Goal: Feedback & Contribution: Contribute content

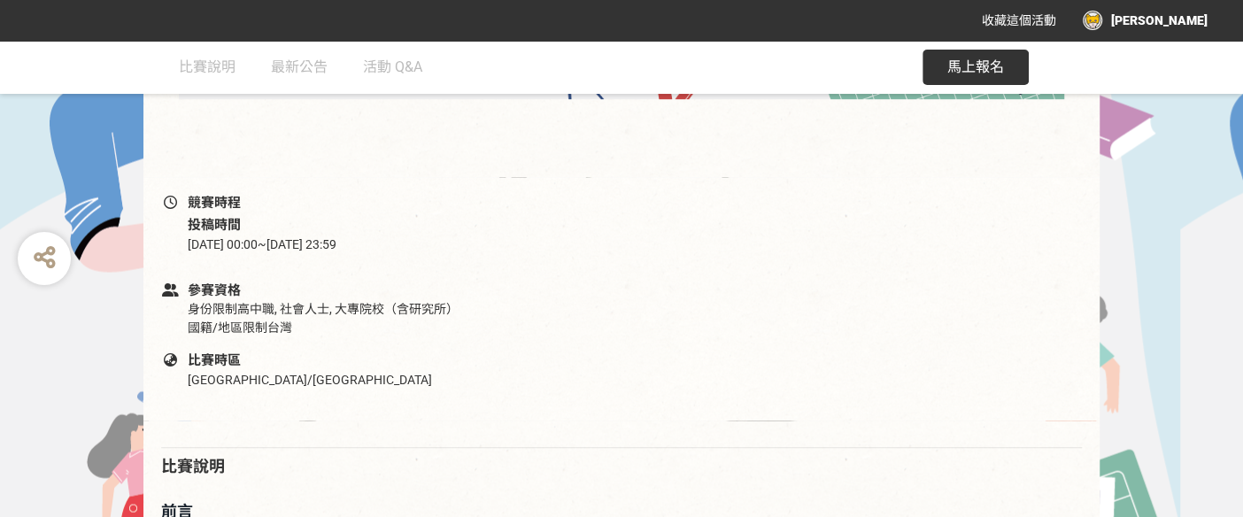
click at [1183, 19] on div "[PERSON_NAME]" at bounding box center [1145, 20] width 125 height 19
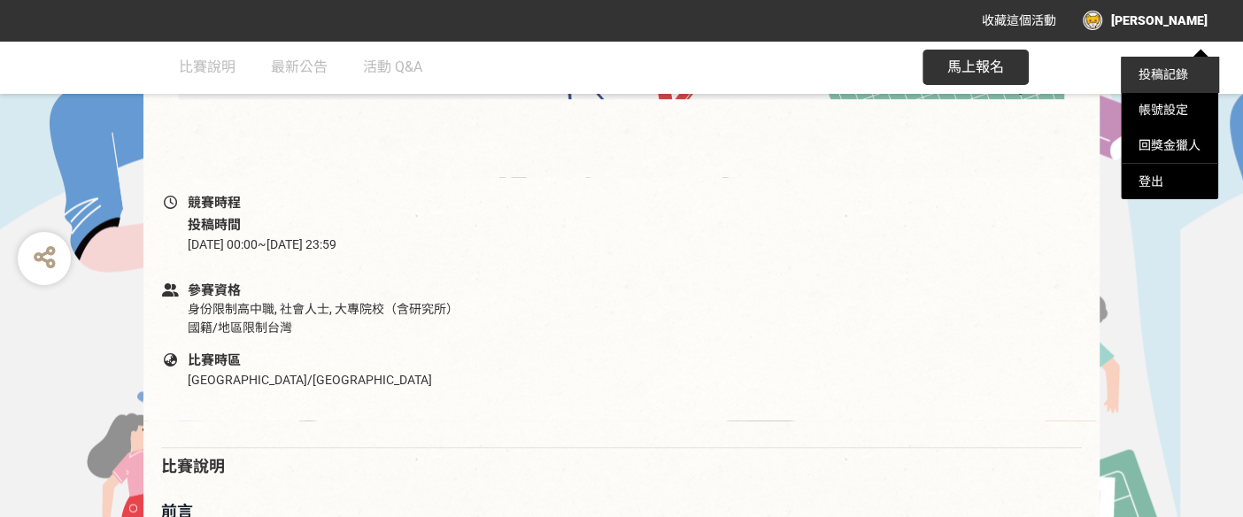
click at [1160, 74] on link "投稿記錄" at bounding box center [1163, 74] width 50 height 14
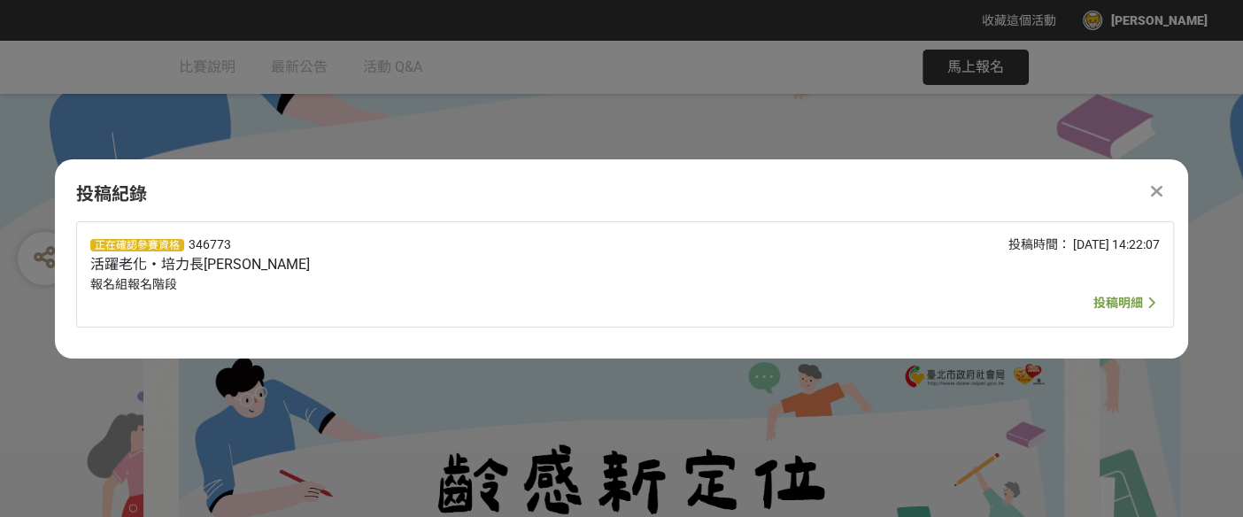
click at [1158, 196] on icon at bounding box center [1157, 191] width 12 height 18
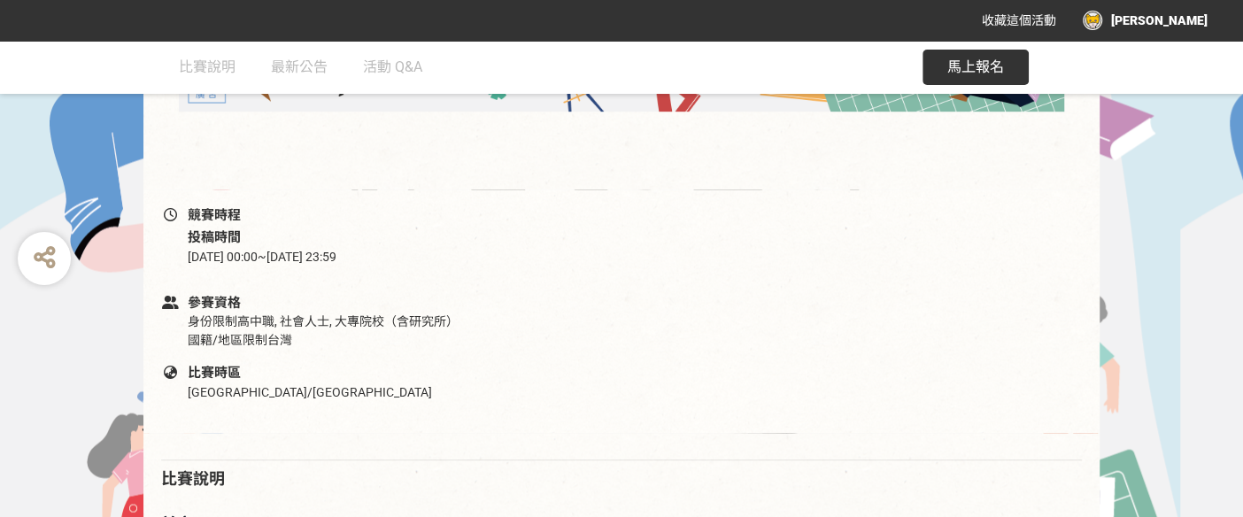
scroll to position [590, 0]
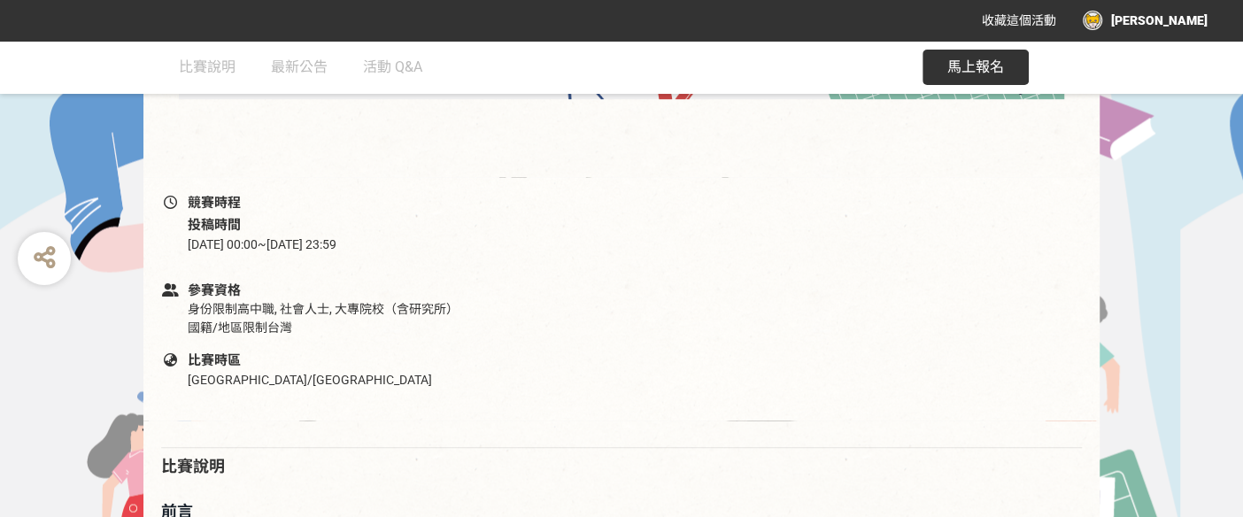
click at [1196, 19] on div "[PERSON_NAME]" at bounding box center [1145, 20] width 125 height 19
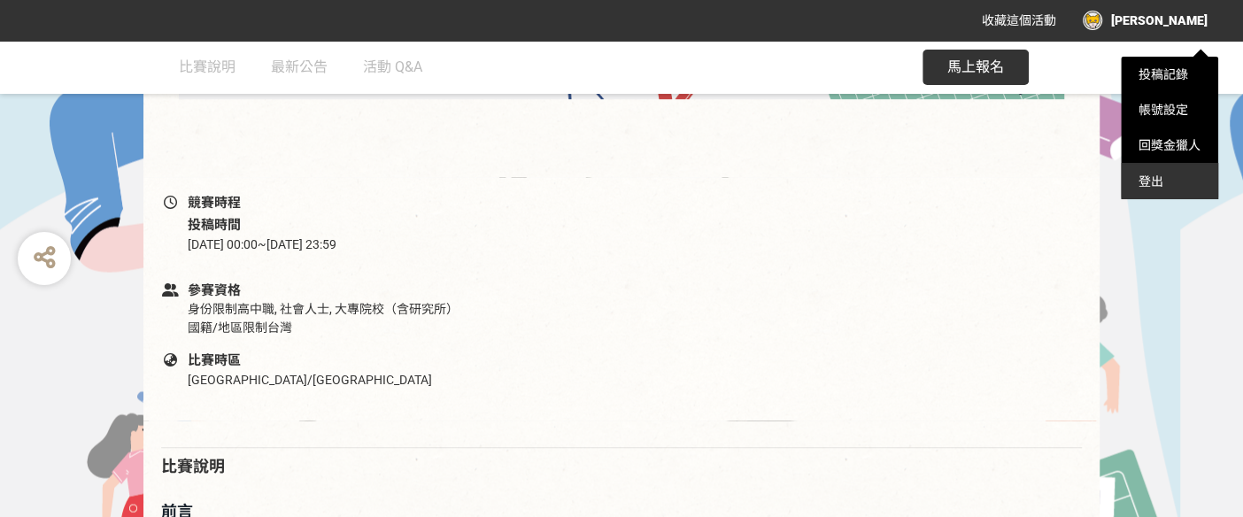
click at [1144, 180] on div "登出" at bounding box center [1169, 181] width 97 height 35
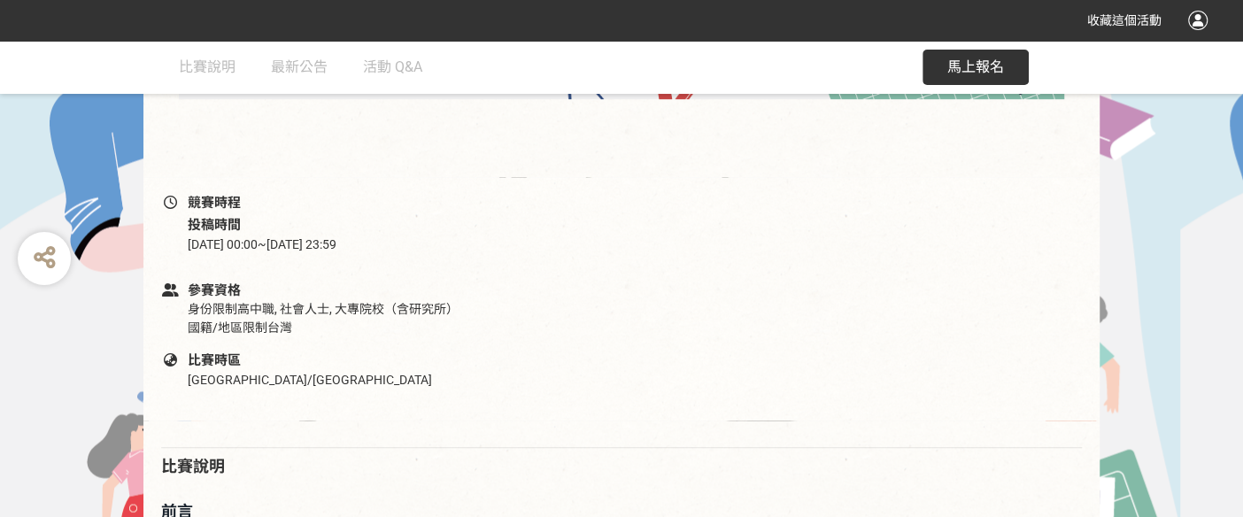
click at [1196, 20] on div at bounding box center [1197, 20] width 19 height 19
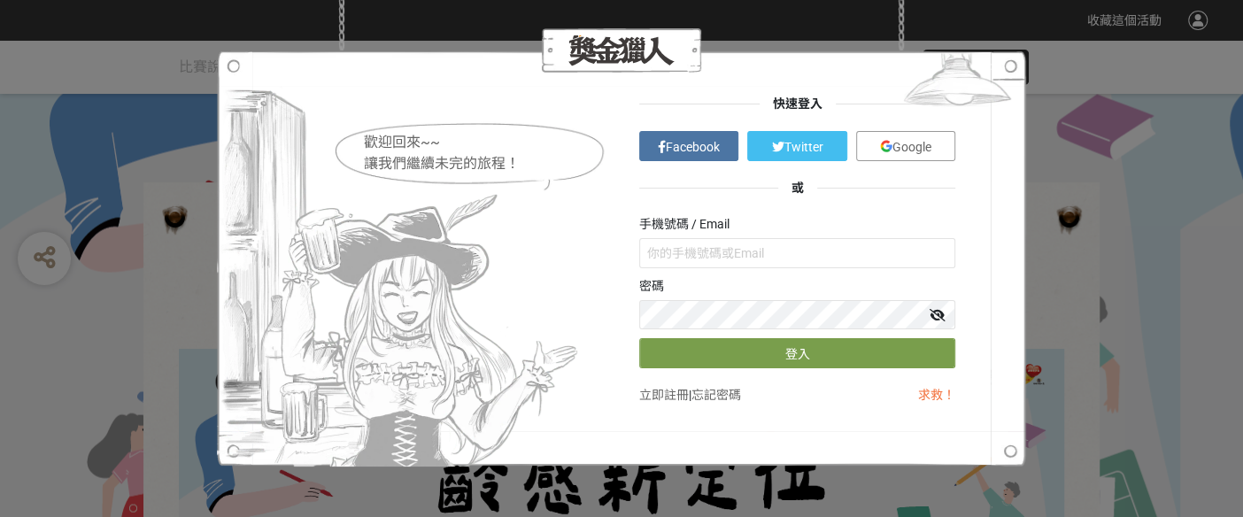
scroll to position [0, 0]
click at [646, 250] on input "fonlan1107@gmail.com" at bounding box center [797, 253] width 316 height 30
type input "[PERSON_NAME]"
click at [936, 313] on icon at bounding box center [937, 315] width 16 height 12
click at [936, 313] on icon at bounding box center [937, 315] width 14 height 12
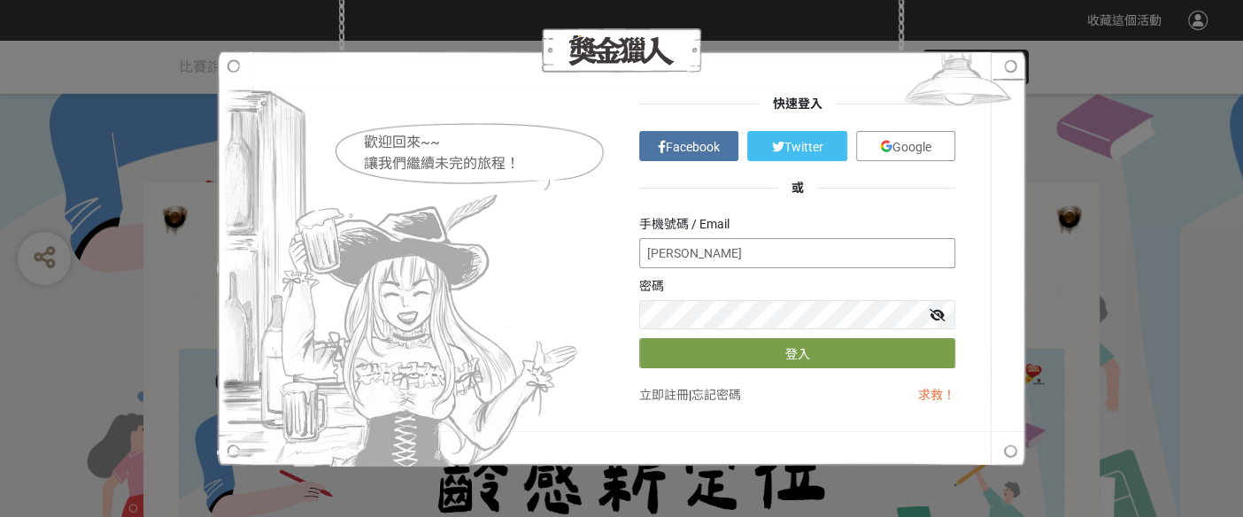
click at [683, 256] on input "[PERSON_NAME]" at bounding box center [797, 253] width 316 height 30
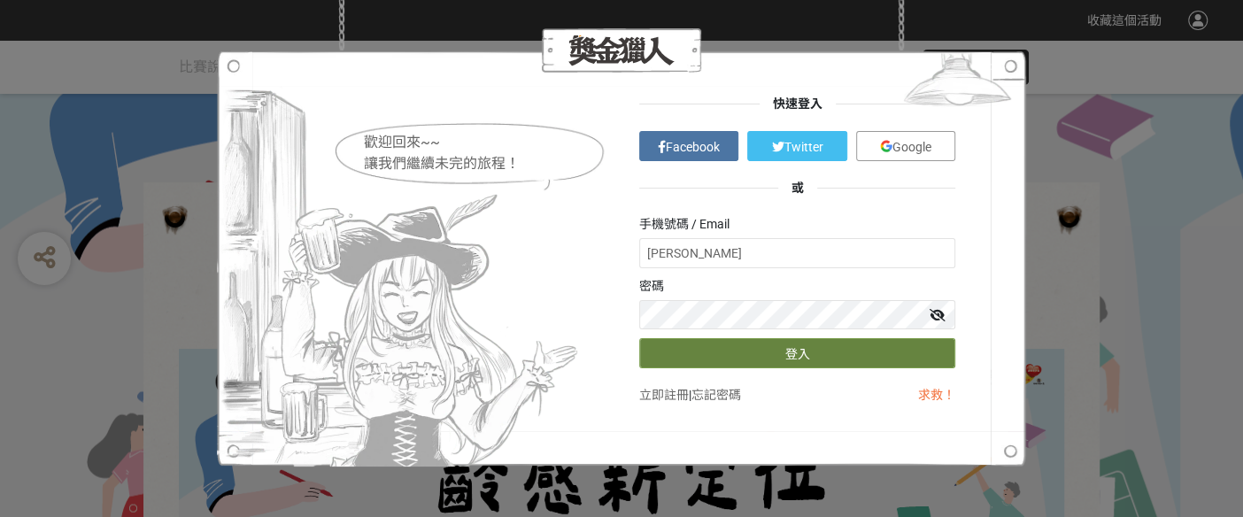
click at [797, 355] on button "登入" at bounding box center [797, 353] width 316 height 30
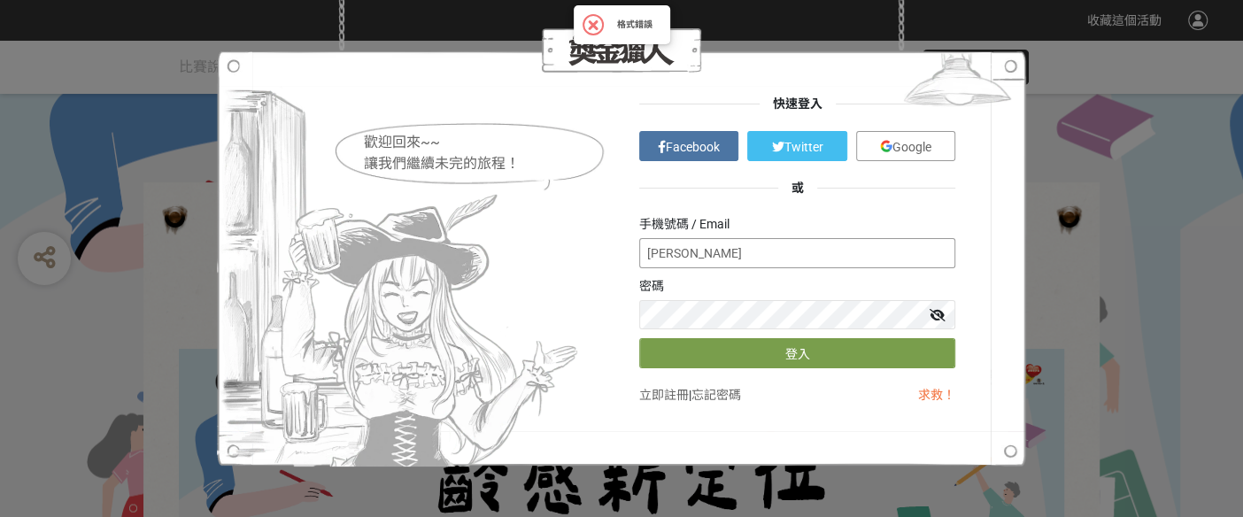
click at [700, 257] on input "[PERSON_NAME]" at bounding box center [797, 253] width 316 height 30
drag, startPoint x: 704, startPoint y: 254, endPoint x: 650, endPoint y: 263, distance: 54.7
click at [650, 263] on input "[PERSON_NAME]" at bounding box center [797, 253] width 316 height 30
click at [698, 249] on input "text" at bounding box center [797, 253] width 316 height 30
paste input "[EMAIL_ADDRESS][DOMAIN_NAME]"
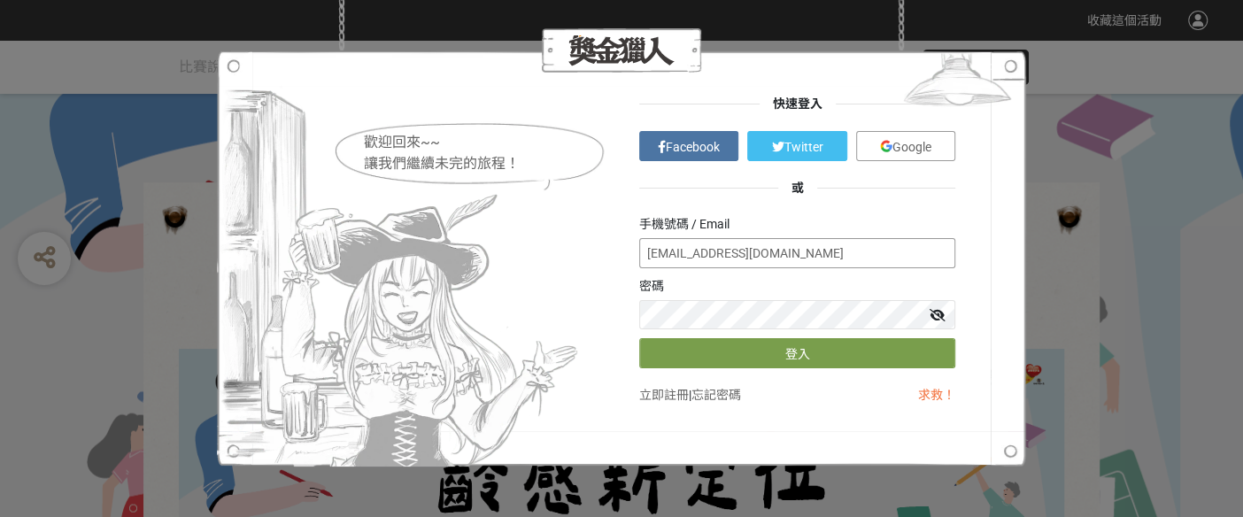
type input "[EMAIL_ADDRESS][DOMAIN_NAME]"
click at [940, 316] on icon at bounding box center [937, 315] width 16 height 12
click at [628, 335] on div "快速登入 Facebook Twitter Google 或 手機號碼 / Email ericgood0302@gmail.com 密碼 登入 立即註冊 |…" at bounding box center [796, 259] width 351 height 364
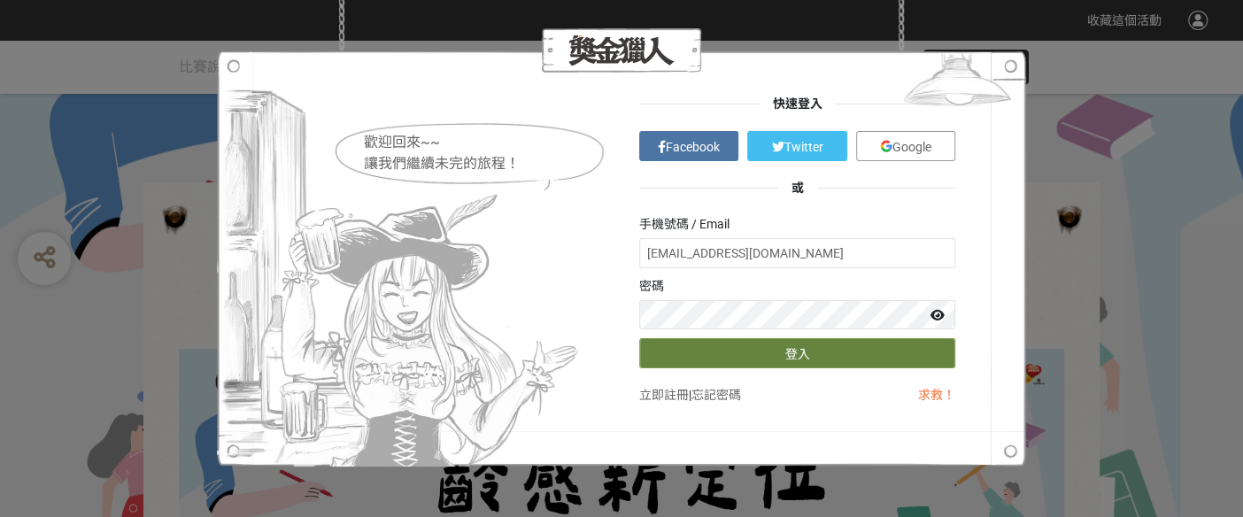
click at [793, 355] on button "登入" at bounding box center [797, 353] width 316 height 30
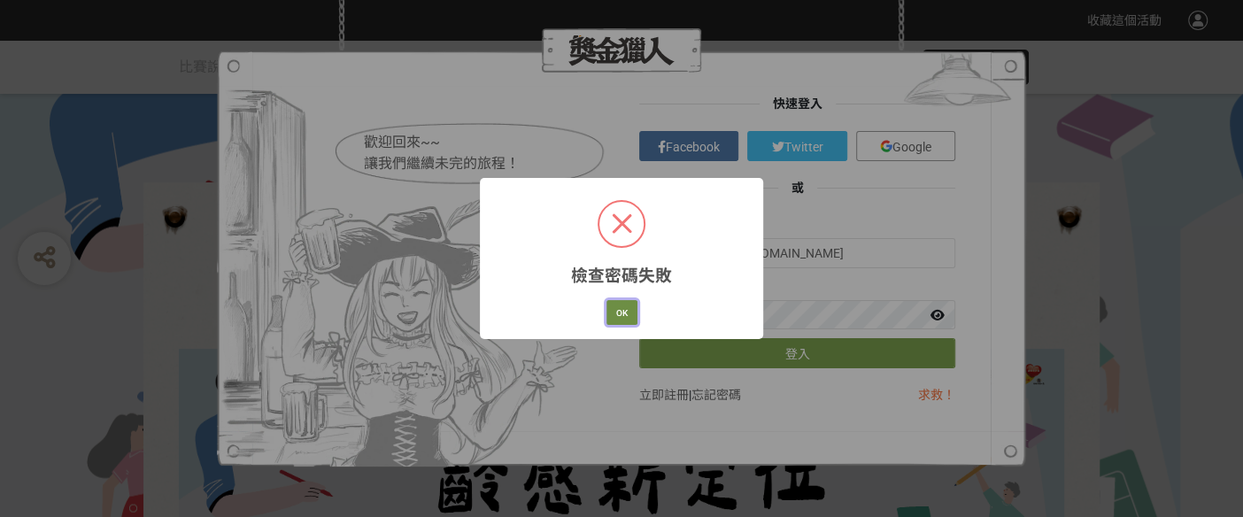
click at [623, 317] on button "OK" at bounding box center [621, 312] width 31 height 25
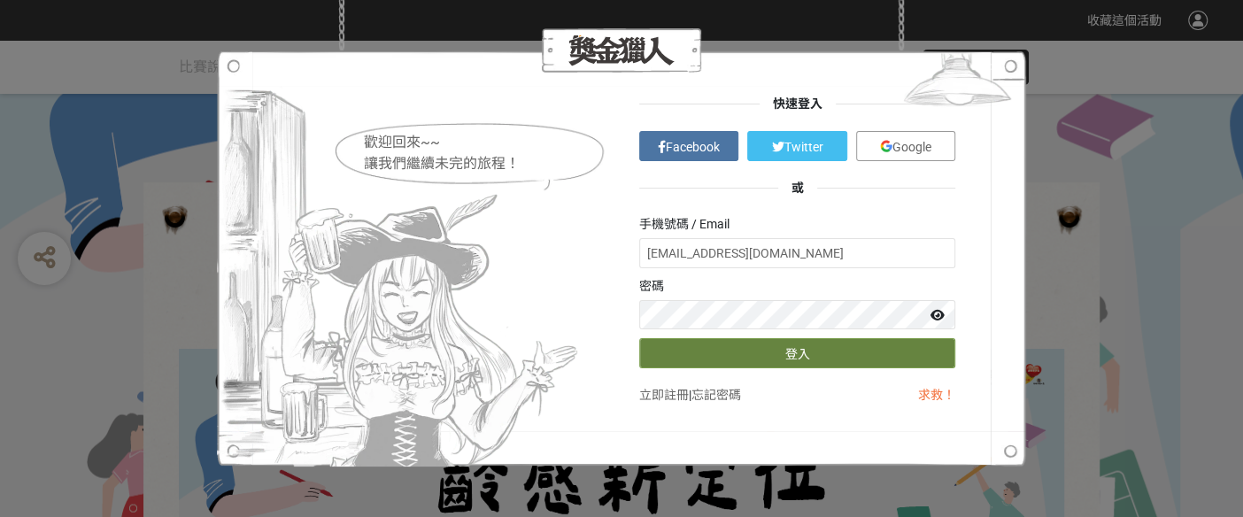
click at [794, 358] on button "登入" at bounding box center [797, 353] width 316 height 30
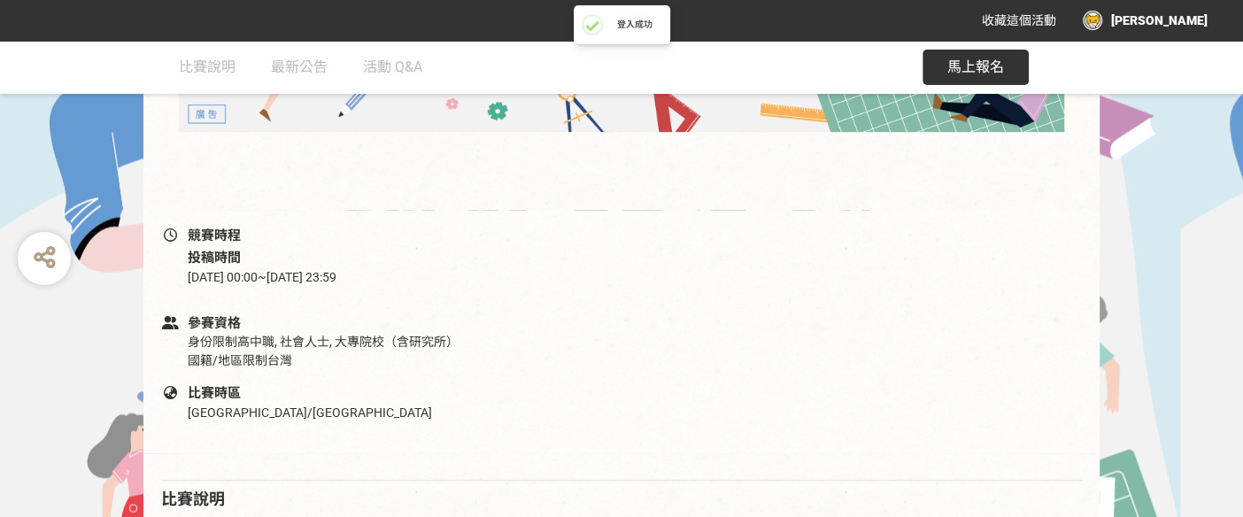
scroll to position [590, 0]
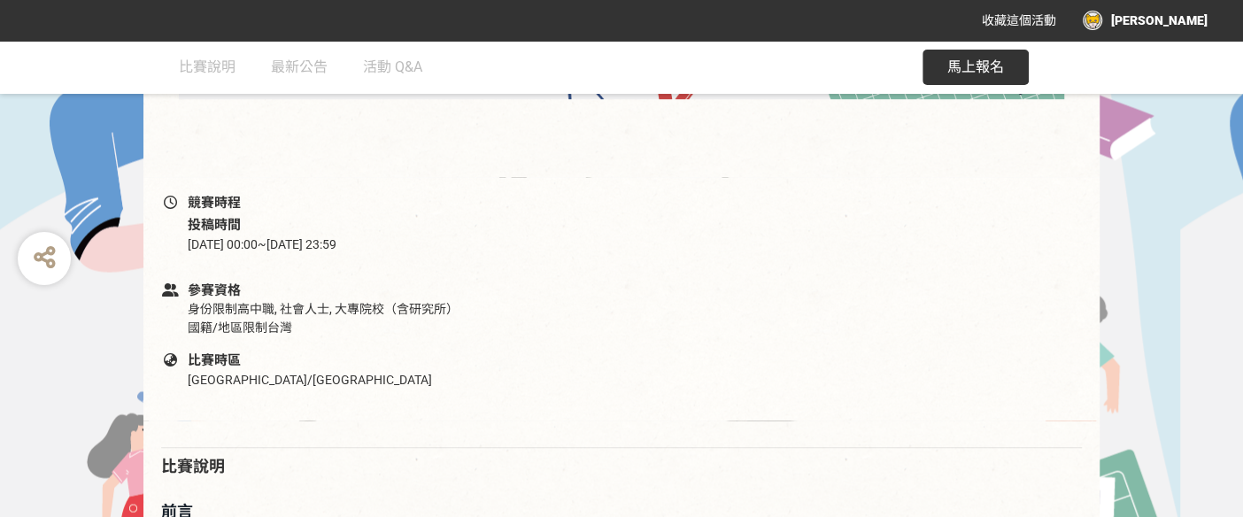
click at [1182, 19] on div "[PERSON_NAME]" at bounding box center [1145, 20] width 125 height 19
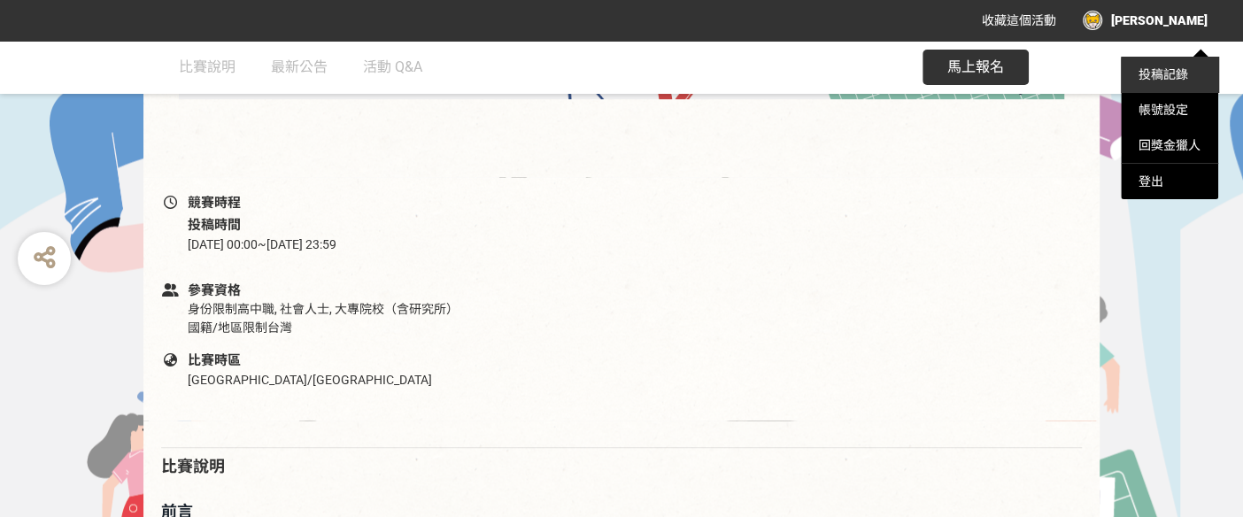
click at [1168, 78] on link "投稿記錄" at bounding box center [1163, 74] width 50 height 14
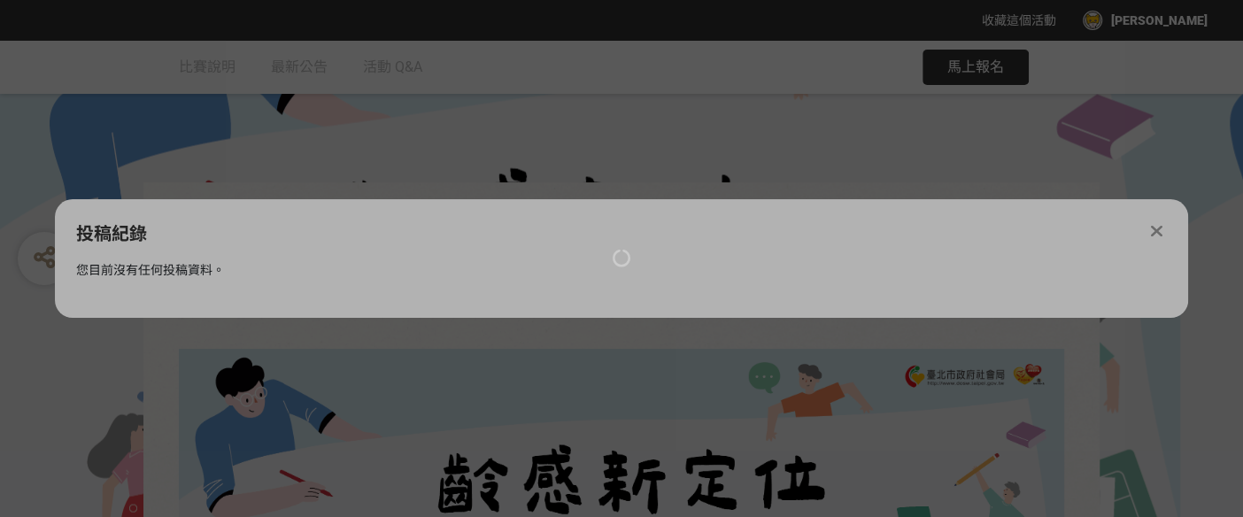
scroll to position [0, 0]
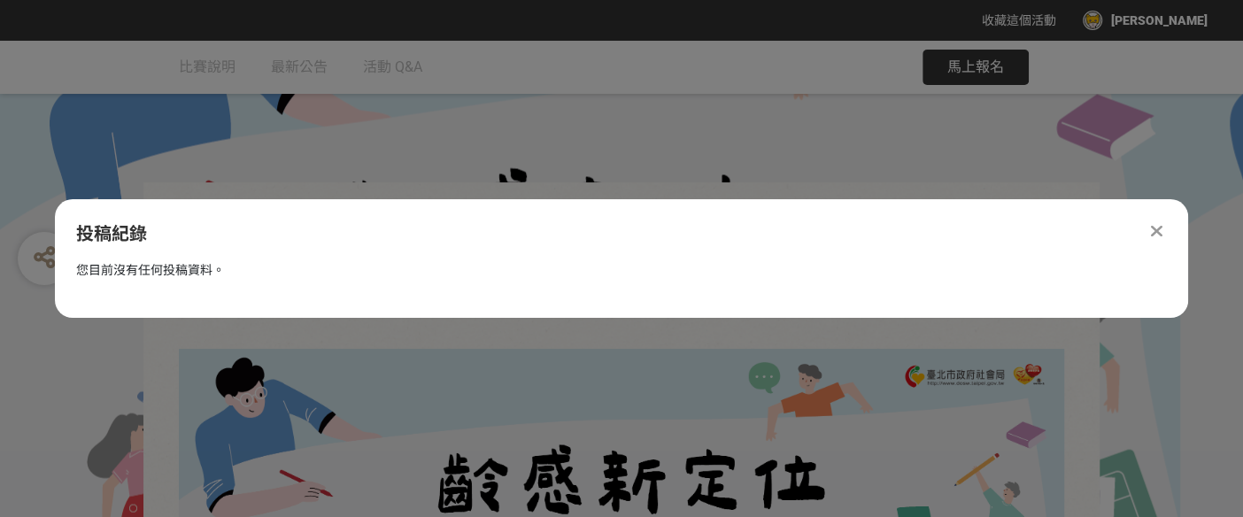
click at [1151, 224] on icon at bounding box center [1157, 231] width 12 height 18
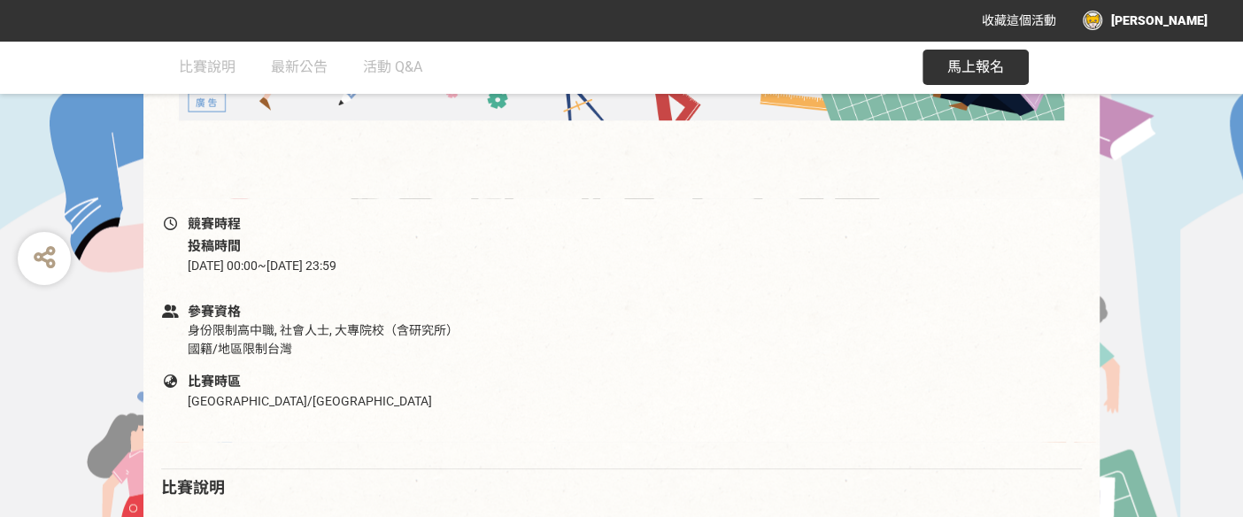
scroll to position [590, 0]
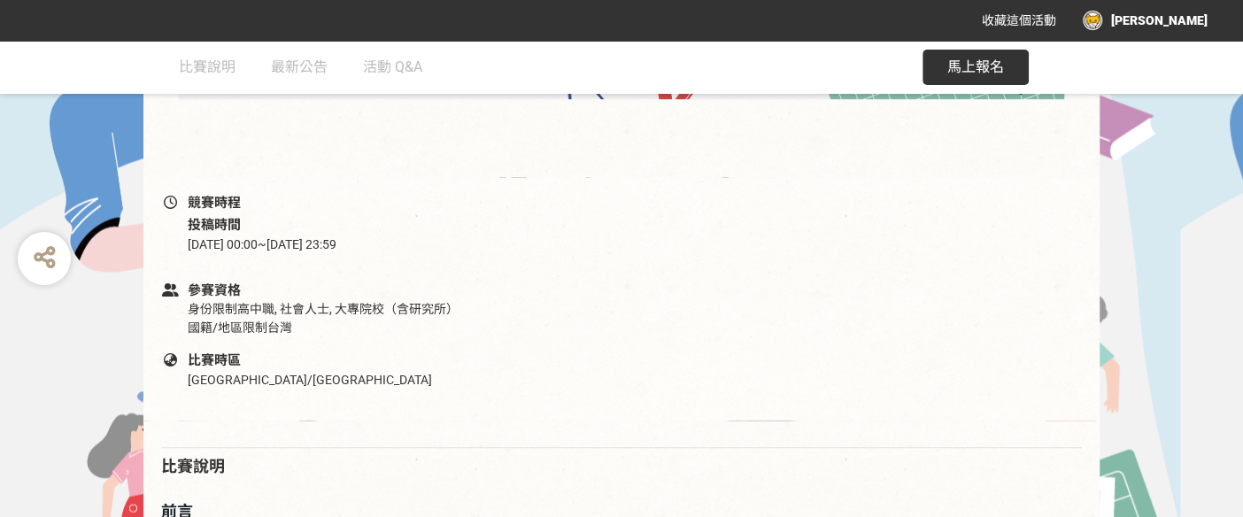
click at [971, 64] on span "馬上報名" at bounding box center [975, 66] width 57 height 17
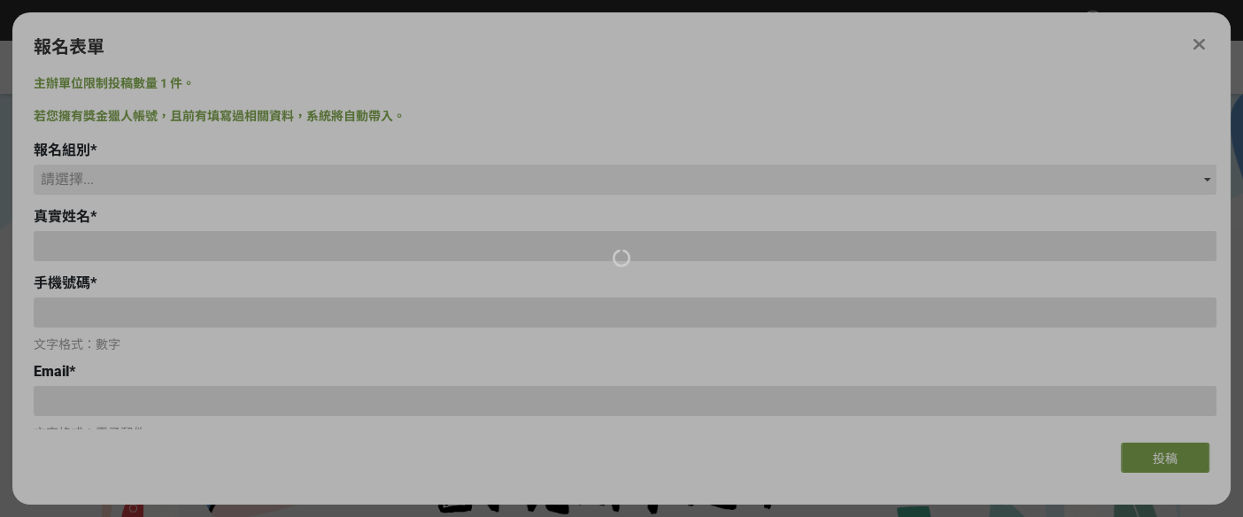
scroll to position [0, 0]
type input "[PERSON_NAME]"
type input "0909886246"
type input "[EMAIL_ADDRESS][DOMAIN_NAME]"
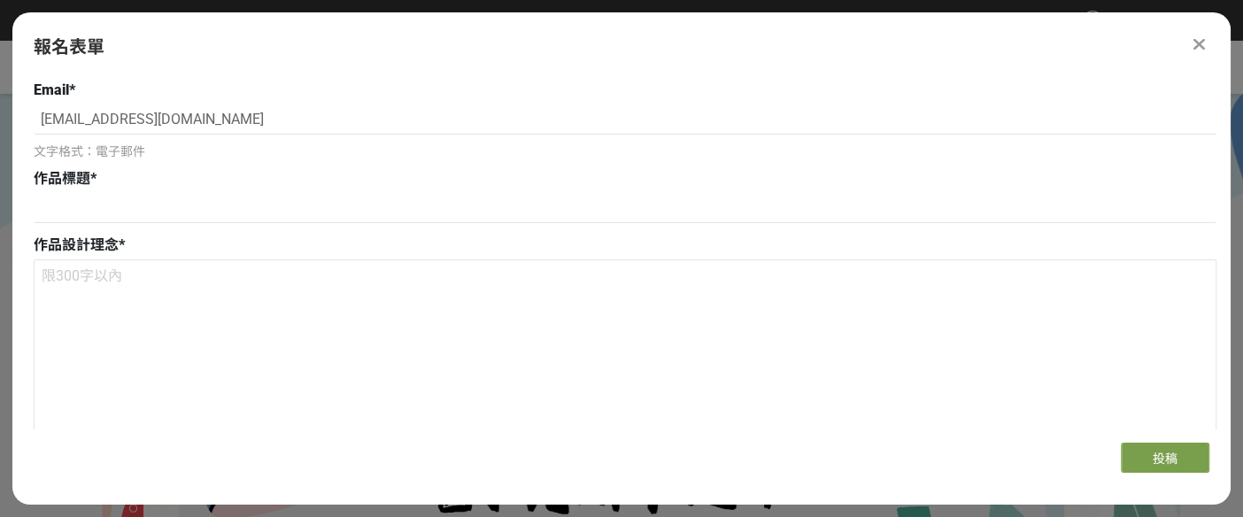
scroll to position [295, 0]
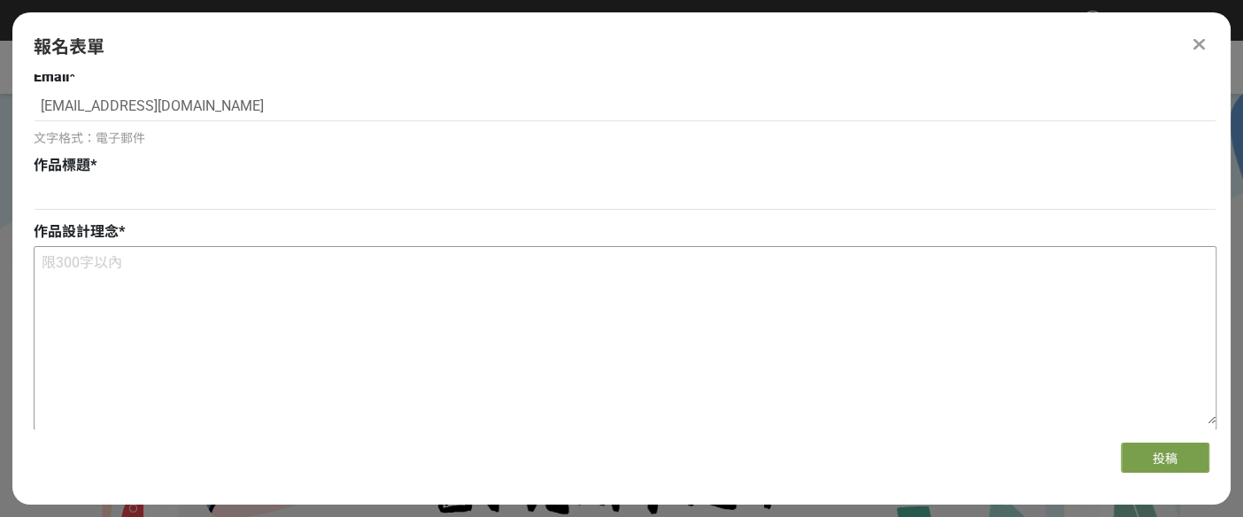
click at [39, 262] on textarea at bounding box center [625, 335] width 1181 height 177
paste textarea "將「北」字轉化成兩個愛心和歡笑的長者結合， 象徵臺北長者健康活力的形象 及「臺北有愛長者有心」， 持續以「敬老、安老、挺老、顧老」出發 以「活躍老化、健康自主…"
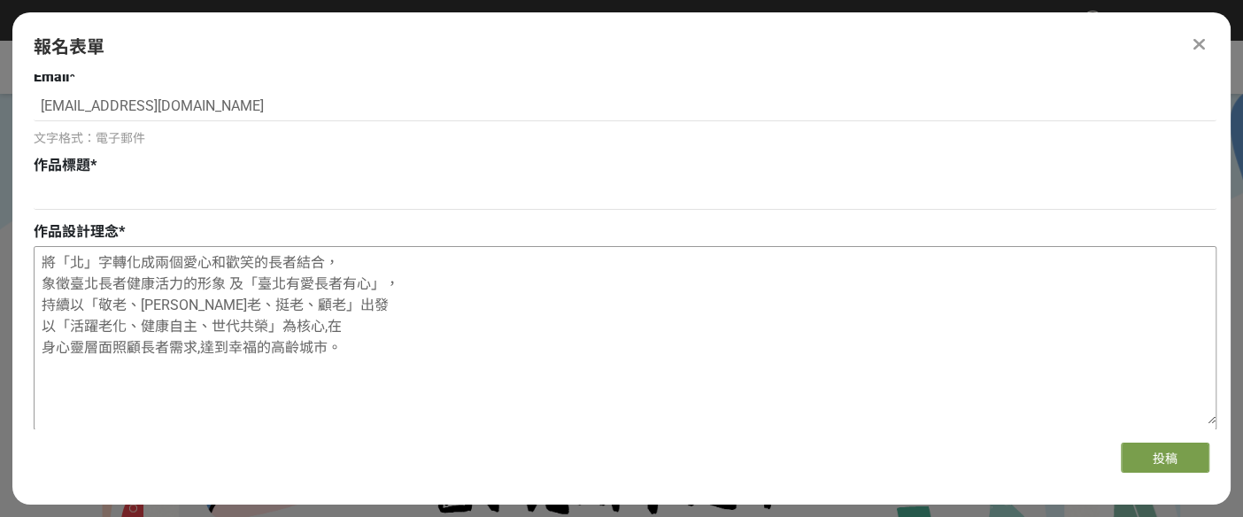
click at [341, 258] on textarea "將「北」字轉化成兩個愛心和歡笑的長者結合， 象徵臺北長者健康活力的形象 及「臺北有愛長者有心」， 持續以「敬老、安老、挺老、顧老」出發 以「活躍老化、健康自主…" at bounding box center [625, 335] width 1181 height 177
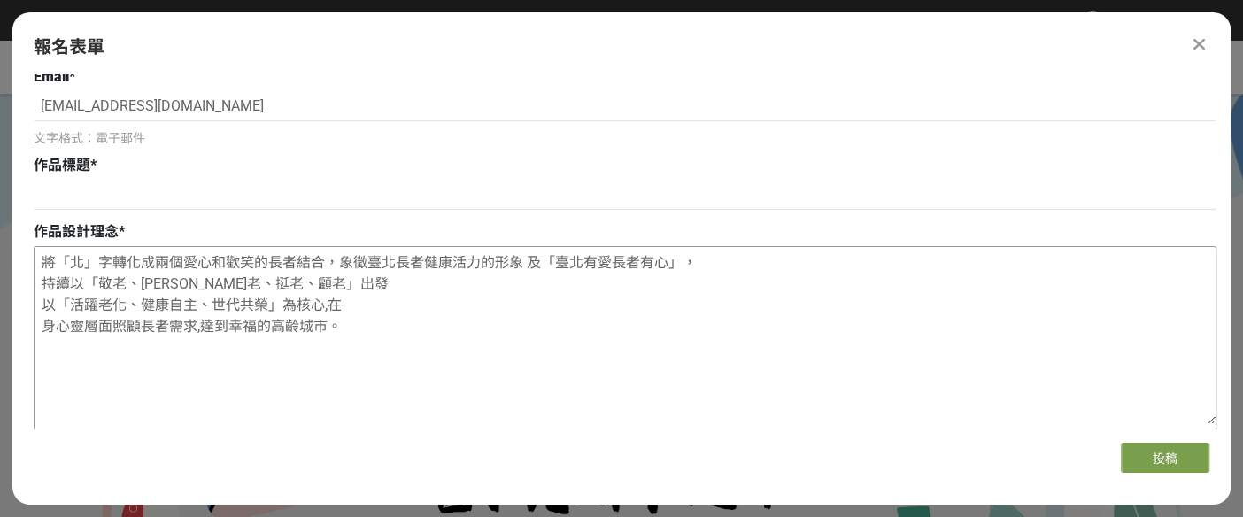
click at [708, 263] on textarea "將「北」字轉化成兩個愛心和歡笑的長者結合，象徵臺北長者健康活力的形象 及「臺北有愛長者有心」， 持續以「敬老、安老、挺老、顧老」出發 以「活躍老化、健康自主、…" at bounding box center [625, 335] width 1181 height 177
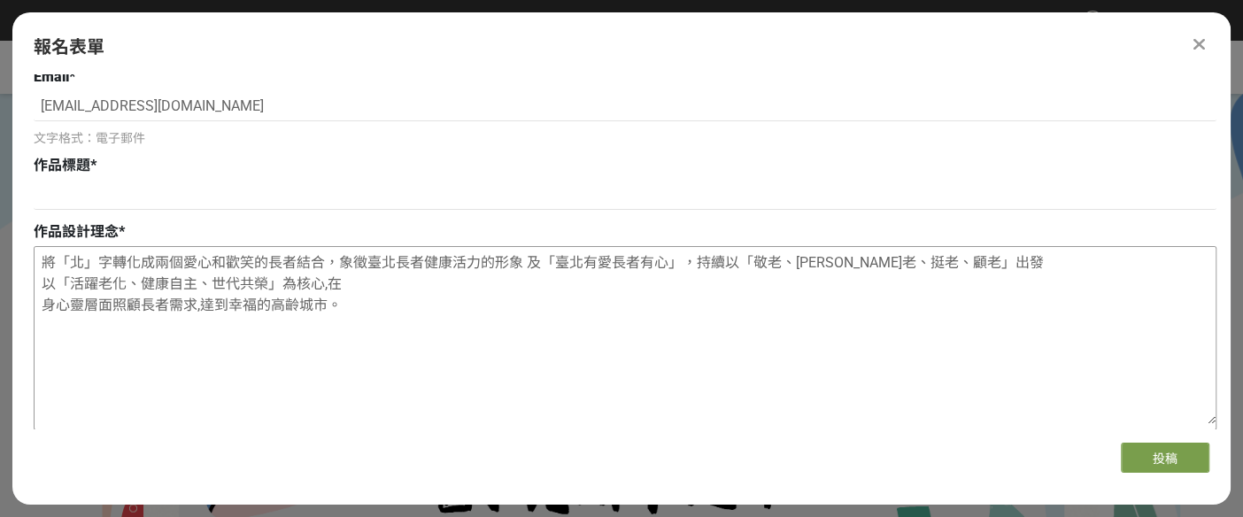
click at [970, 260] on textarea "將「北」字轉化成兩個愛心和歡笑的長者結合，象徵臺北長者健康活力的形象 及「臺北有愛長者有心」，持續以「敬老、安老、挺老、顧老」出發 以「活躍老化、健康自主、世…" at bounding box center [625, 335] width 1181 height 177
click at [35, 262] on textarea "將「北」字轉化成兩個愛心和歡笑的長者結合，象徵臺北長者健康活力的形象 及「臺北有愛長者有心」，持續以「敬老、安老、挺老、顧老」出發以「活躍老化、健康自主、世代…" at bounding box center [625, 335] width 1181 height 177
click at [124, 284] on textarea "將「北」字轉化成兩個愛心和歡笑的長者結合，象徵臺北長者健康活力的形象 及「臺北有愛長者有心」，持續以「敬老、安老、挺老、顧老」出發以「活躍老化、健康自主、世代…" at bounding box center [625, 335] width 1181 height 177
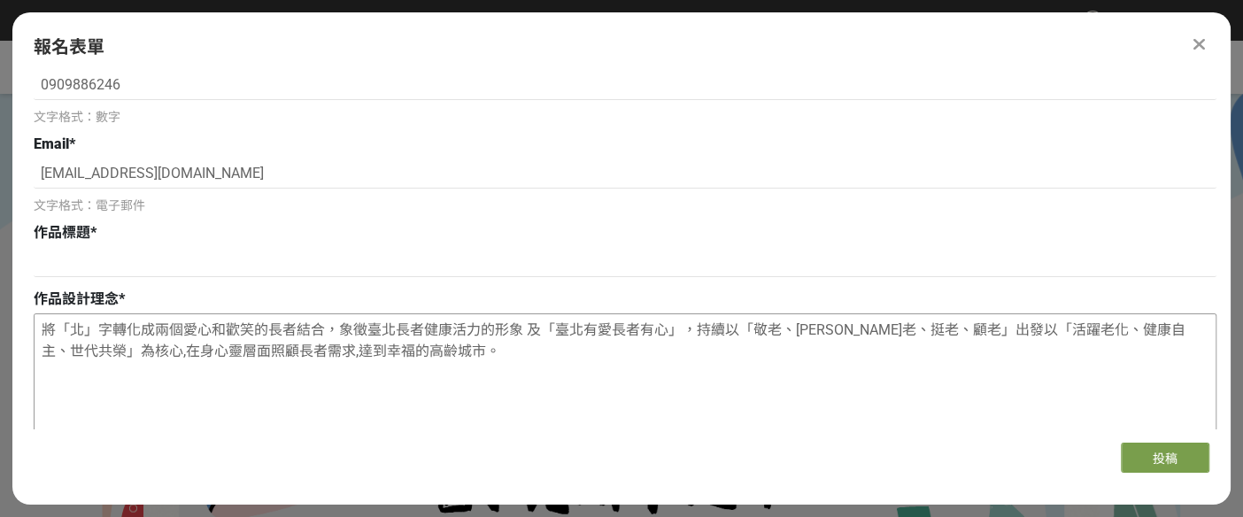
scroll to position [197, 0]
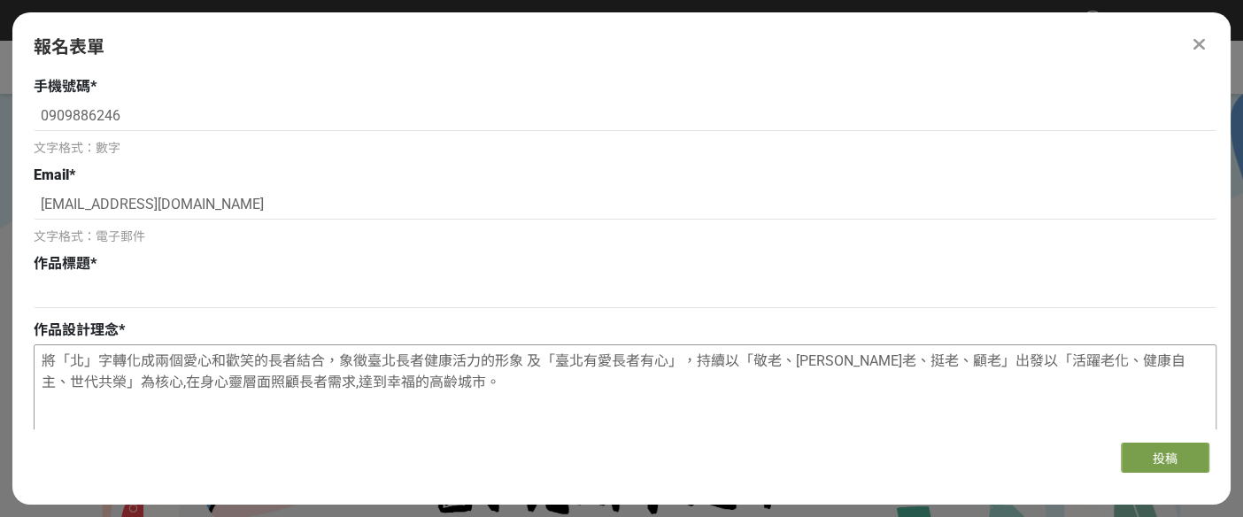
drag, startPoint x: 566, startPoint y: 358, endPoint x: 685, endPoint y: 363, distance: 118.7
click at [685, 363] on textarea "將「北」字轉化成兩個愛心和歡笑的長者結合，象徵臺北長者健康活力的形象 及「臺北有愛長者有心」，持續以「敬老、安老、挺老、顧老」出發以「活躍老化、健康自主、世代…" at bounding box center [625, 433] width 1181 height 177
type textarea "將「北」字轉化成兩個愛心和歡笑的長者結合，象徵臺北長者健康活力的形象 及「臺北有愛長者有心」，持續以「敬老、安老、挺老、顧老」出發以「活躍老化、健康自主、世代…"
click at [50, 287] on input at bounding box center [625, 293] width 1183 height 30
paste input "臺北有愛長者有心"
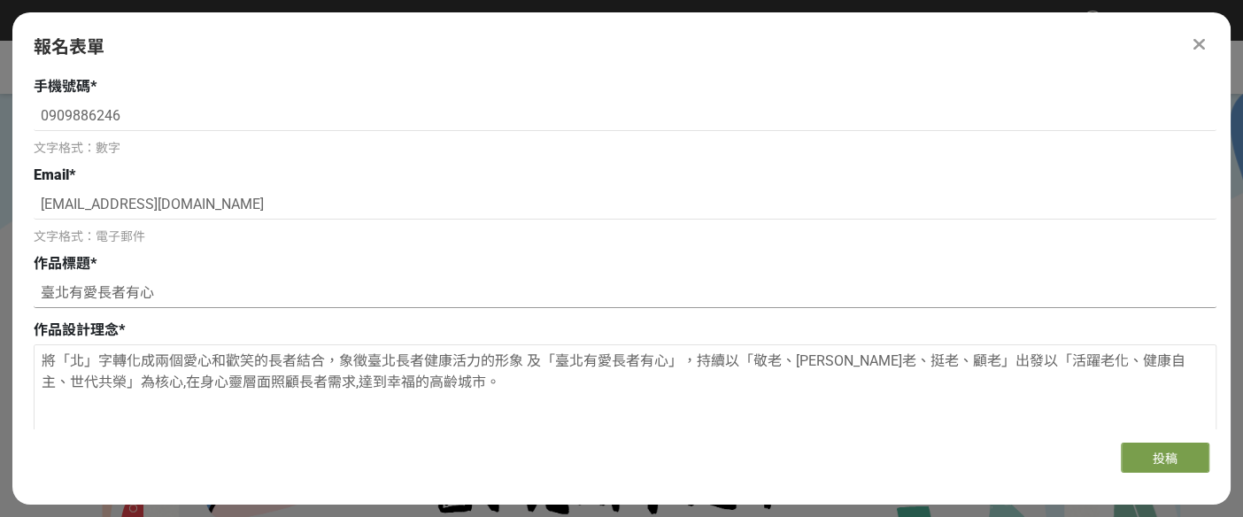
click at [93, 293] on input "臺北有愛長者有心" at bounding box center [625, 293] width 1183 height 30
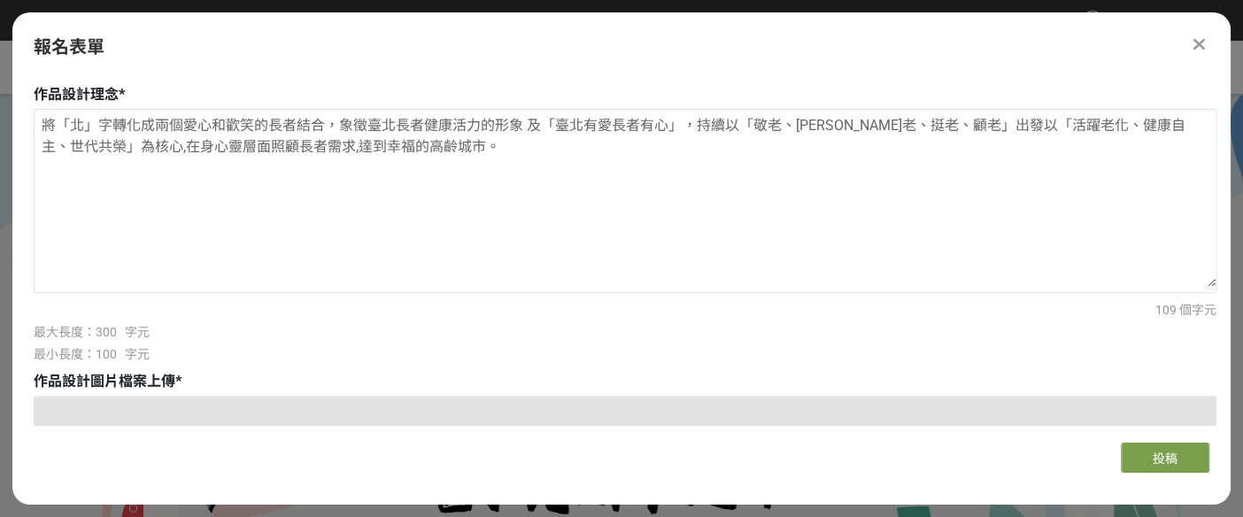
scroll to position [38, 0]
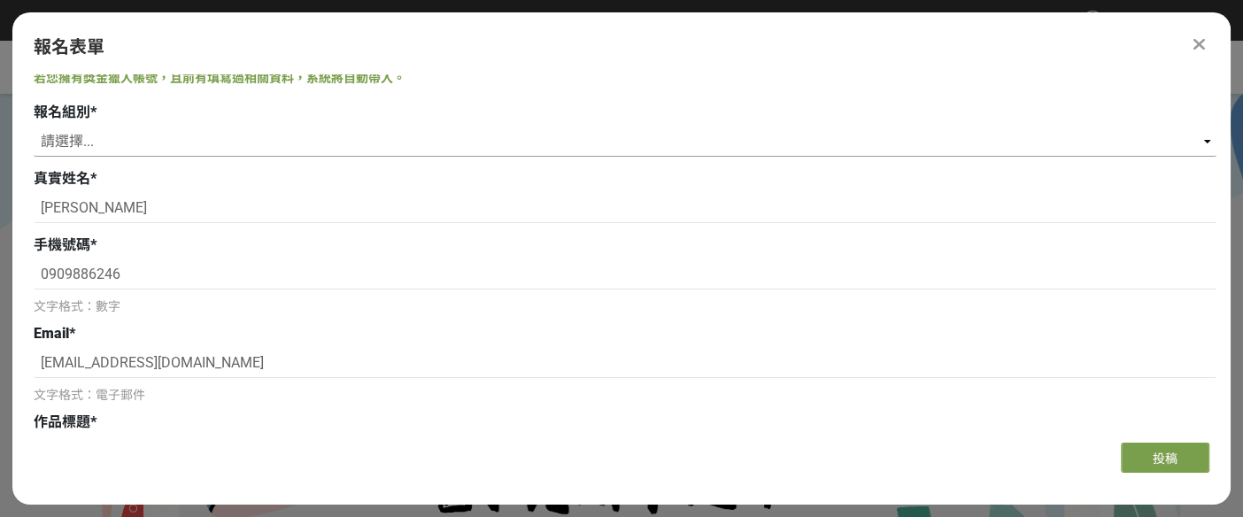
type input "臺北有愛‧長者有心"
click at [73, 143] on select "請選擇... 學生組(限臺北市公私立高中職以上在學生) 社會組(年滿 18 歲以上社會大眾皆可參加)" at bounding box center [625, 142] width 1183 height 30
select select "社會組(年滿 18 歲以上社會大眾皆可參加)"
click at [34, 127] on select "請選擇... 學生組(限臺北市公私立高中職以上在學生) 社會組(年滿 18 歲以上社會大眾皆可參加)" at bounding box center [625, 142] width 1183 height 30
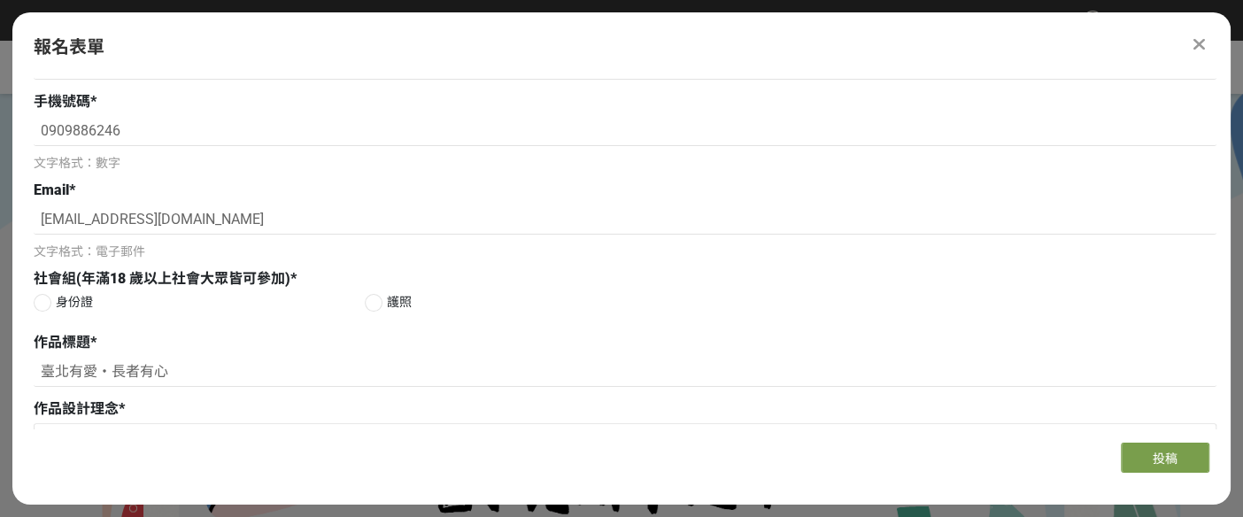
scroll to position [197, 0]
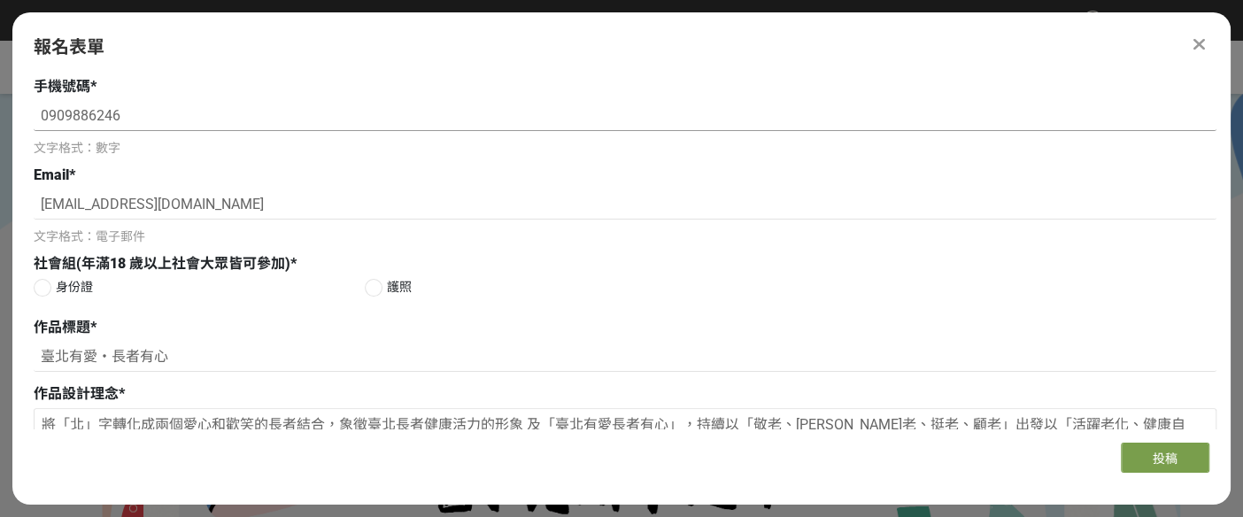
drag, startPoint x: 118, startPoint y: 118, endPoint x: 0, endPoint y: 116, distance: 117.7
type input "＿"
type input "0922764768"
click at [35, 287] on div at bounding box center [43, 288] width 18 height 18
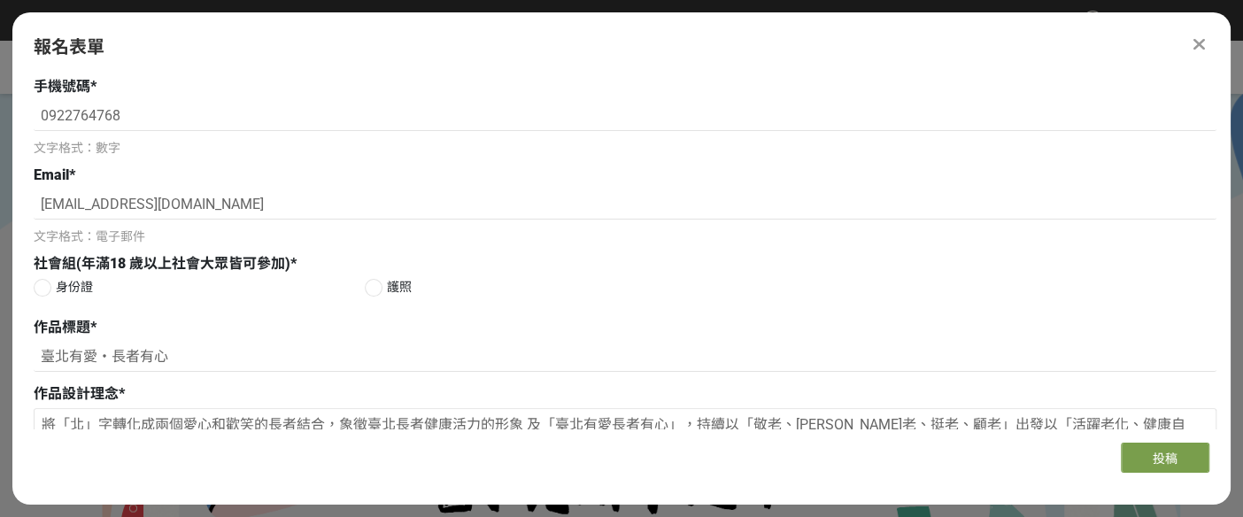
radio input "true"
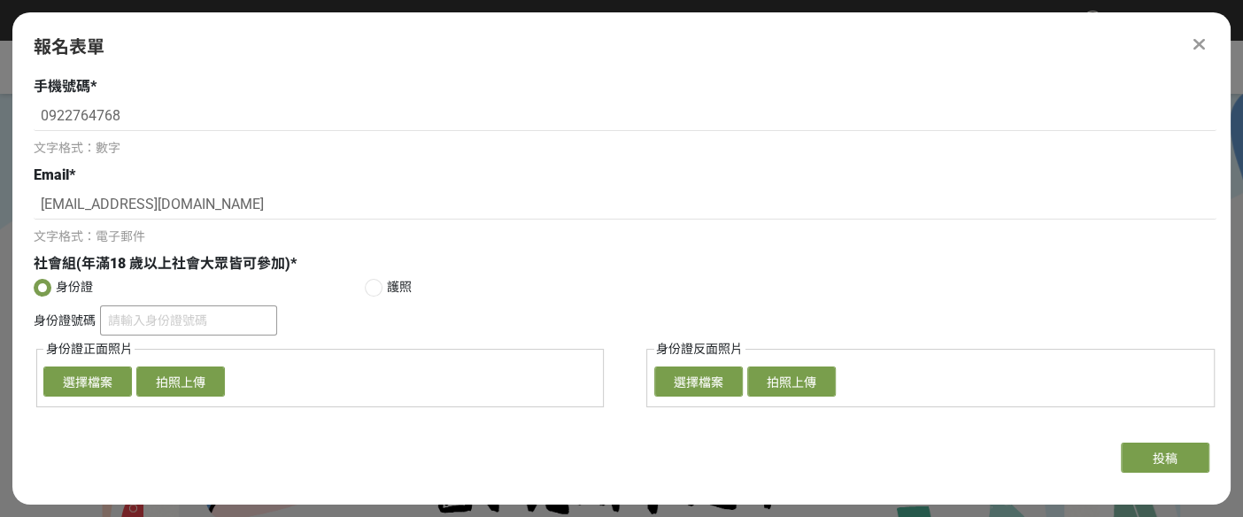
click at [114, 319] on input "身份證號碼" at bounding box center [188, 320] width 177 height 30
type input "a"
type input "A129661597"
click at [79, 383] on button "選擇檔案" at bounding box center [87, 381] width 89 height 30
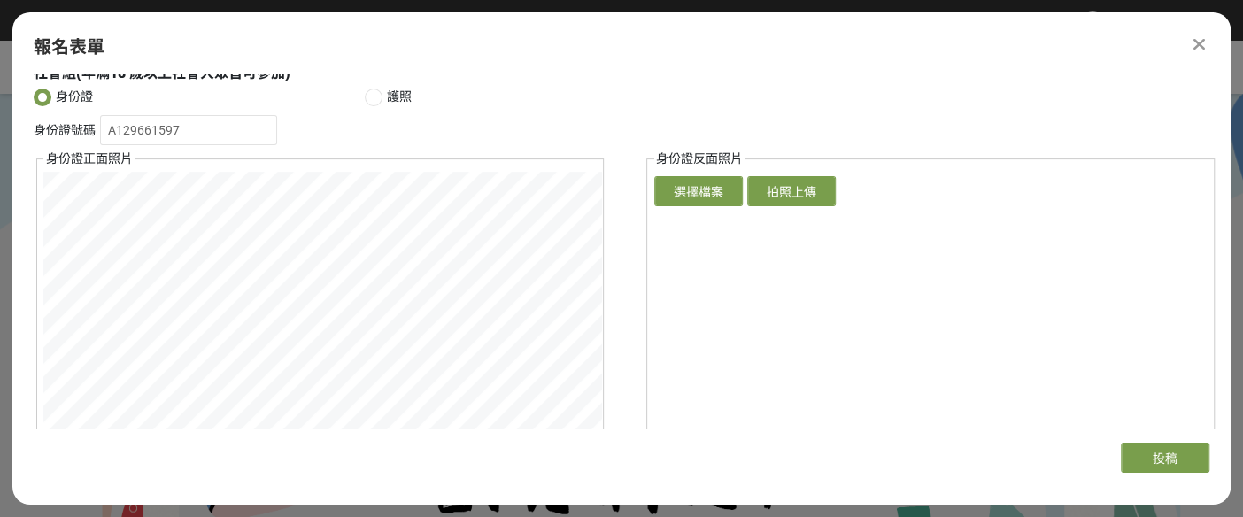
scroll to position [491, 0]
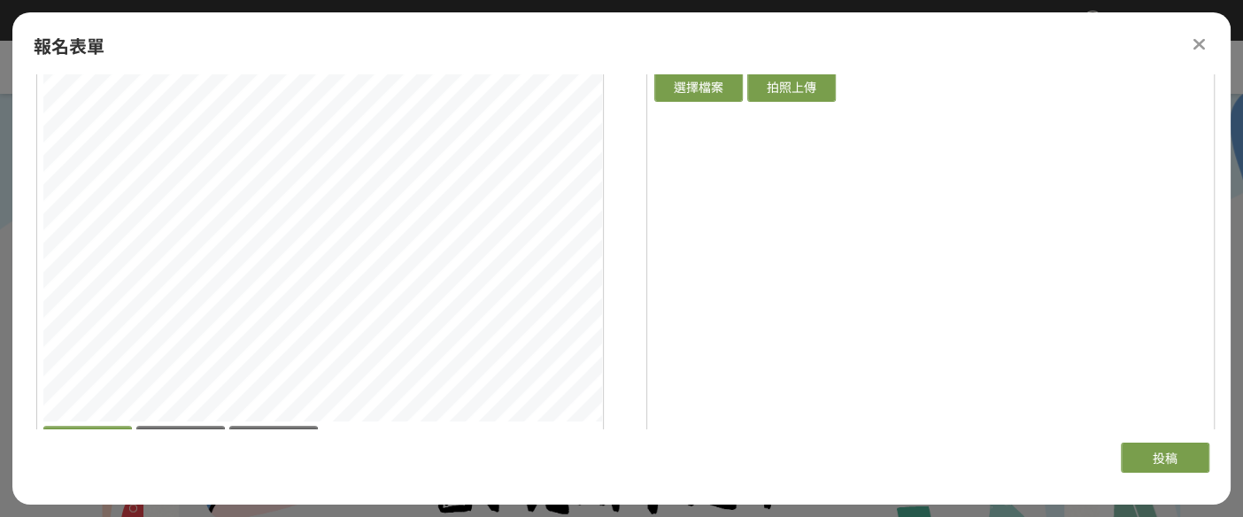
click at [631, 446] on div "報名表單 主辦單位限制投稿數量 1 件。 若您擁有獎金獵人帳號，且前有填寫過相關資料，系統將自動帶入。 報名組別 * 請選擇... 學生組(限臺北市公私立高中…" at bounding box center [621, 253] width 1218 height 482
click at [690, 81] on button "選擇檔案" at bounding box center [698, 87] width 89 height 30
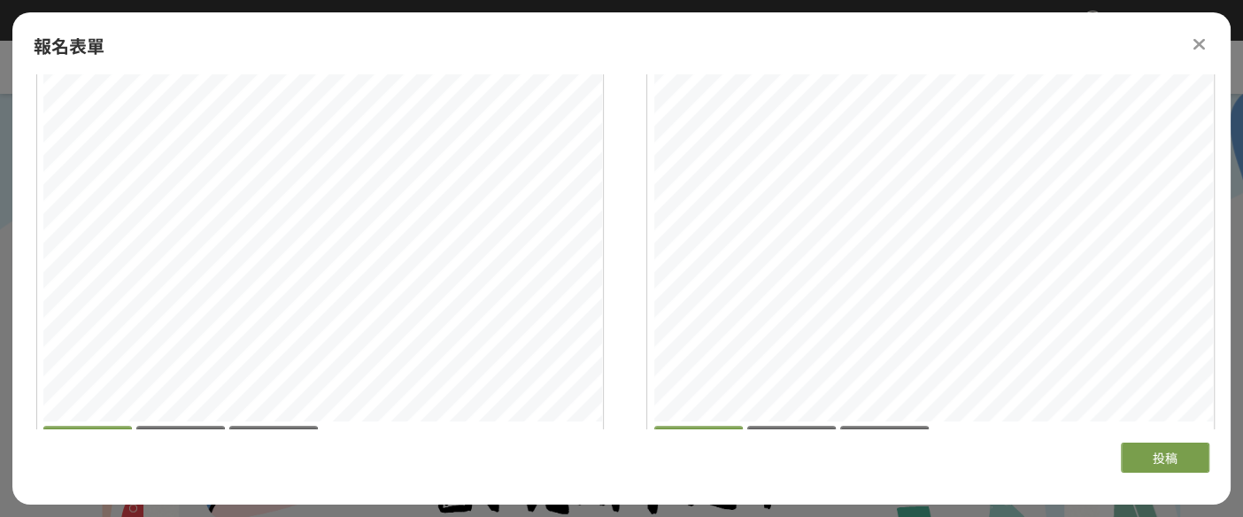
click at [517, 46] on div "報名表單 主辦單位限制投稿數量 1 件。 若您擁有獎金獵人帳號，且前有填寫過相關資料，系統將自動帶入。 報名組別 * 請選擇... 學生組(限臺北市公私立高中…" at bounding box center [621, 253] width 1218 height 482
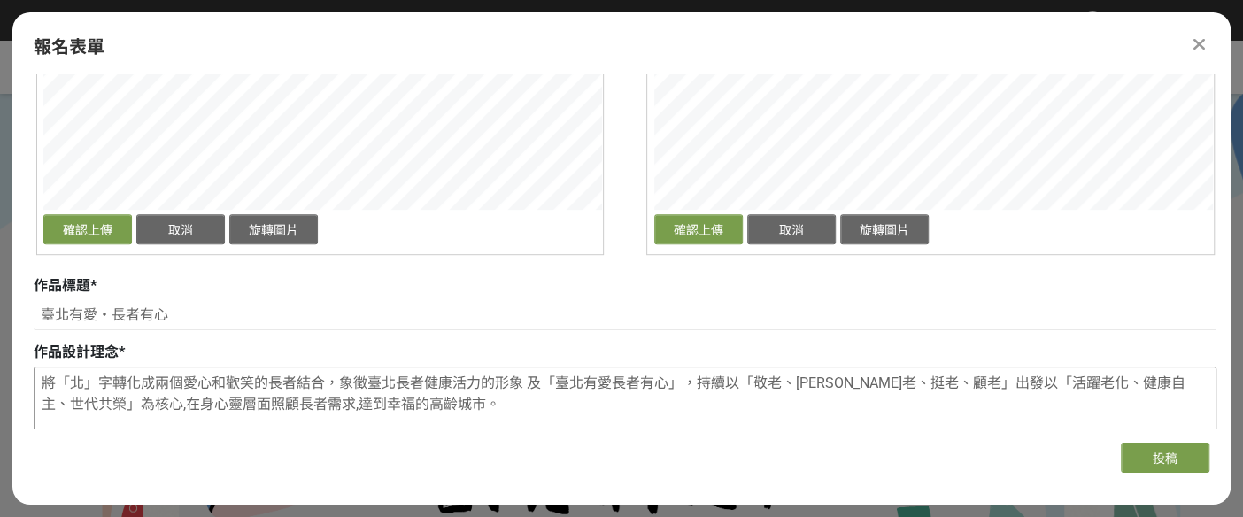
scroll to position [786, 0]
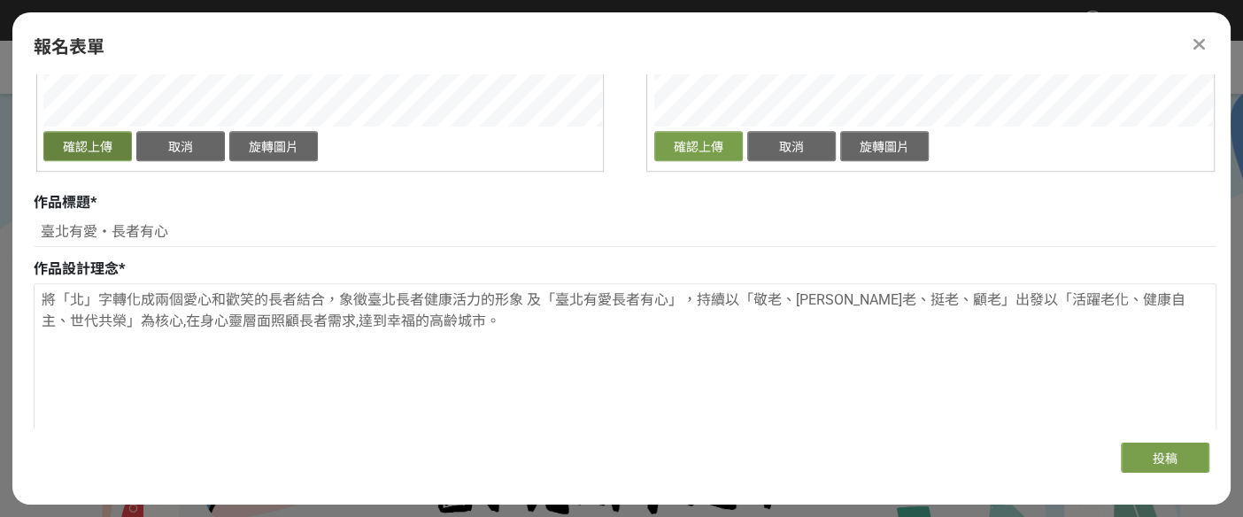
click at [74, 147] on button "確認上傳" at bounding box center [87, 146] width 89 height 30
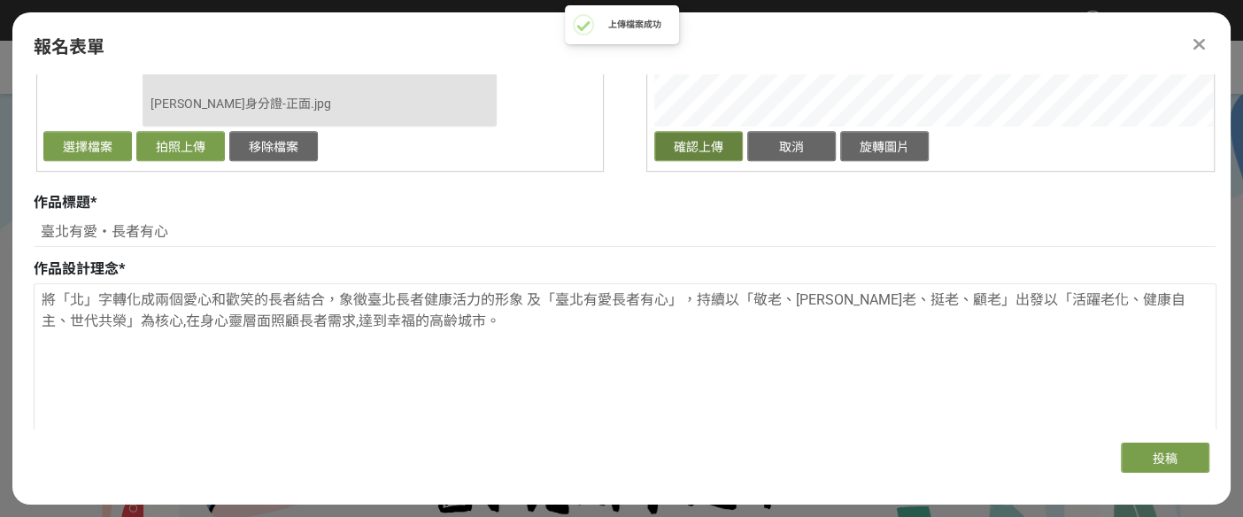
click at [695, 139] on button "確認上傳" at bounding box center [698, 146] width 89 height 30
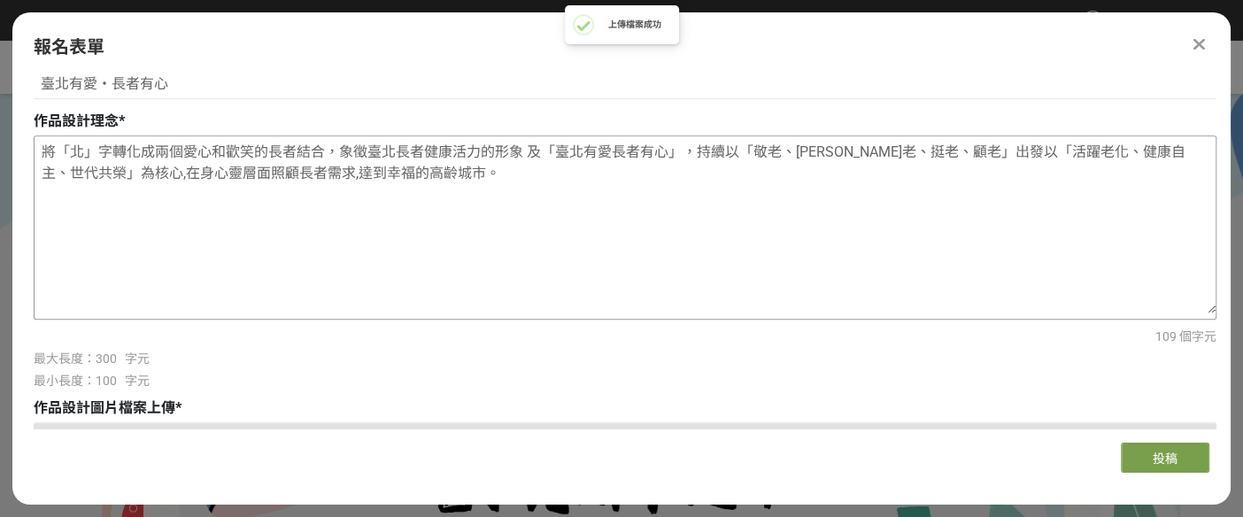
scroll to position [1082, 0]
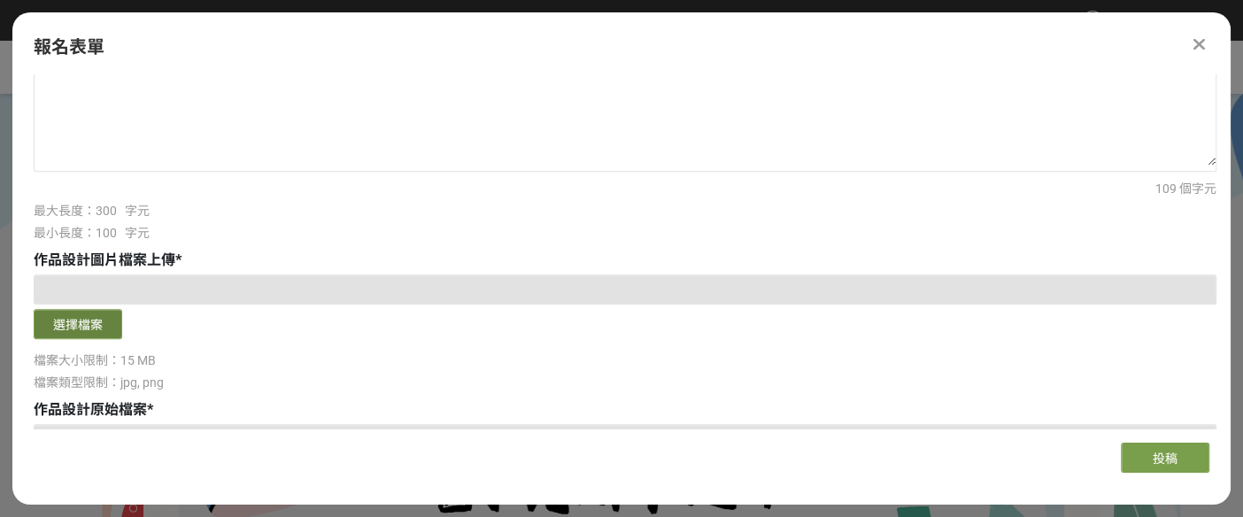
click at [65, 326] on button "選擇檔案" at bounding box center [78, 324] width 89 height 30
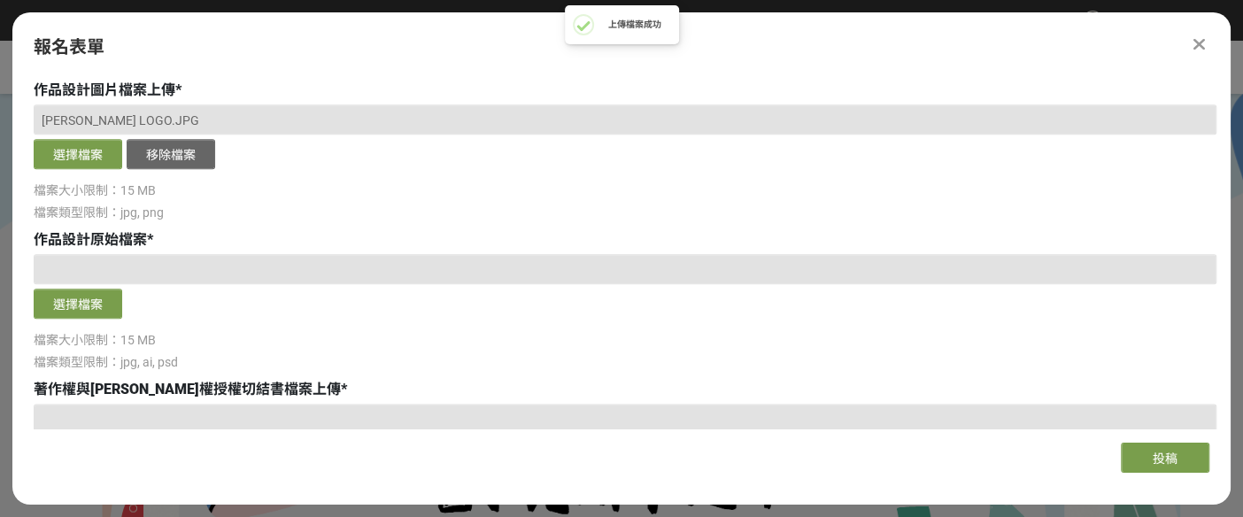
scroll to position [1278, 0]
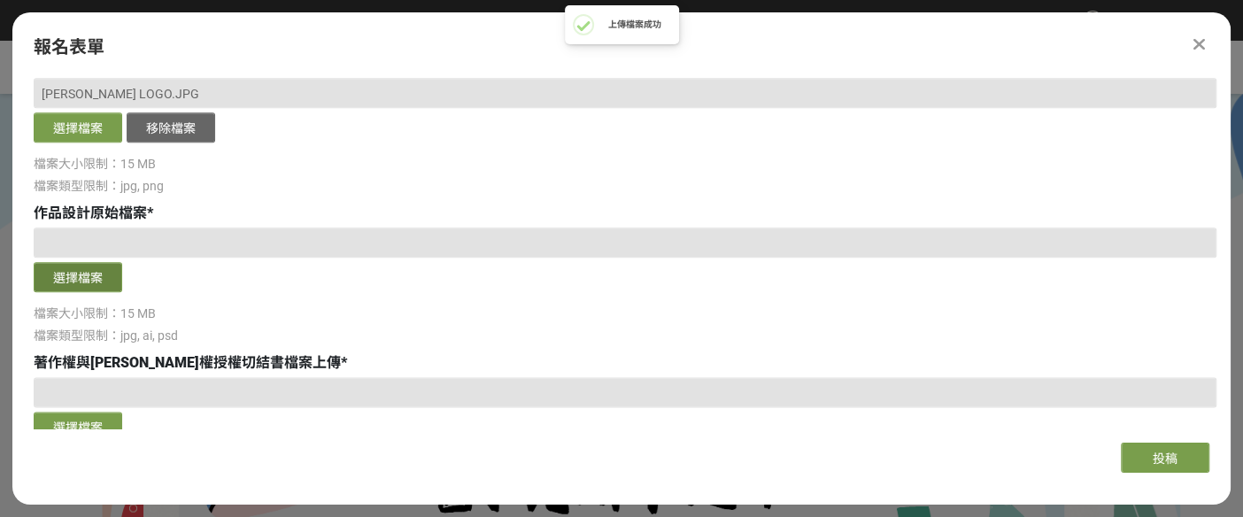
click at [72, 272] on button "選擇檔案" at bounding box center [78, 277] width 89 height 30
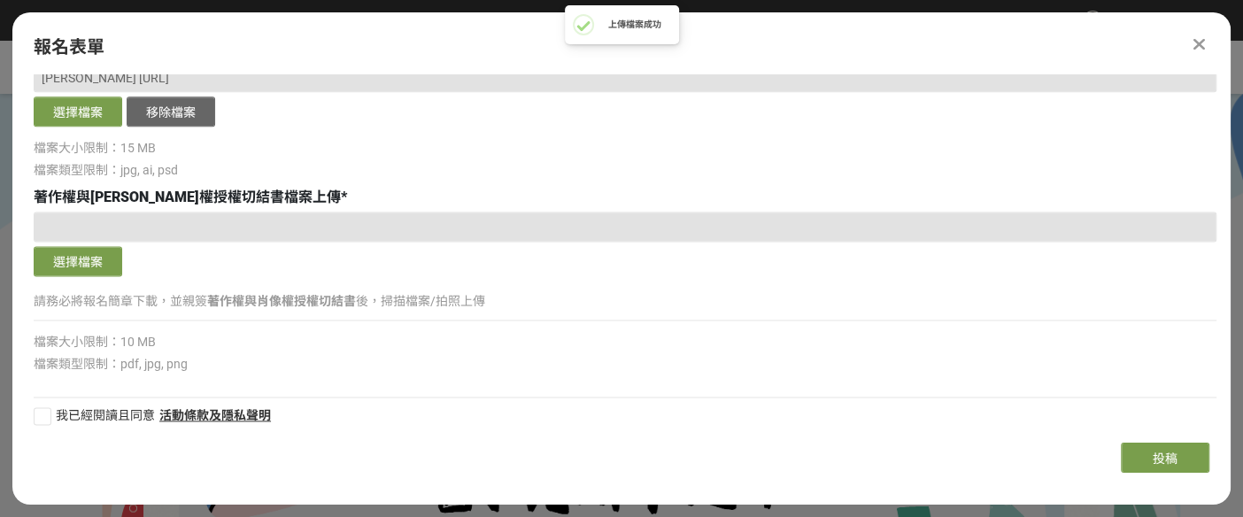
scroll to position [1452, 0]
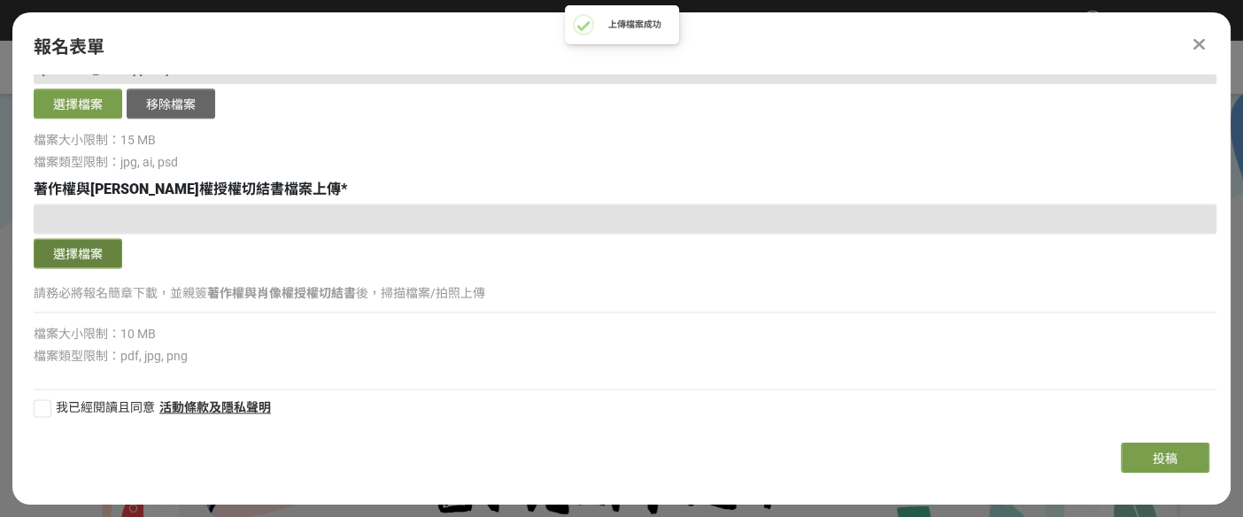
click at [83, 245] on button "選擇檔案" at bounding box center [78, 253] width 89 height 30
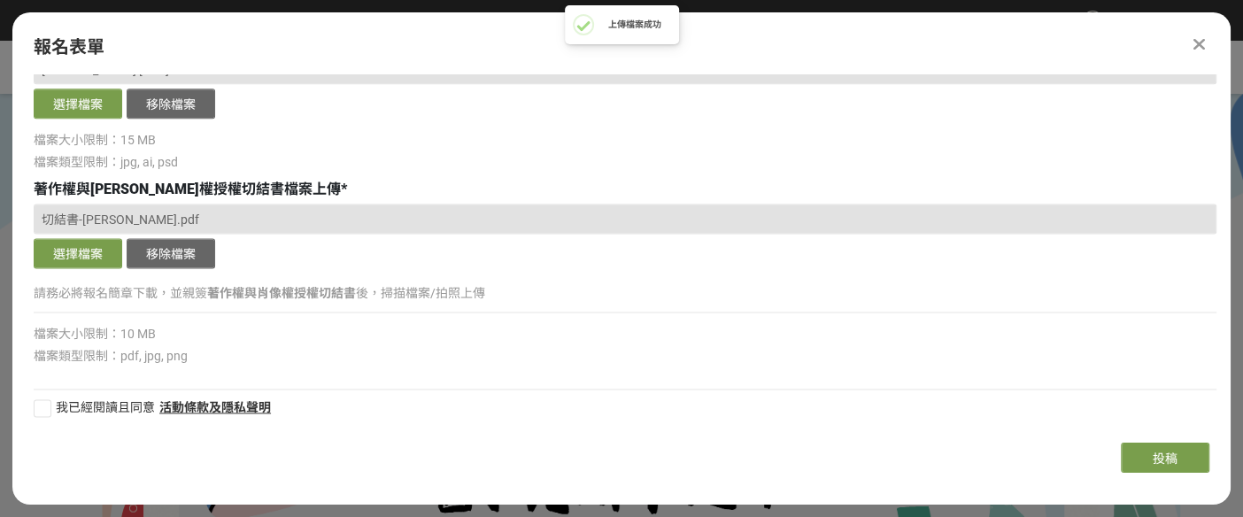
click at [34, 405] on div at bounding box center [43, 408] width 18 height 18
checkbox input "true"
click at [1160, 460] on span "投稿" at bounding box center [1164, 458] width 25 height 14
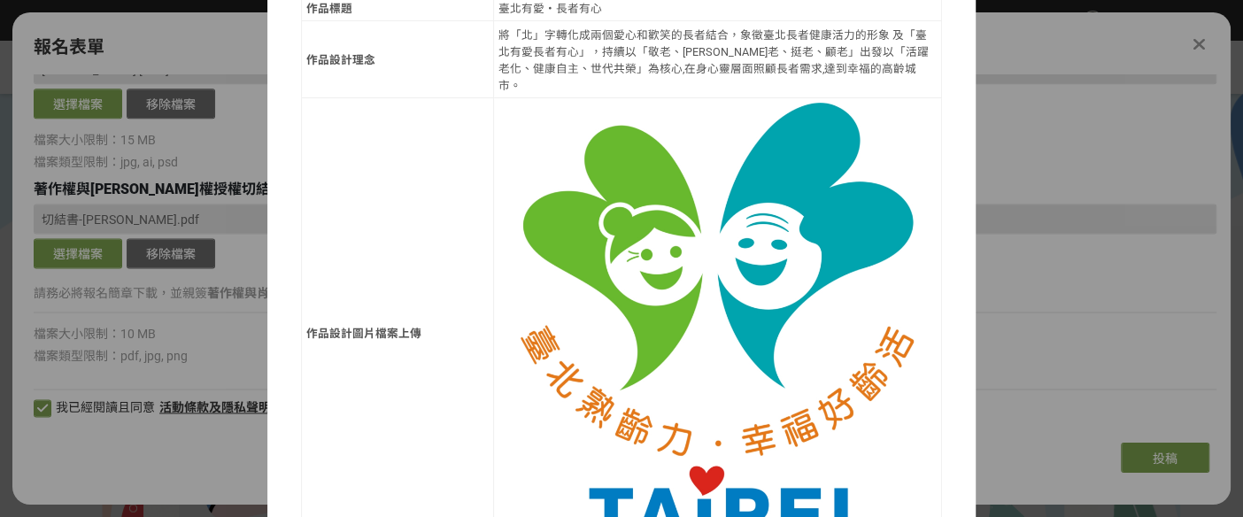
scroll to position [1470, 0]
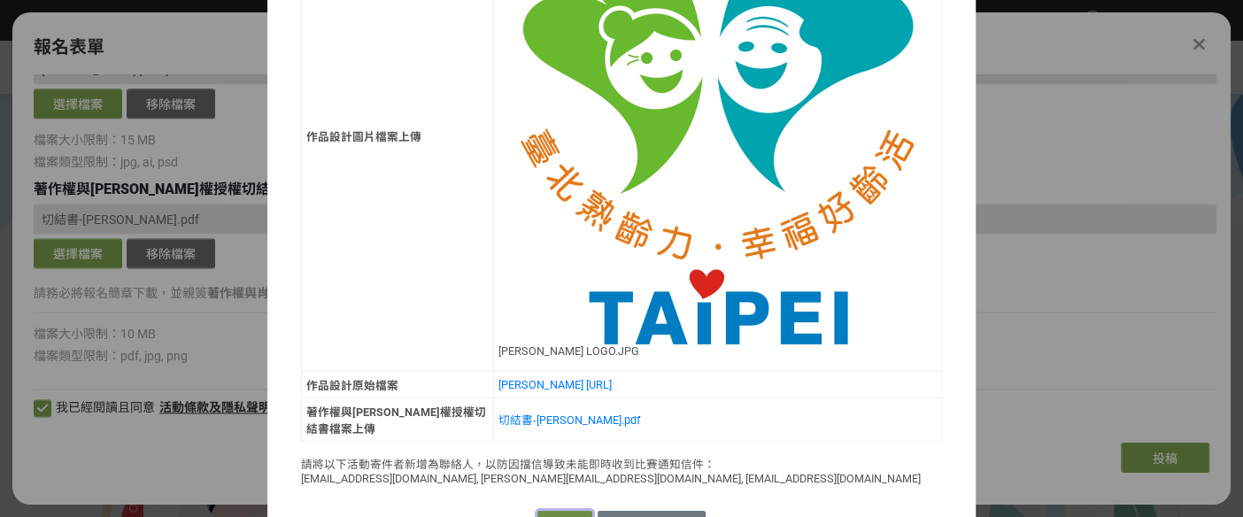
click at [546, 511] on button "確認送出" at bounding box center [564, 523] width 55 height 25
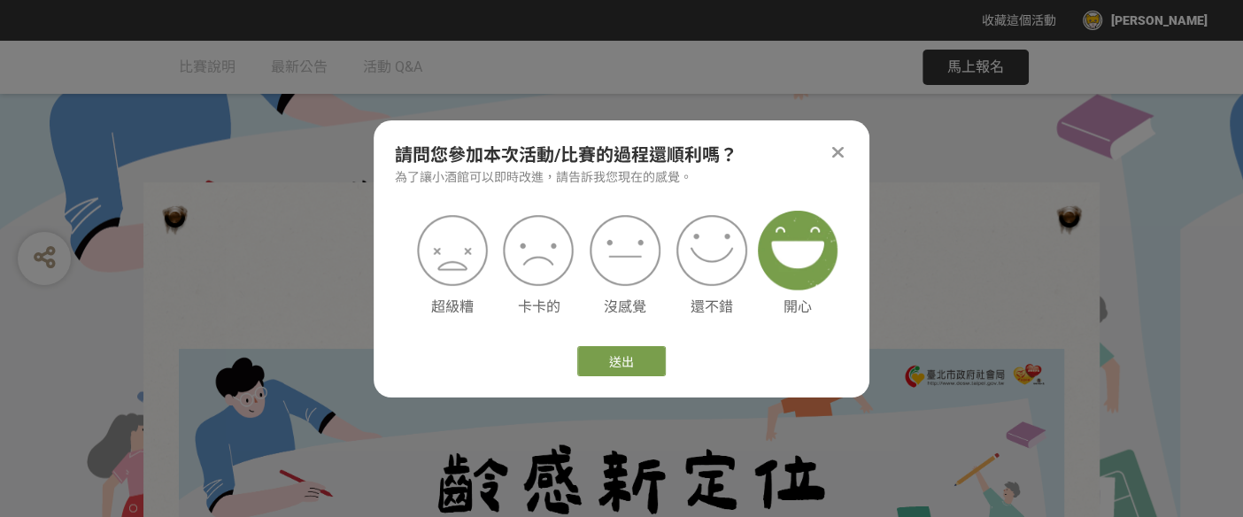
click at [786, 281] on img at bounding box center [798, 251] width 80 height 80
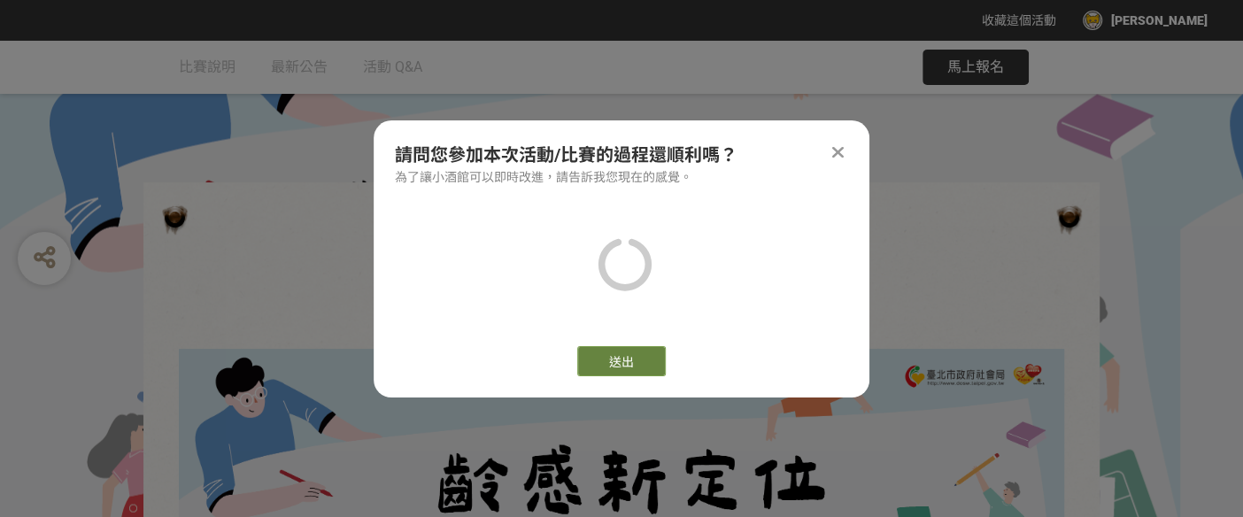
click at [627, 364] on button "送出" at bounding box center [621, 361] width 89 height 30
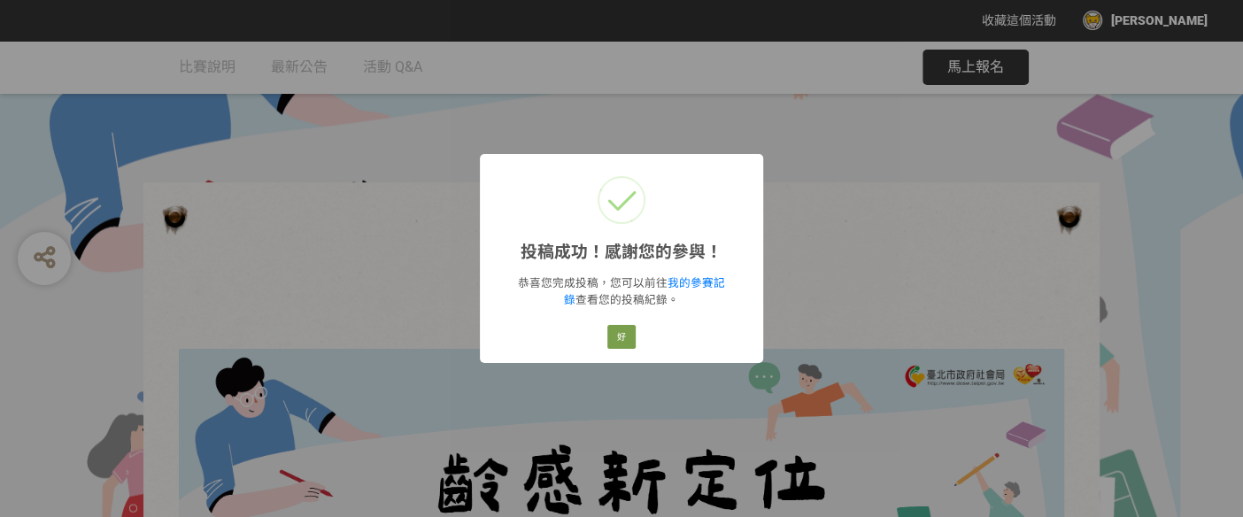
click at [839, 255] on div "投稿成功！感謝您的參與！ × 恭喜您完成投稿，您可以前往 我的參賽記錄 查看您的投稿紀錄。 好 Cancel" at bounding box center [621, 258] width 1243 height 517
click at [612, 338] on button "好" at bounding box center [621, 337] width 28 height 25
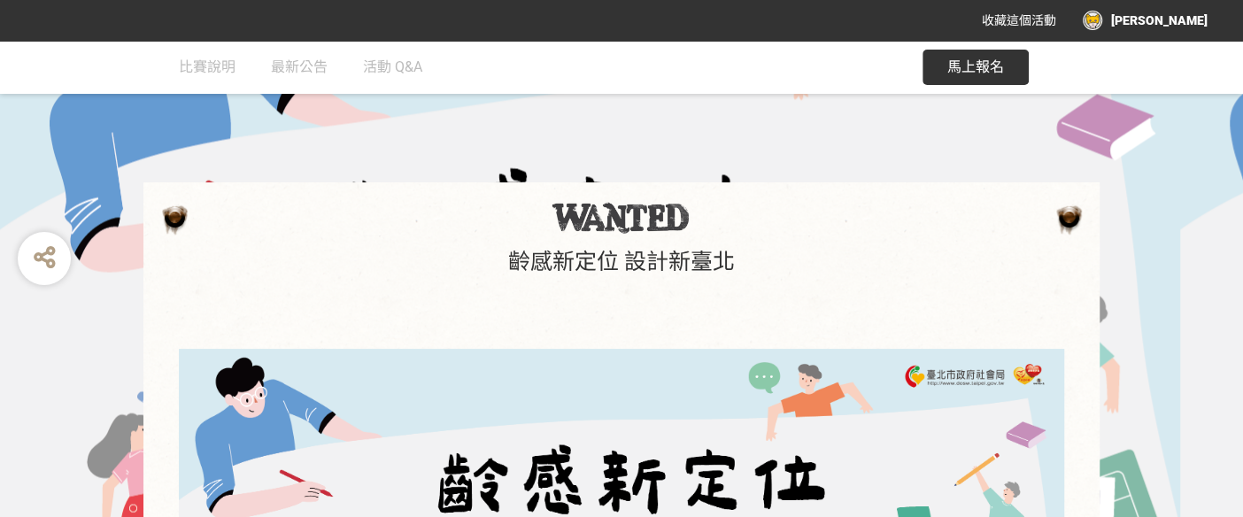
click at [1187, 19] on div "[PERSON_NAME]" at bounding box center [1145, 20] width 125 height 19
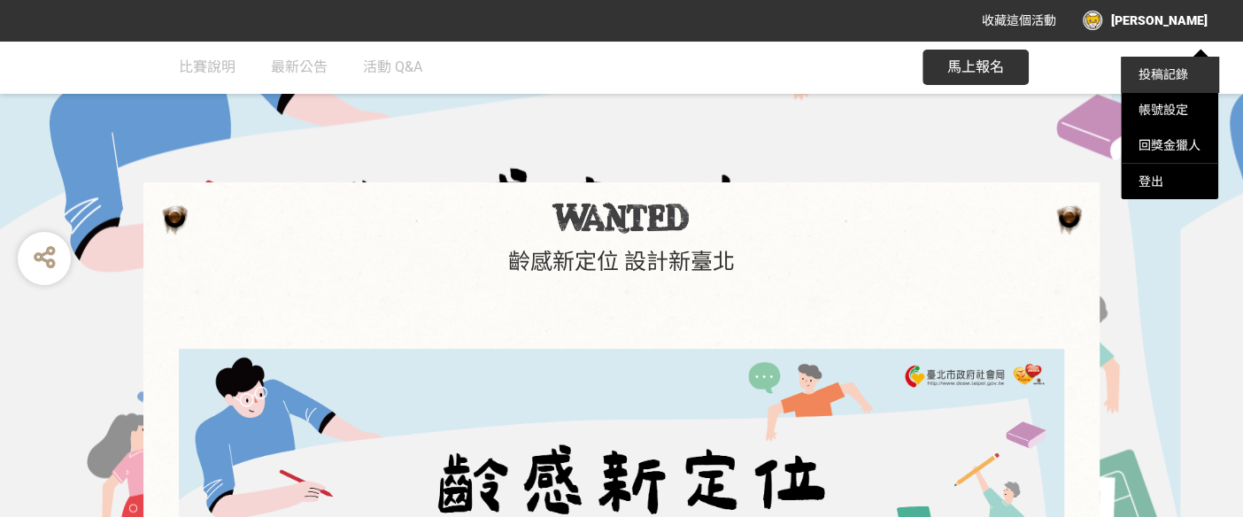
click at [1155, 75] on link "投稿記錄" at bounding box center [1163, 74] width 50 height 14
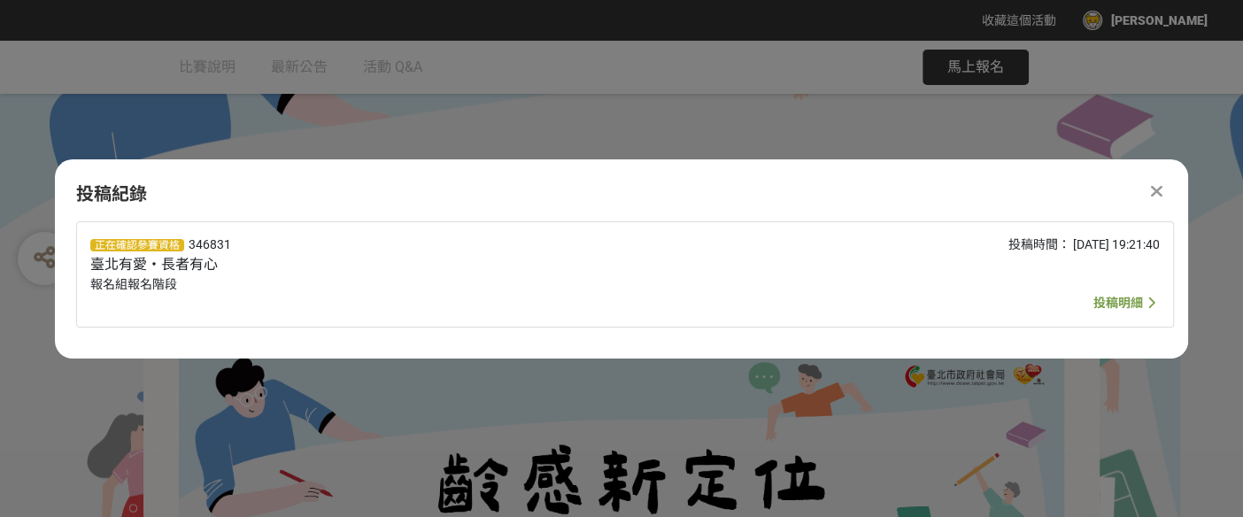
click at [1156, 191] on icon at bounding box center [1157, 191] width 12 height 18
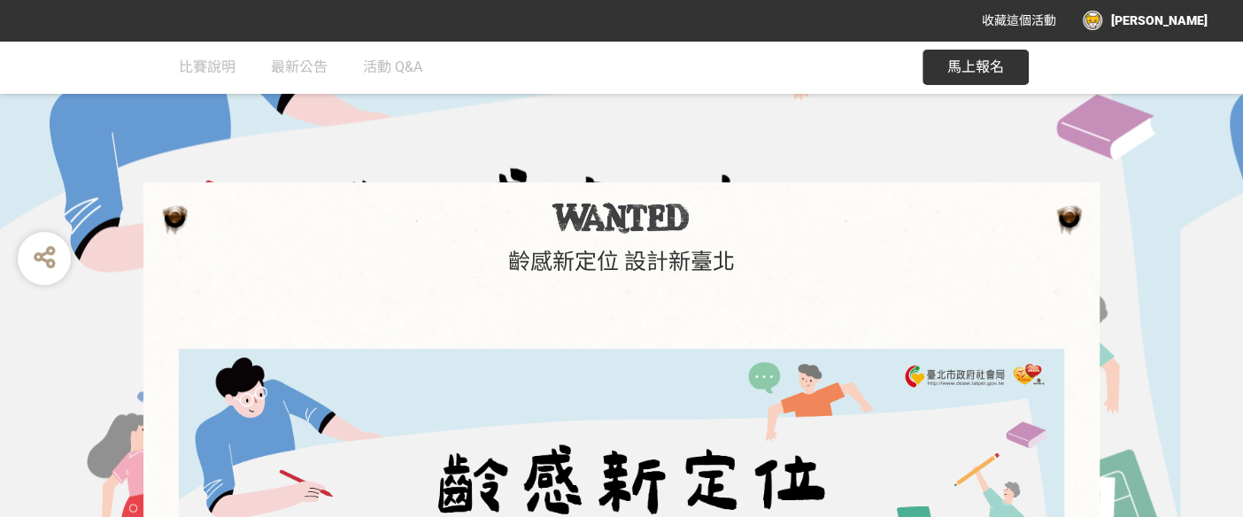
click at [1182, 15] on div "[PERSON_NAME]" at bounding box center [1145, 20] width 125 height 19
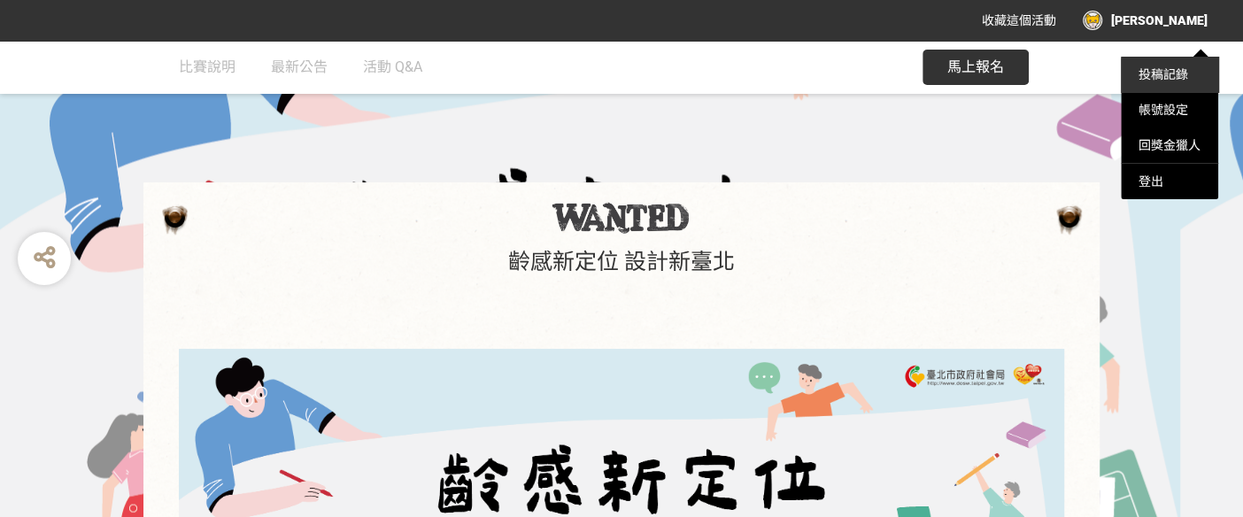
click at [1173, 73] on link "投稿記錄" at bounding box center [1163, 74] width 50 height 14
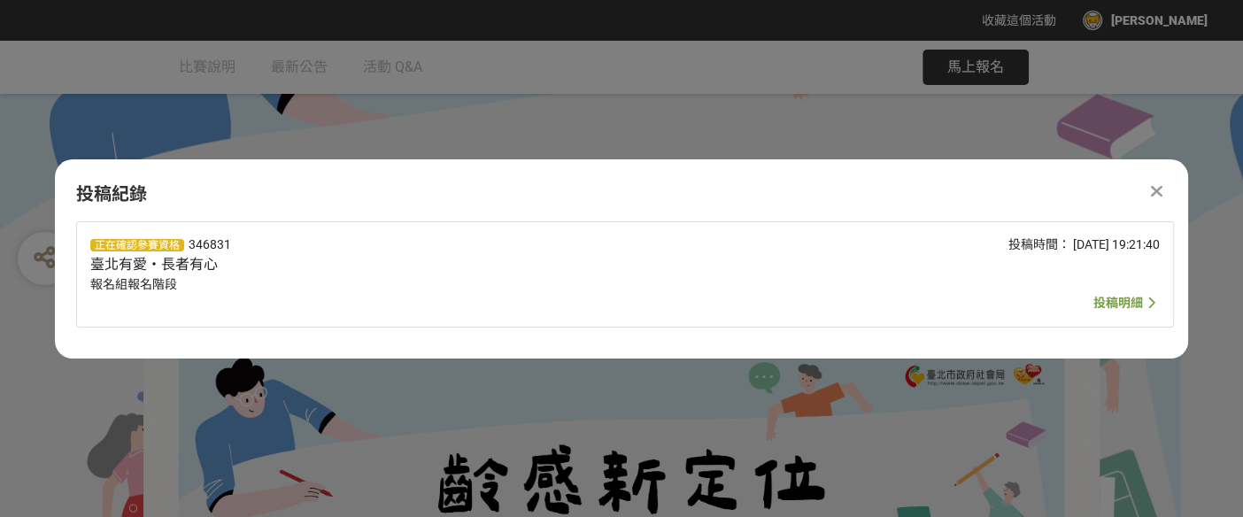
click at [1114, 299] on span "投稿明細" at bounding box center [1118, 303] width 50 height 14
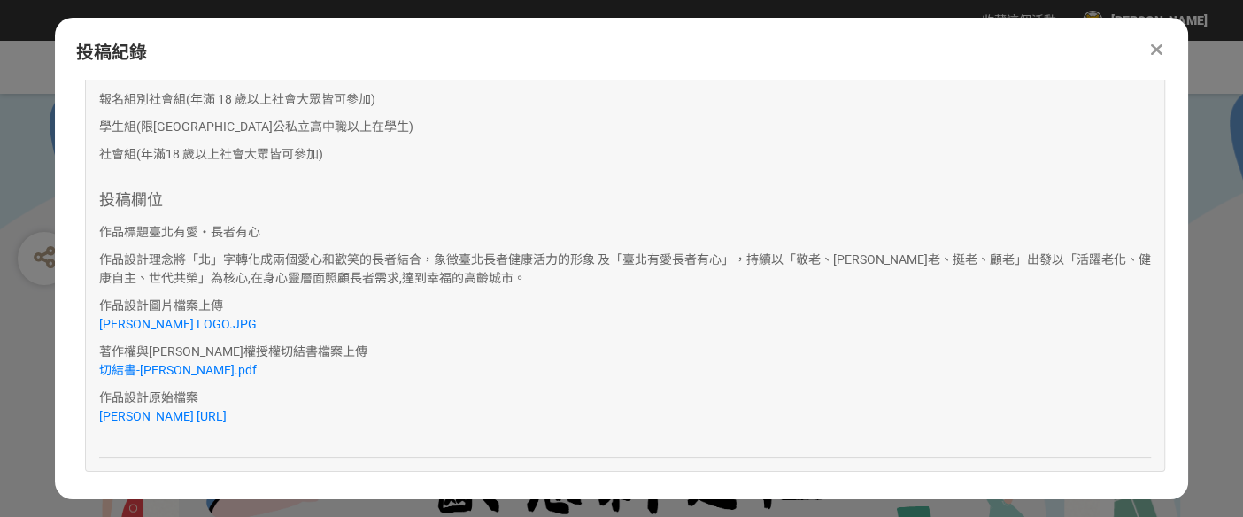
scroll to position [158, 0]
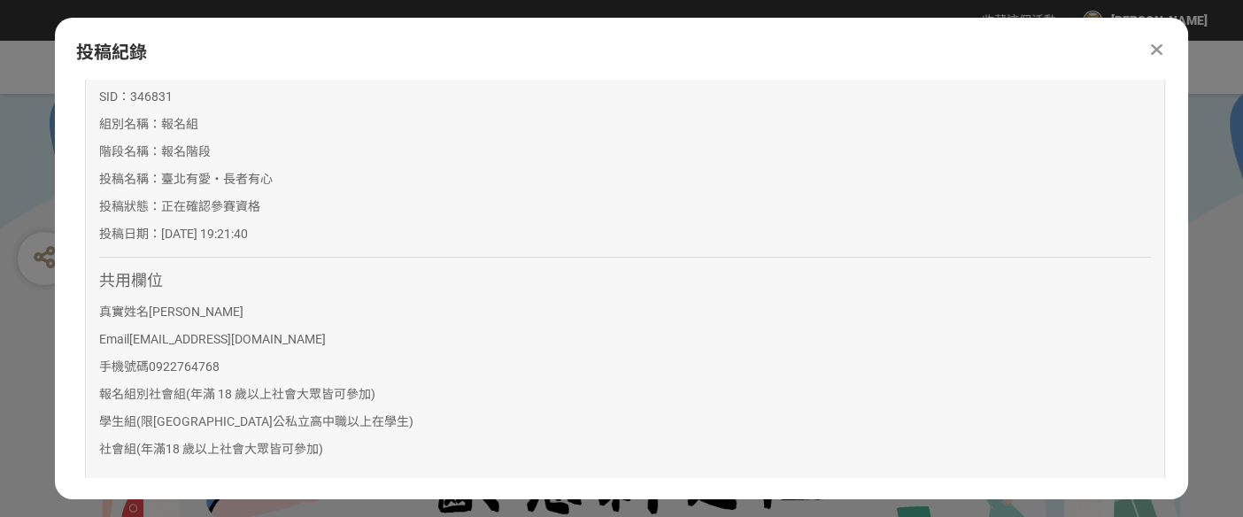
click at [1156, 44] on icon at bounding box center [1157, 50] width 12 height 18
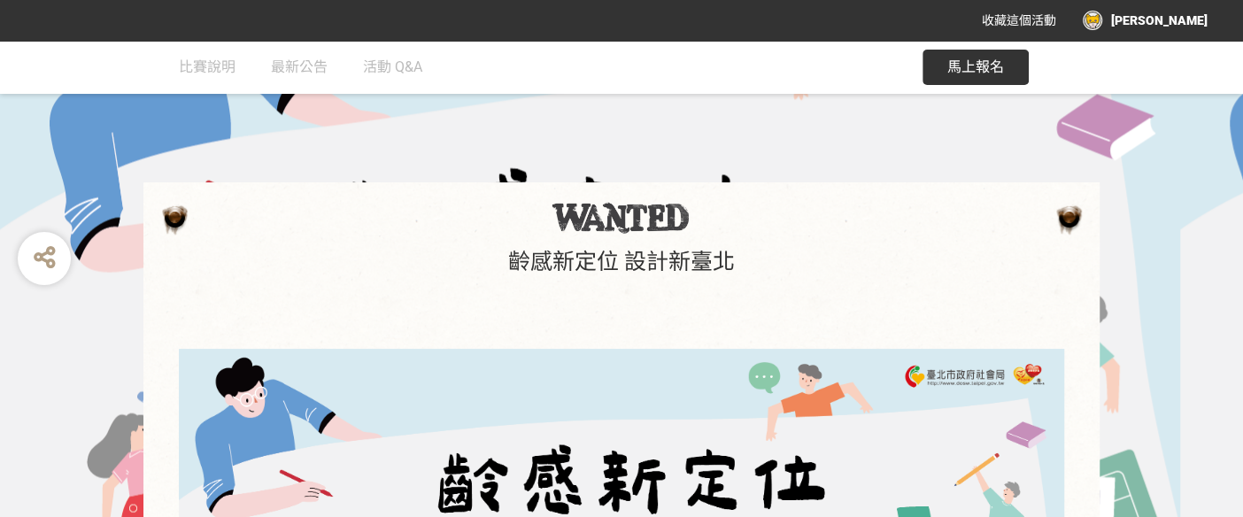
click at [1191, 20] on div "[PERSON_NAME]" at bounding box center [1145, 20] width 125 height 19
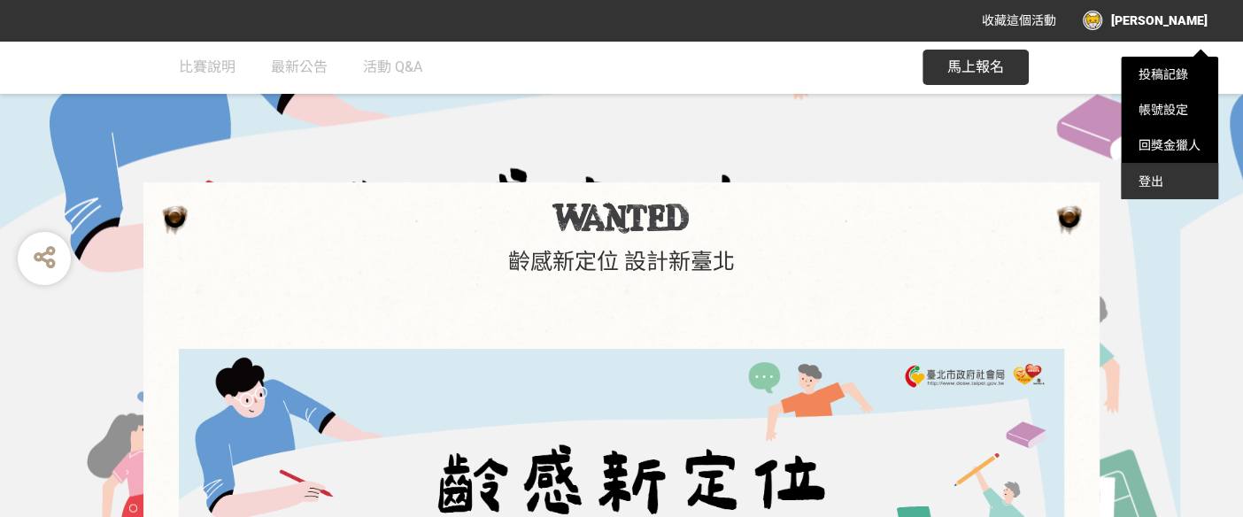
click at [1159, 181] on div "登出" at bounding box center [1169, 181] width 97 height 35
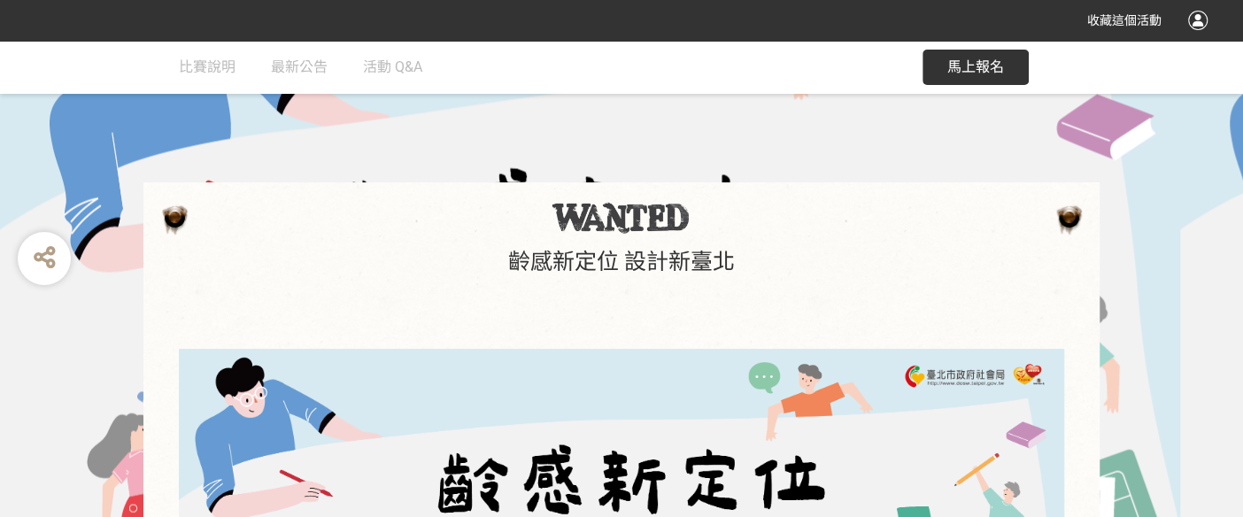
click at [1198, 19] on div at bounding box center [1197, 20] width 19 height 19
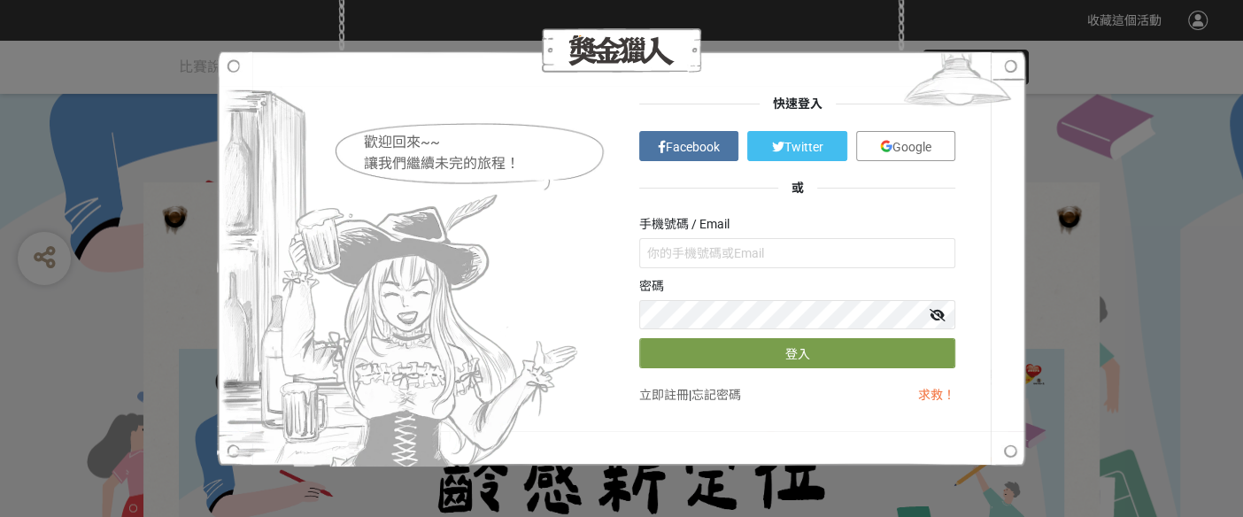
type input "fonlan1107@gmail.com"
click at [904, 147] on span "Google" at bounding box center [911, 147] width 39 height 14
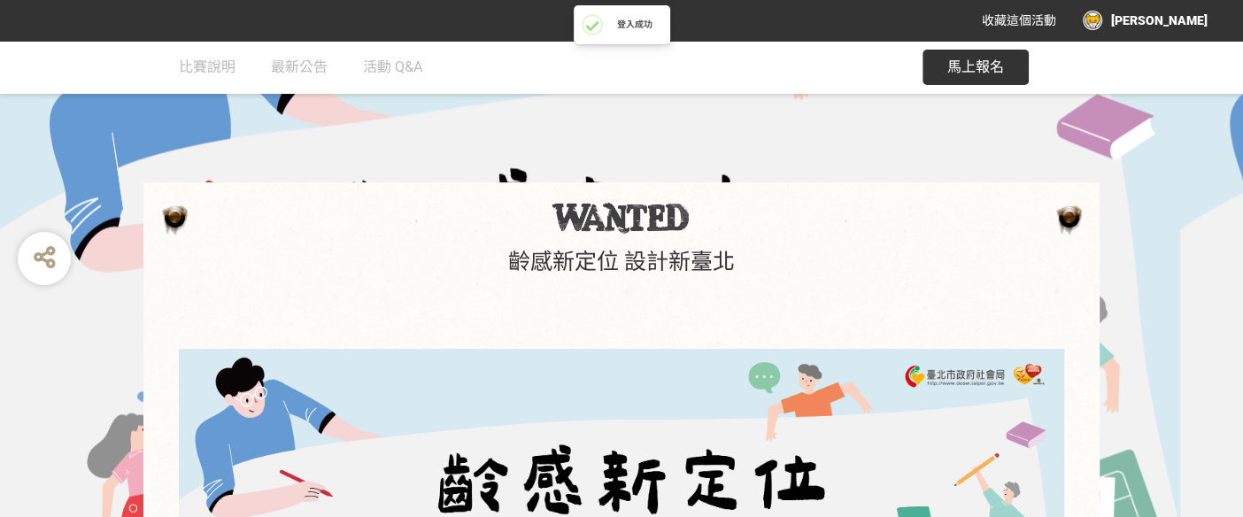
click at [1196, 20] on div "賴鳳蓮" at bounding box center [1145, 20] width 125 height 19
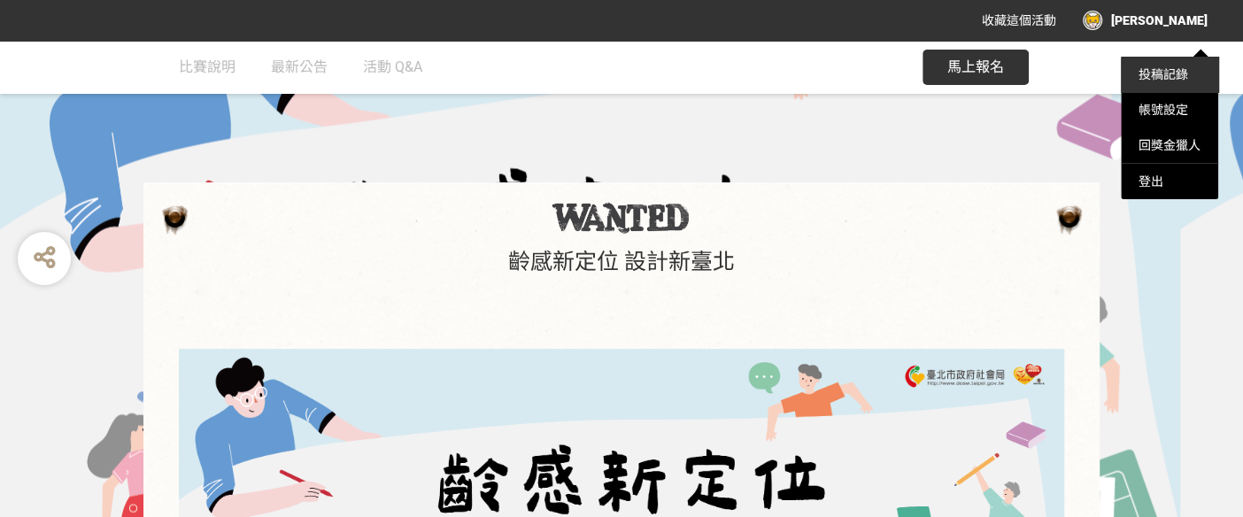
click at [1170, 75] on link "投稿記錄" at bounding box center [1163, 74] width 50 height 14
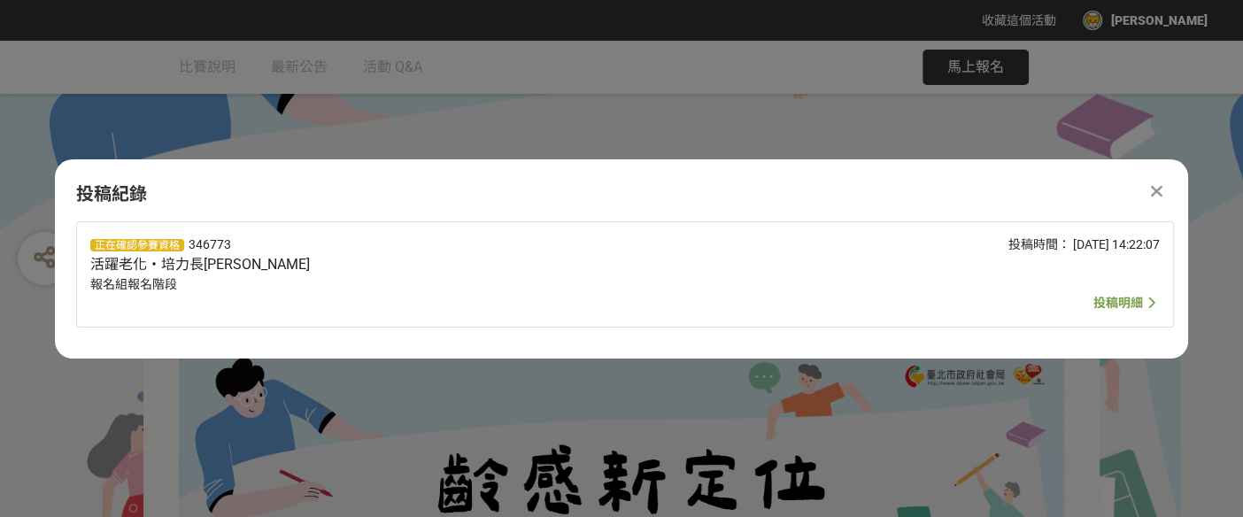
click at [1106, 304] on span "投稿明細" at bounding box center [1118, 303] width 50 height 14
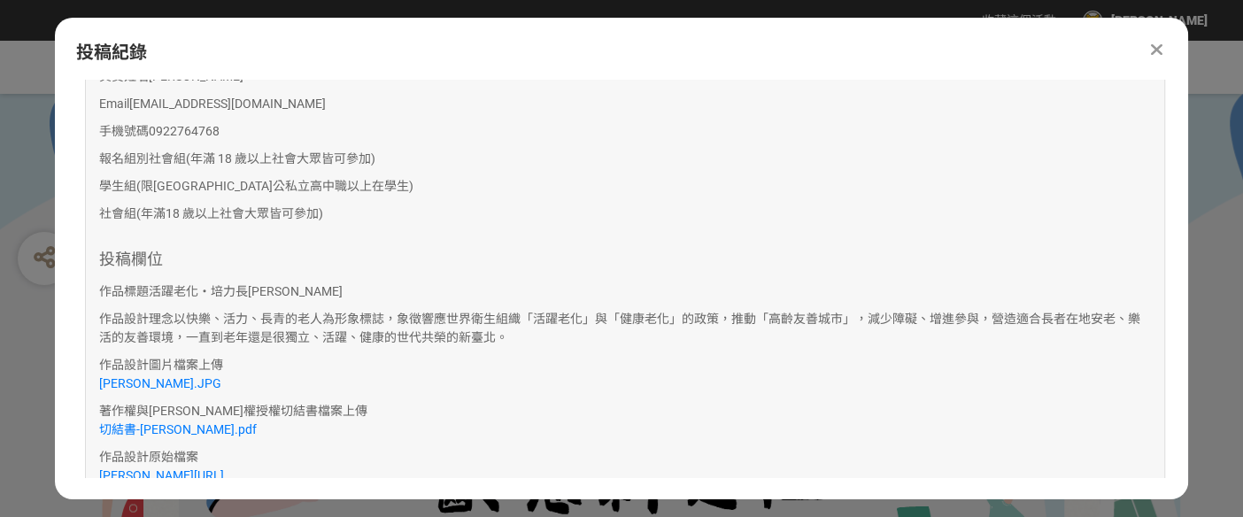
scroll to position [452, 0]
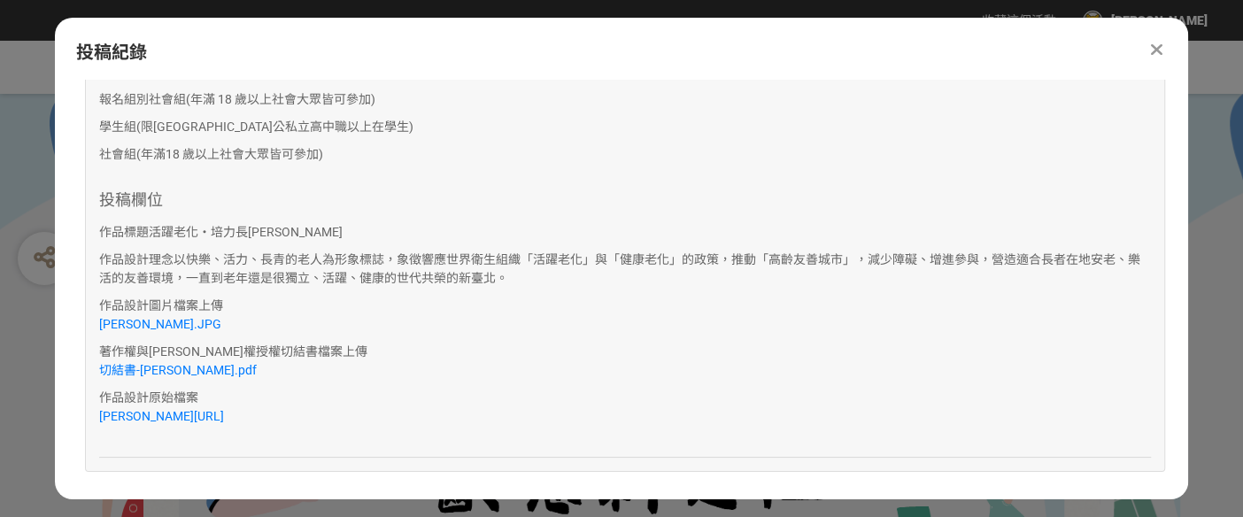
click at [1155, 48] on icon at bounding box center [1157, 50] width 12 height 18
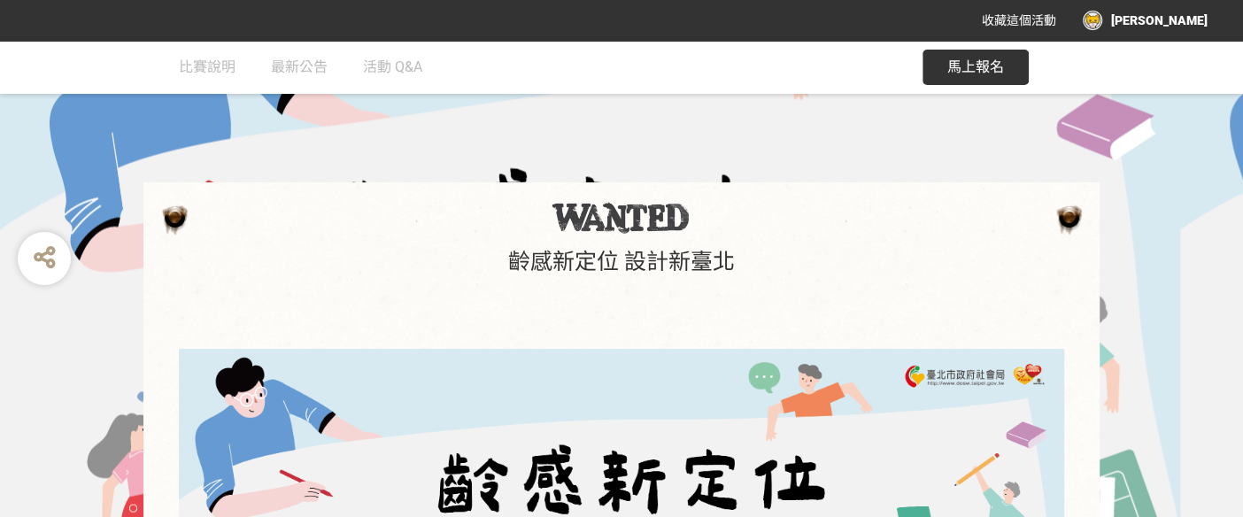
click at [1201, 23] on div "賴鳳蓮" at bounding box center [1145, 20] width 125 height 19
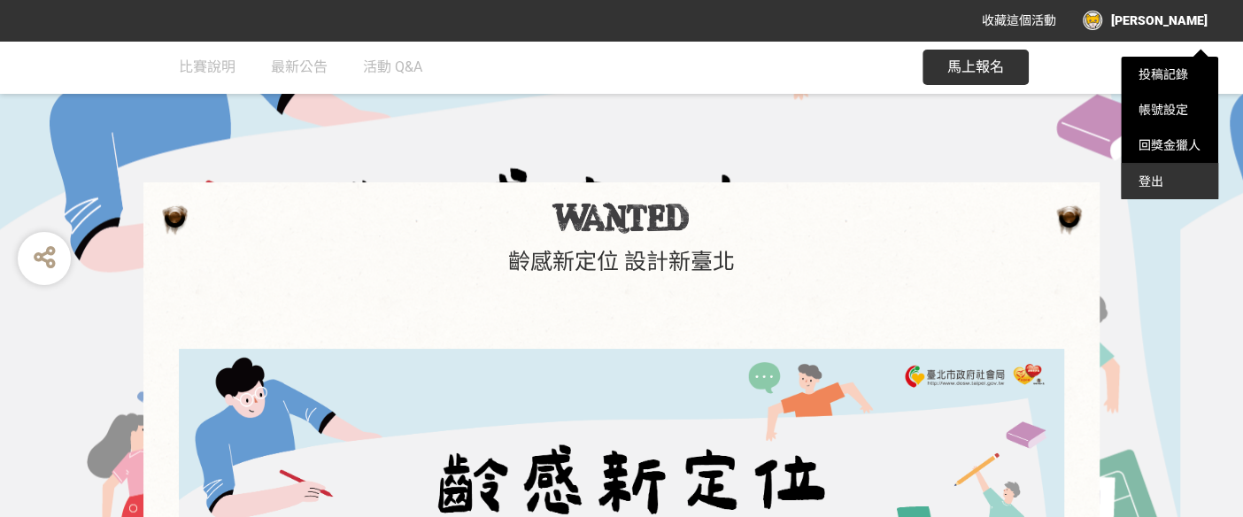
click at [1172, 179] on div "登出" at bounding box center [1169, 181] width 97 height 35
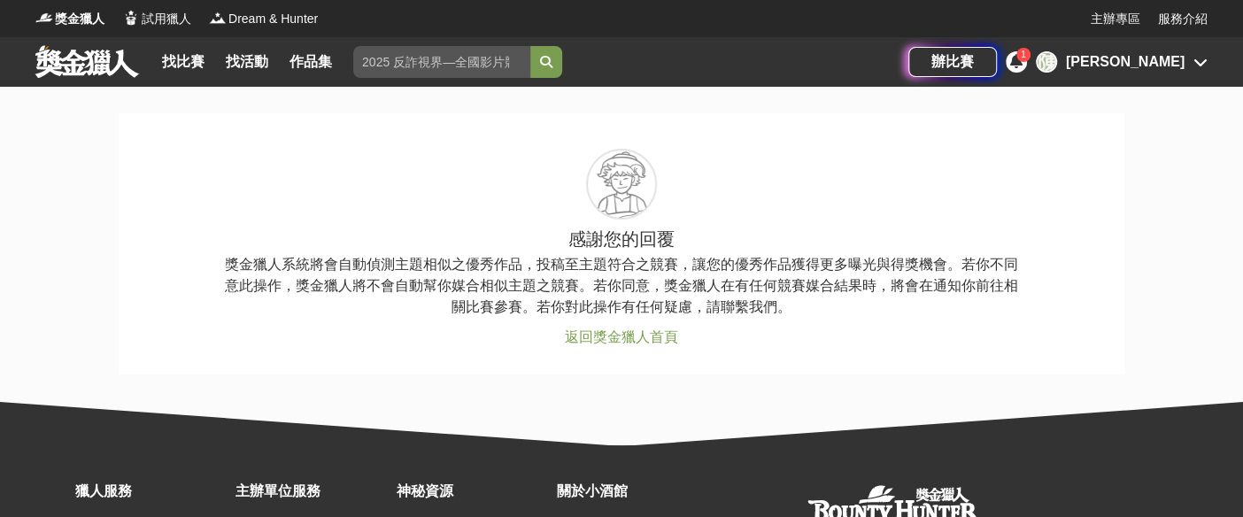
click at [1030, 52] on div "1" at bounding box center [1023, 55] width 14 height 14
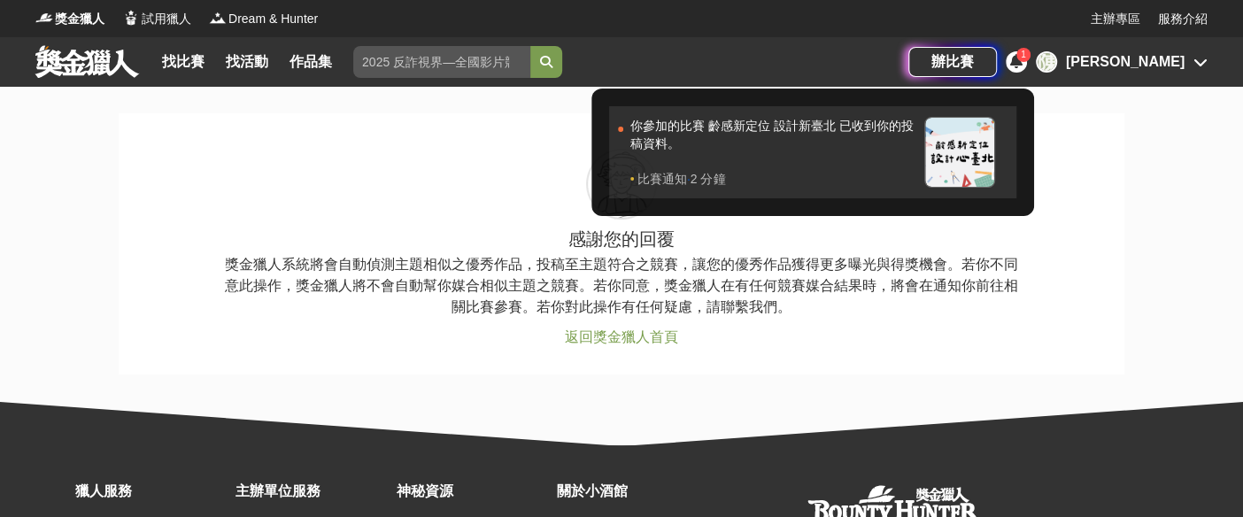
click at [882, 126] on div "你參加的比賽 齡感新定位 設計新臺北 已收到你的投稿資料。" at bounding box center [772, 143] width 285 height 53
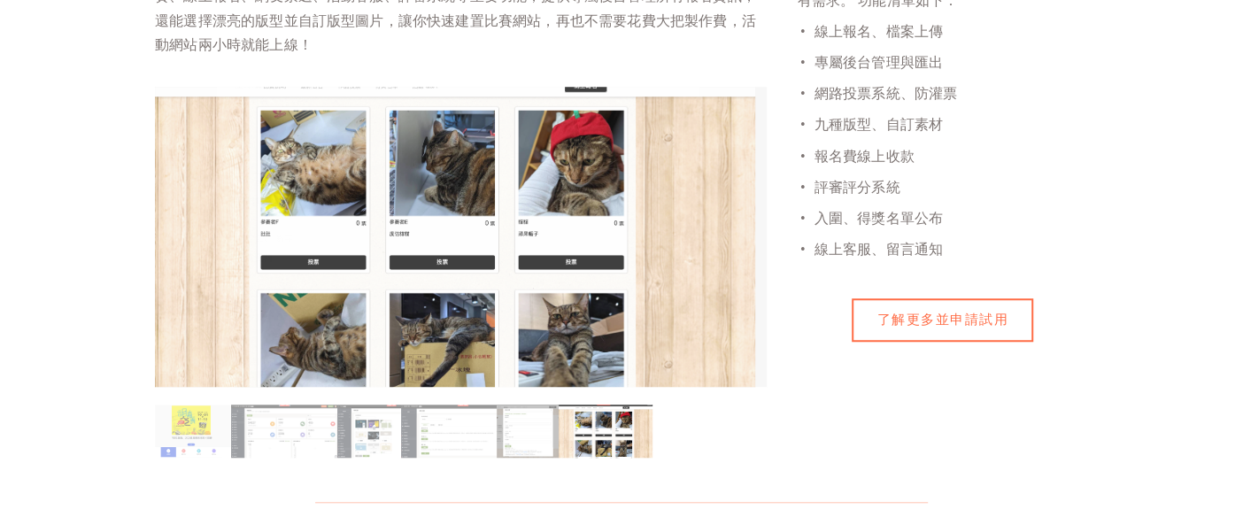
scroll to position [786, 0]
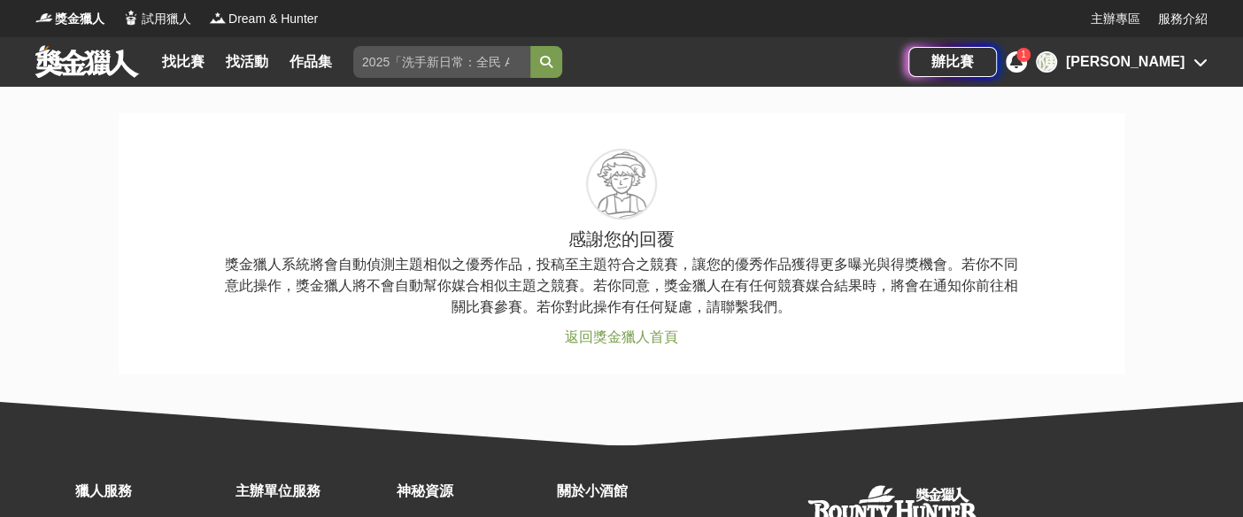
click at [1155, 61] on div "[PERSON_NAME]" at bounding box center [1125, 61] width 119 height 21
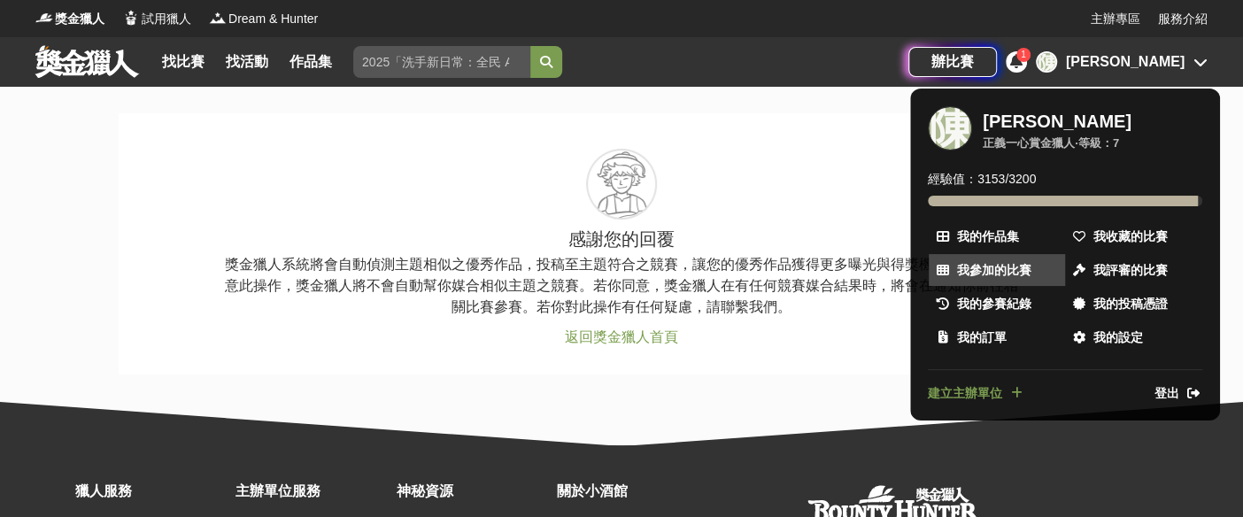
click at [1002, 272] on span "我參加的比賽" at bounding box center [994, 270] width 74 height 19
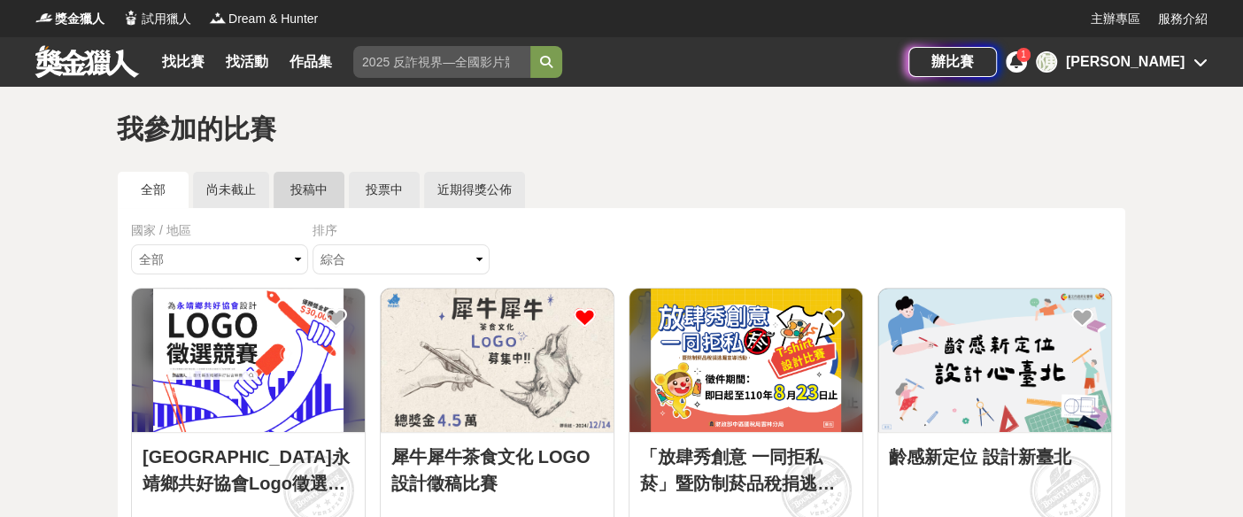
click at [318, 192] on link "投稿中" at bounding box center [309, 190] width 71 height 36
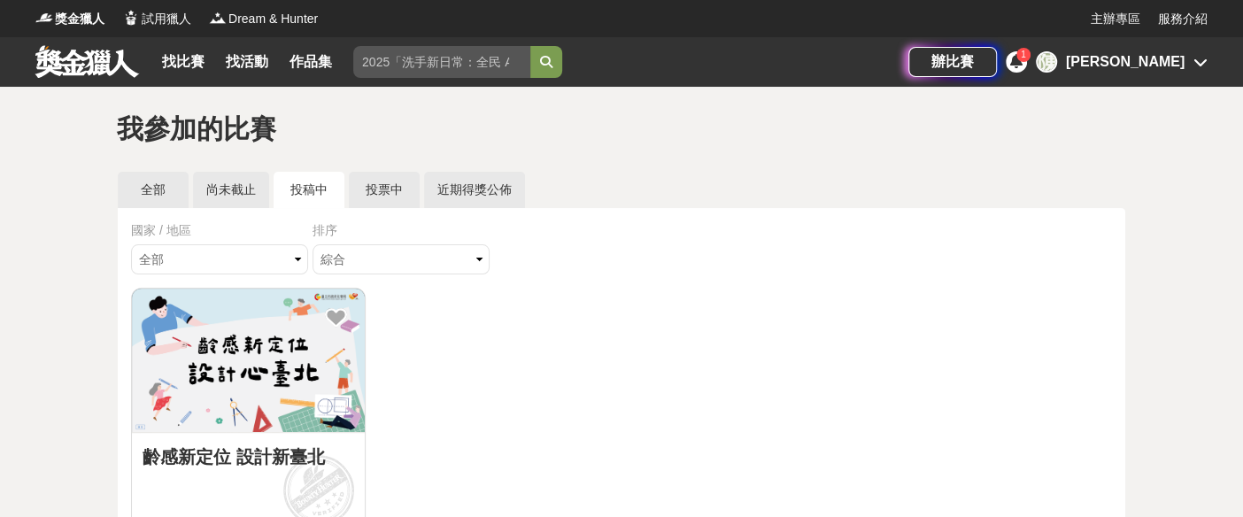
click at [1183, 61] on div "陳冠至" at bounding box center [1125, 61] width 119 height 21
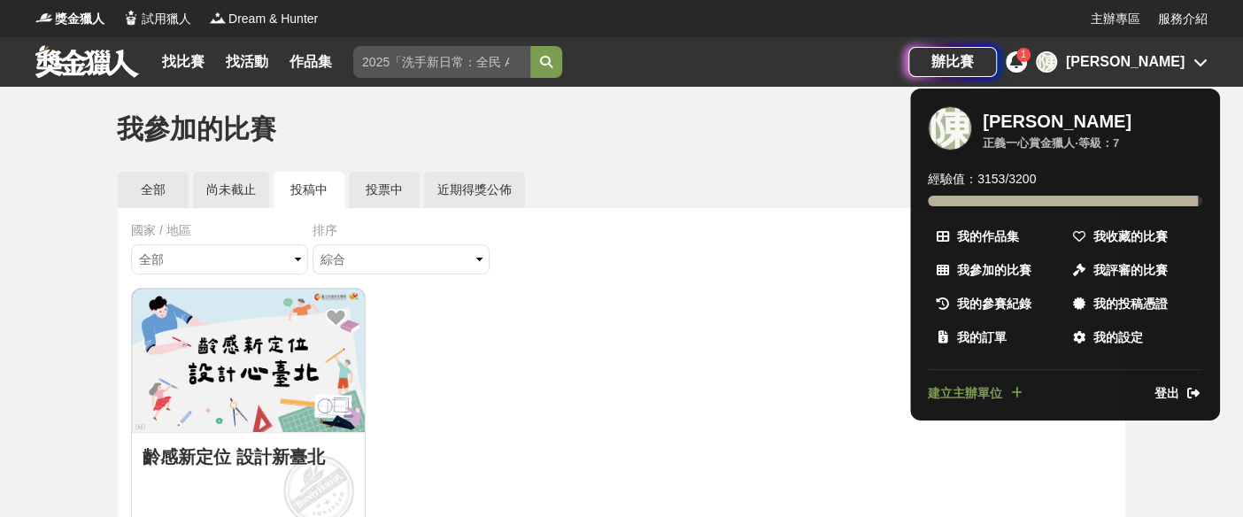
click at [624, 156] on div at bounding box center [621, 258] width 1243 height 517
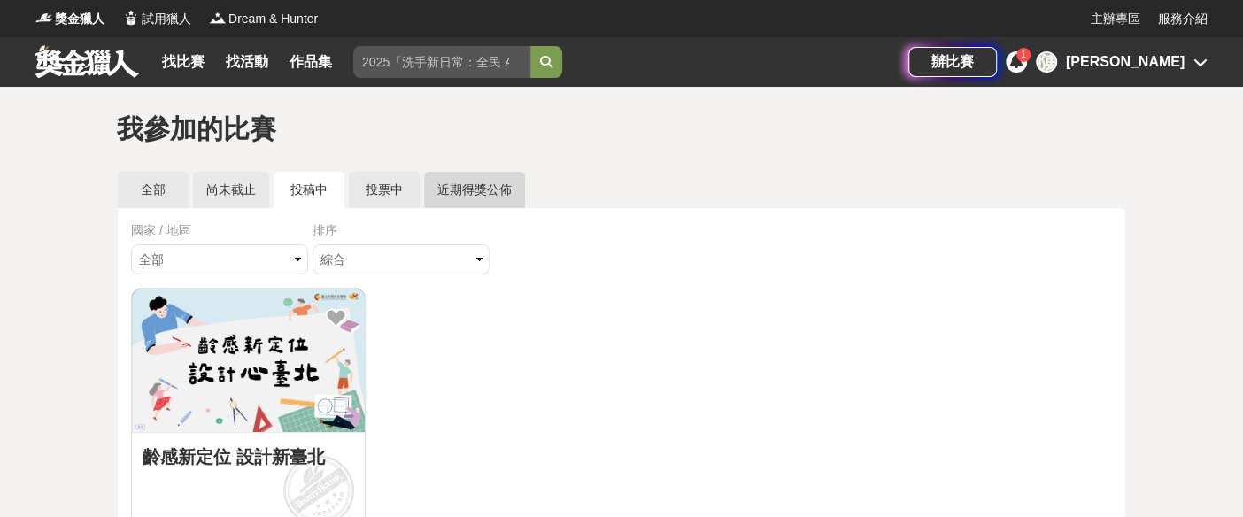
click at [484, 190] on link "近期得獎公佈" at bounding box center [474, 190] width 101 height 36
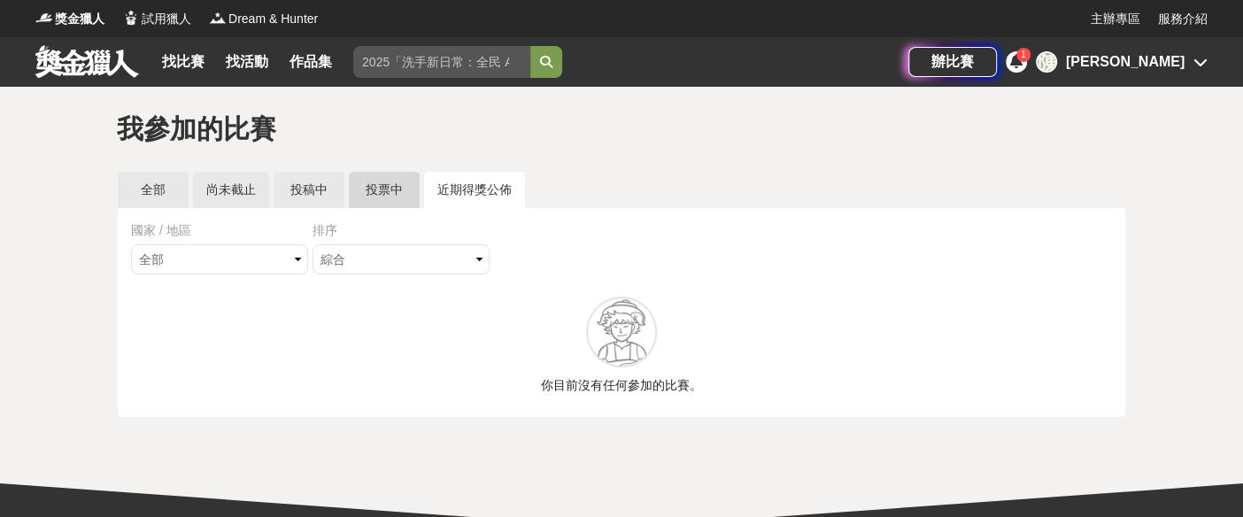
click at [395, 189] on link "投票中" at bounding box center [384, 190] width 71 height 36
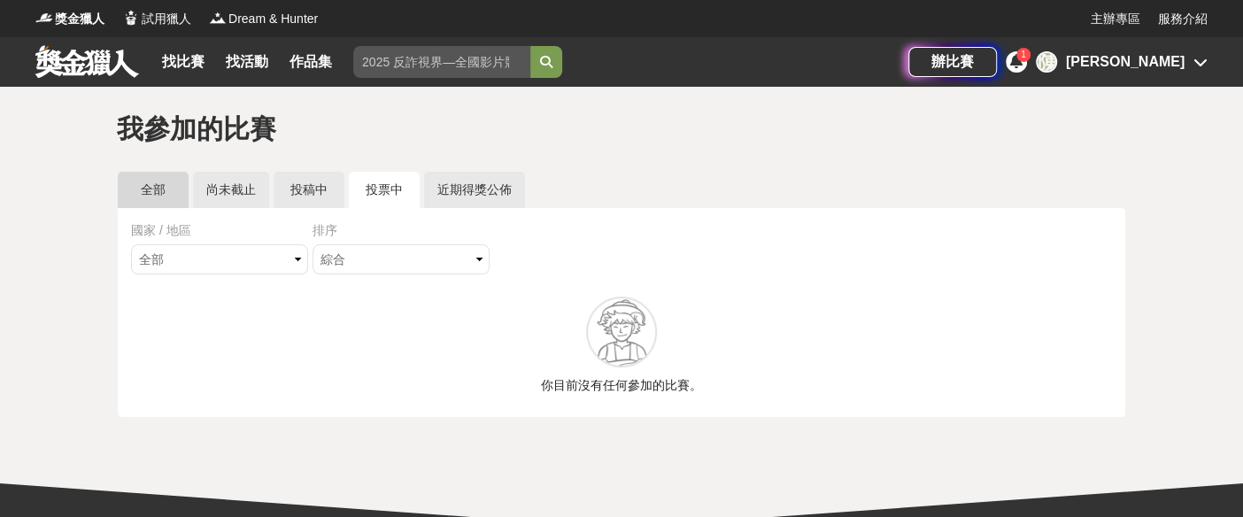
click at [145, 193] on link "全部" at bounding box center [153, 190] width 71 height 36
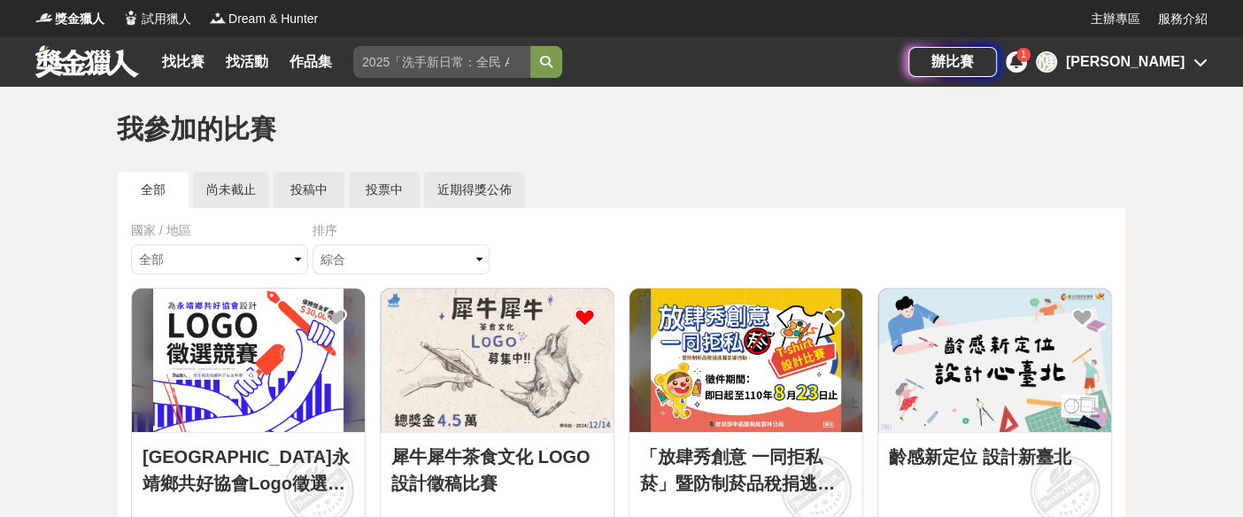
click at [1158, 58] on div "[PERSON_NAME]" at bounding box center [1125, 61] width 119 height 21
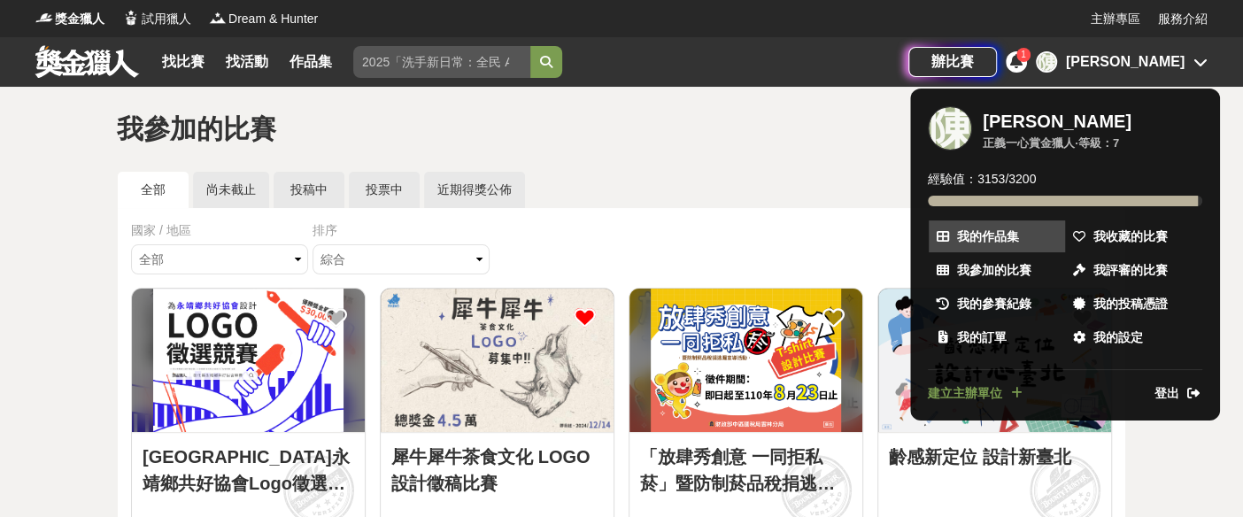
click at [1009, 234] on span "我的作品集" at bounding box center [988, 236] width 62 height 19
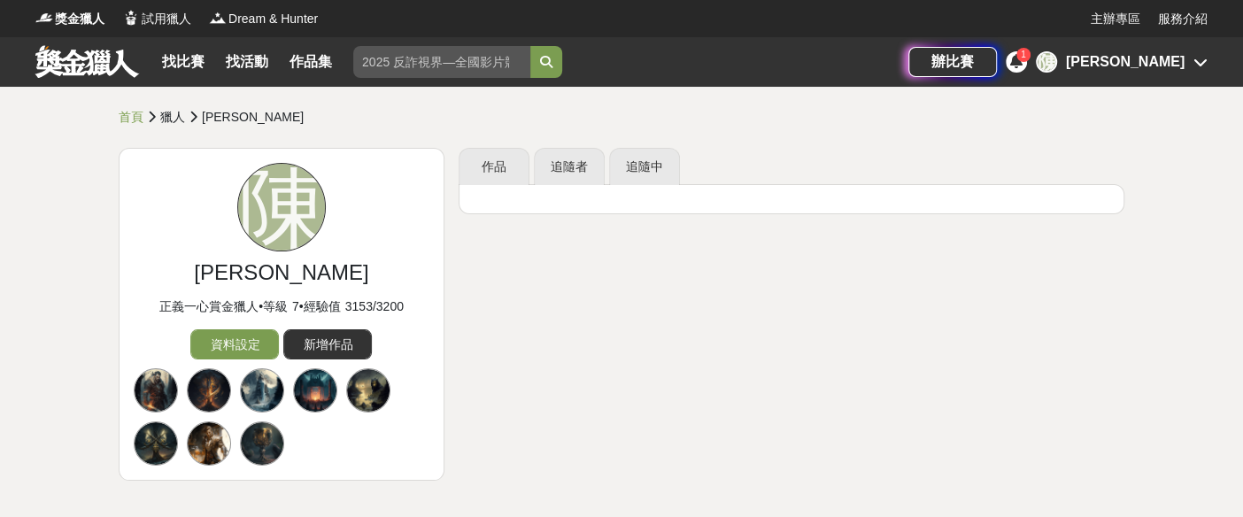
click at [1166, 61] on div "[PERSON_NAME]" at bounding box center [1125, 61] width 119 height 21
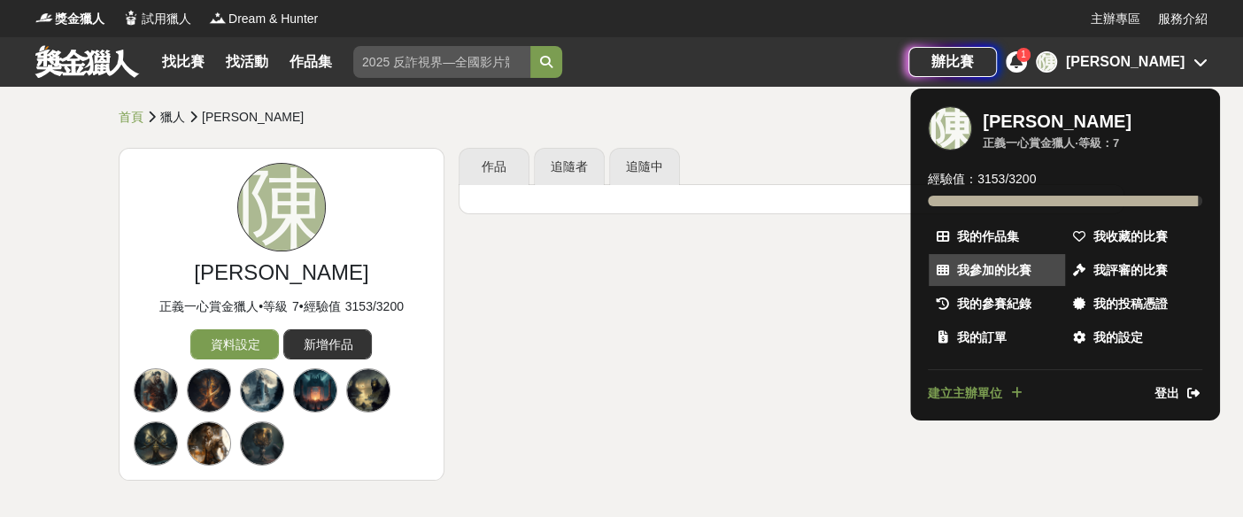
click at [1028, 274] on span "我參加的比賽" at bounding box center [994, 270] width 74 height 19
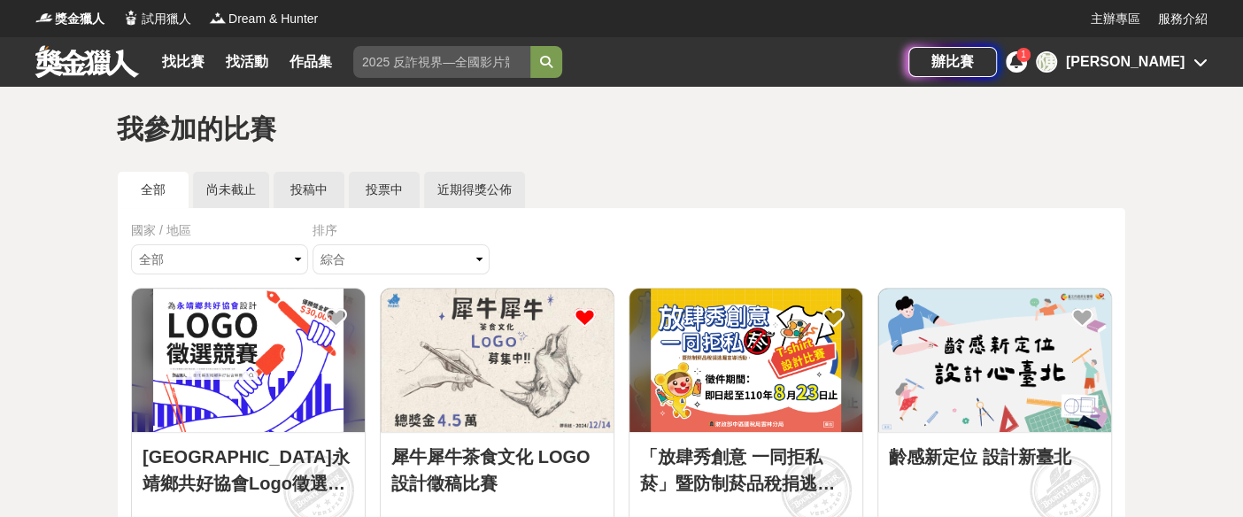
click at [975, 346] on img at bounding box center [994, 360] width 233 height 143
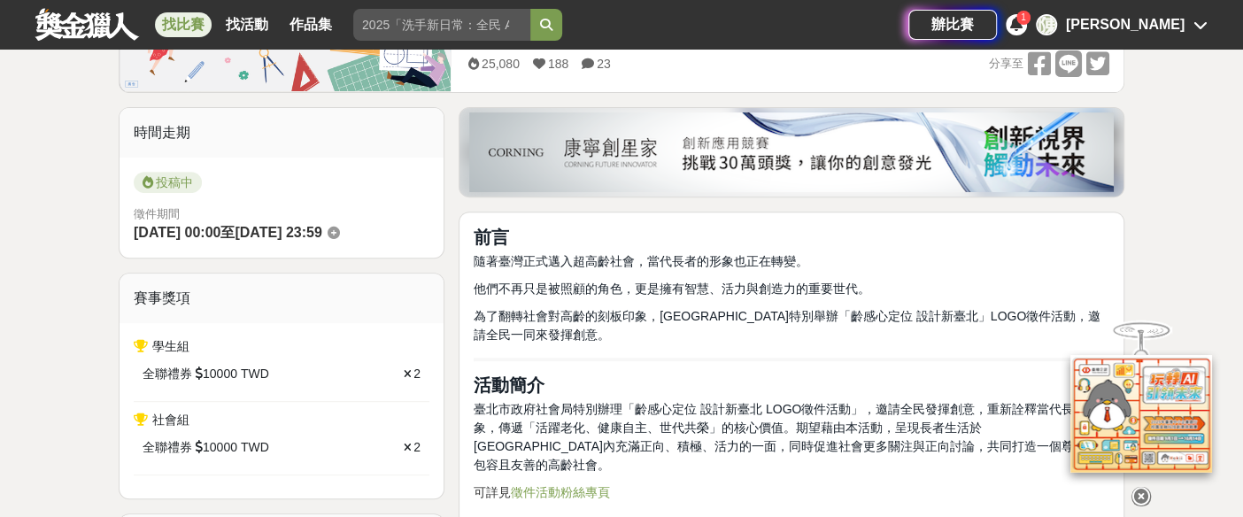
scroll to position [393, 0]
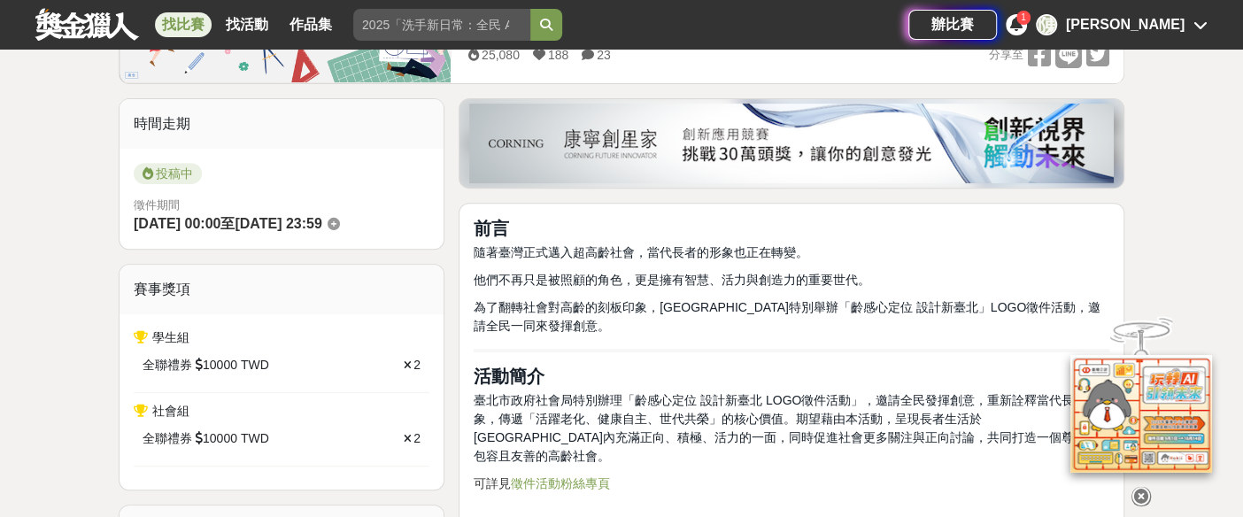
click at [1172, 24] on div "[PERSON_NAME]" at bounding box center [1125, 24] width 119 height 21
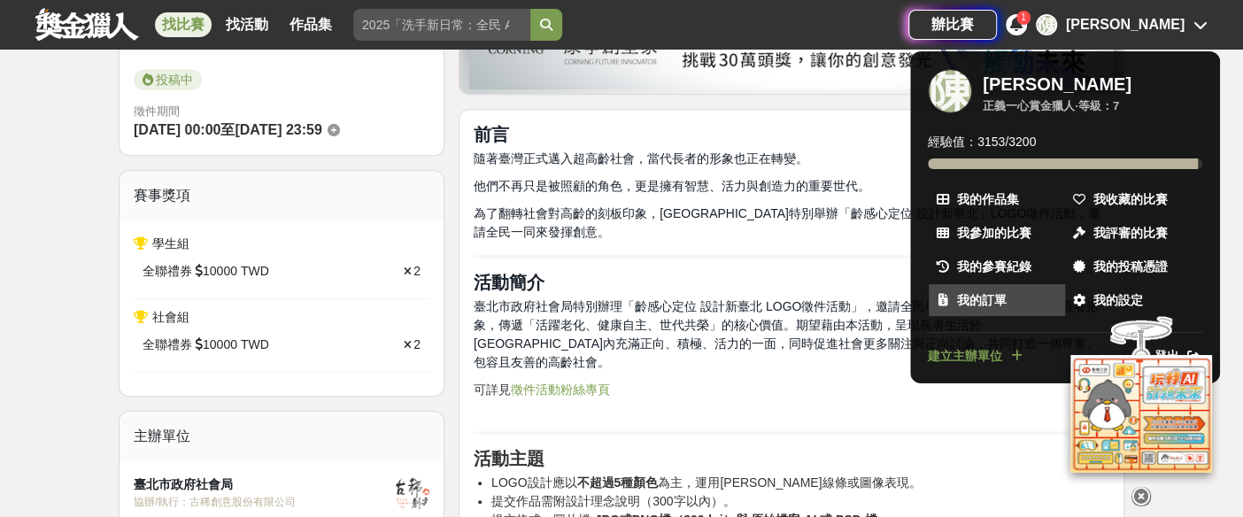
scroll to position [590, 0]
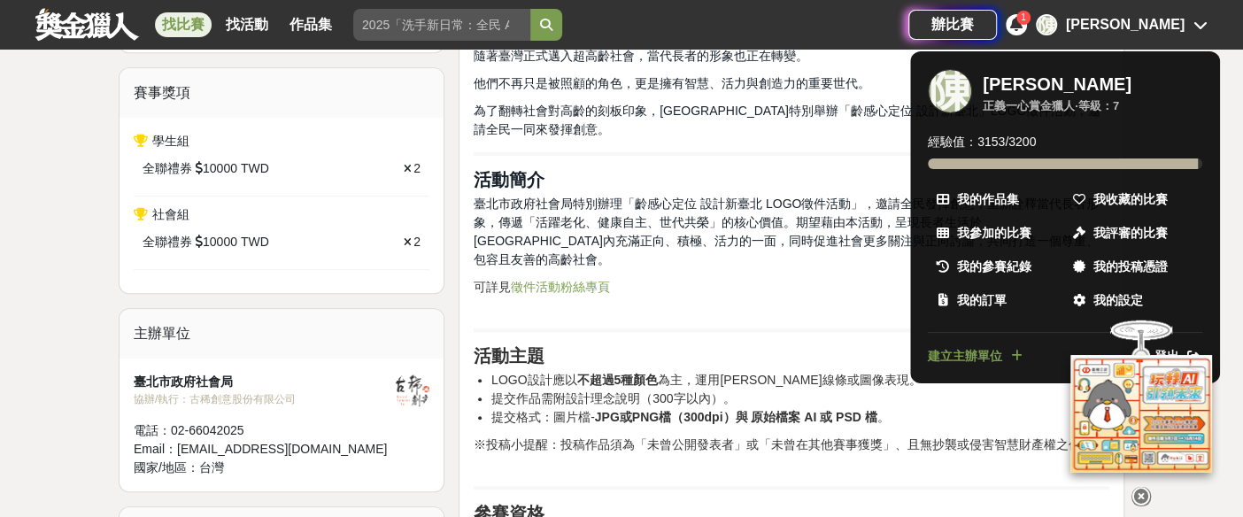
click at [1183, 25] on div at bounding box center [621, 258] width 1243 height 517
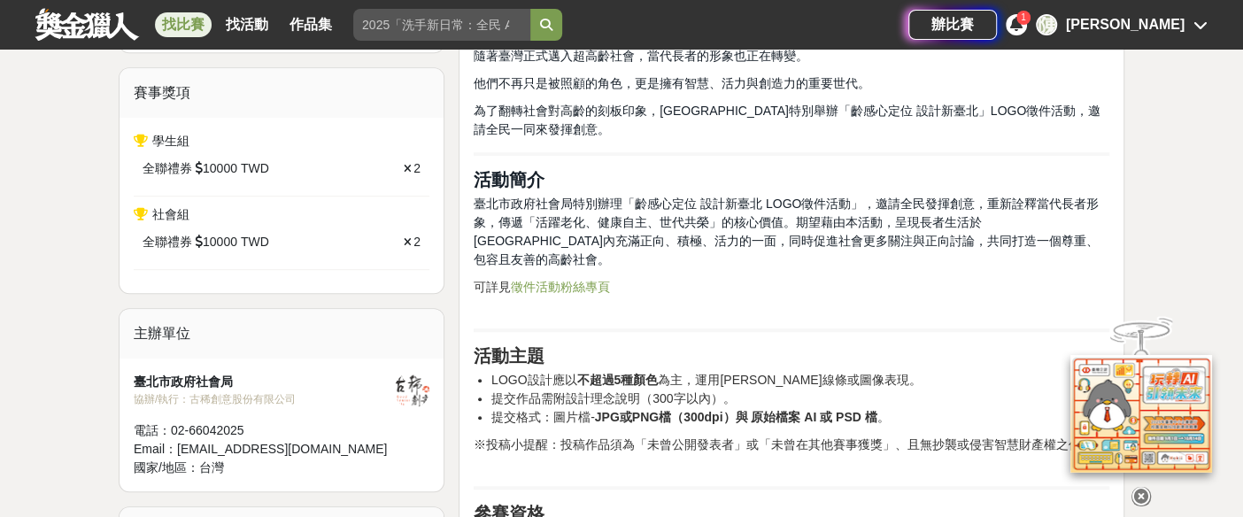
click at [1159, 28] on div "[PERSON_NAME]" at bounding box center [1125, 24] width 119 height 21
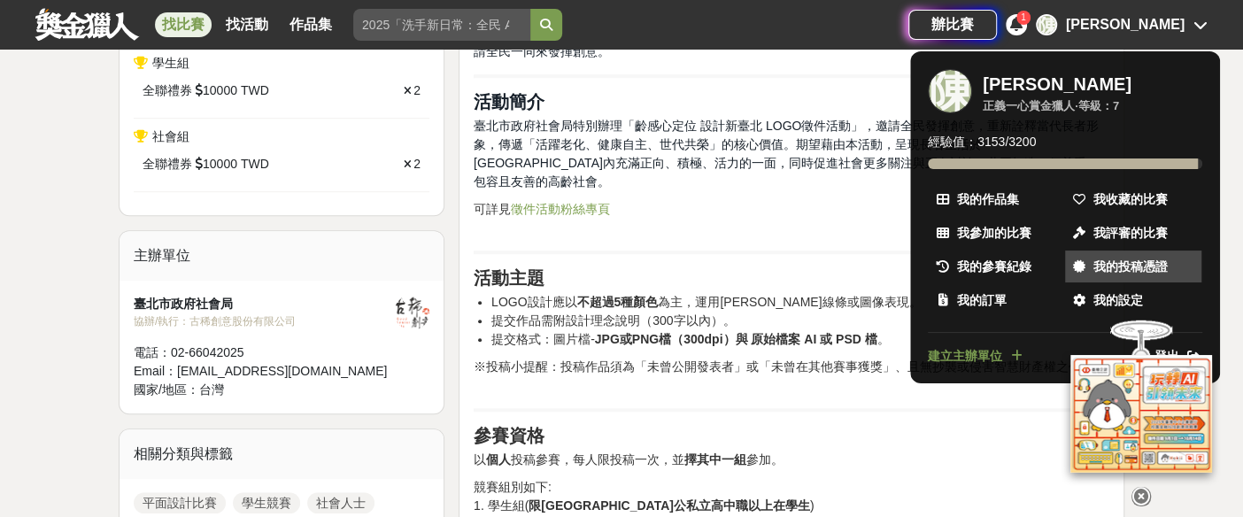
scroll to position [786, 0]
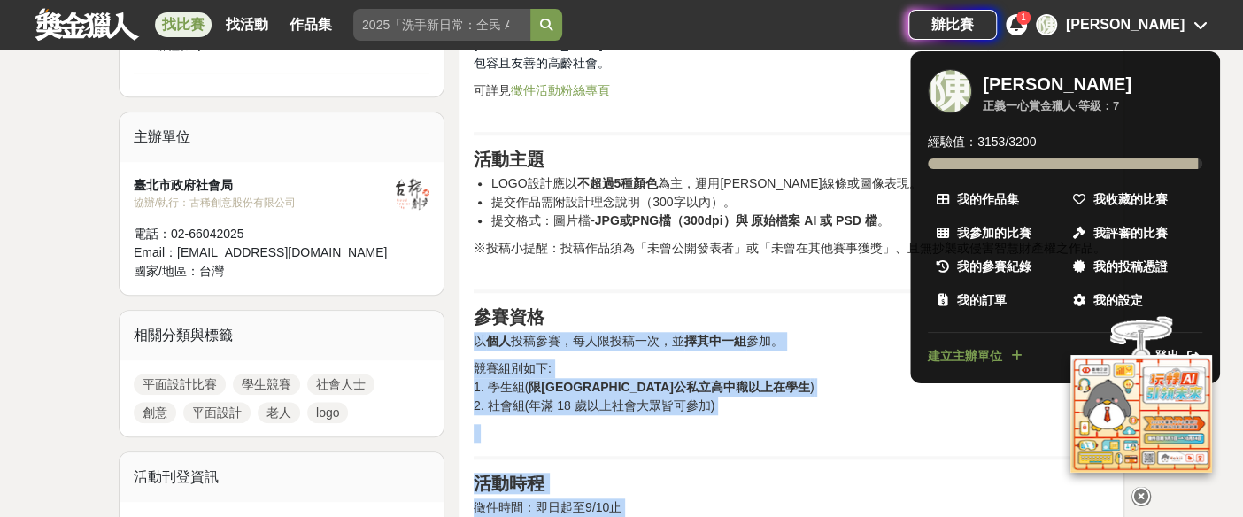
drag, startPoint x: 1136, startPoint y: 327, endPoint x: 1244, endPoint y: 188, distance: 176.0
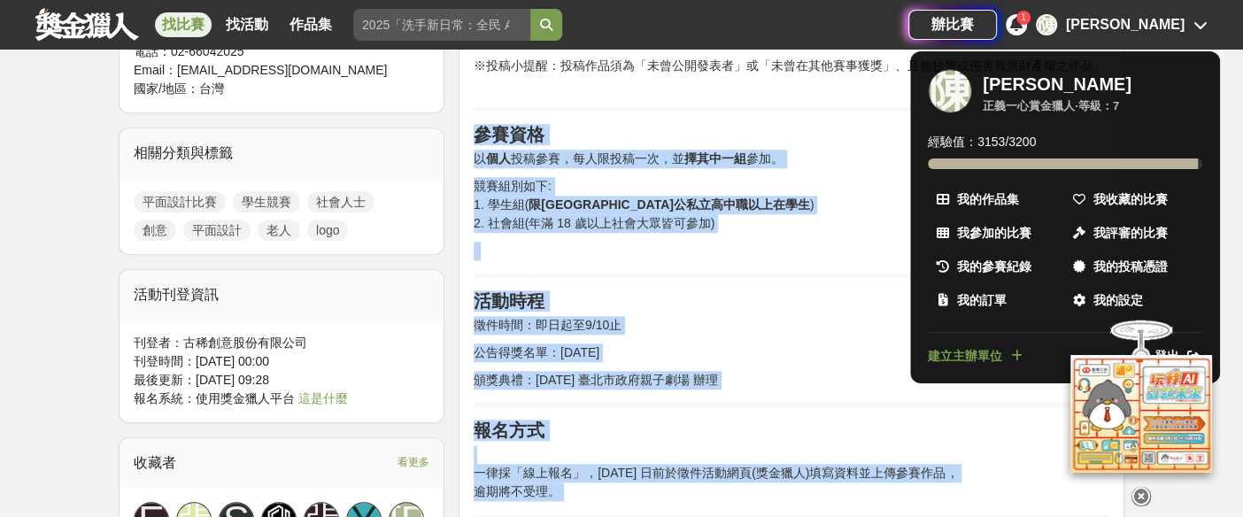
scroll to position [1063, 0]
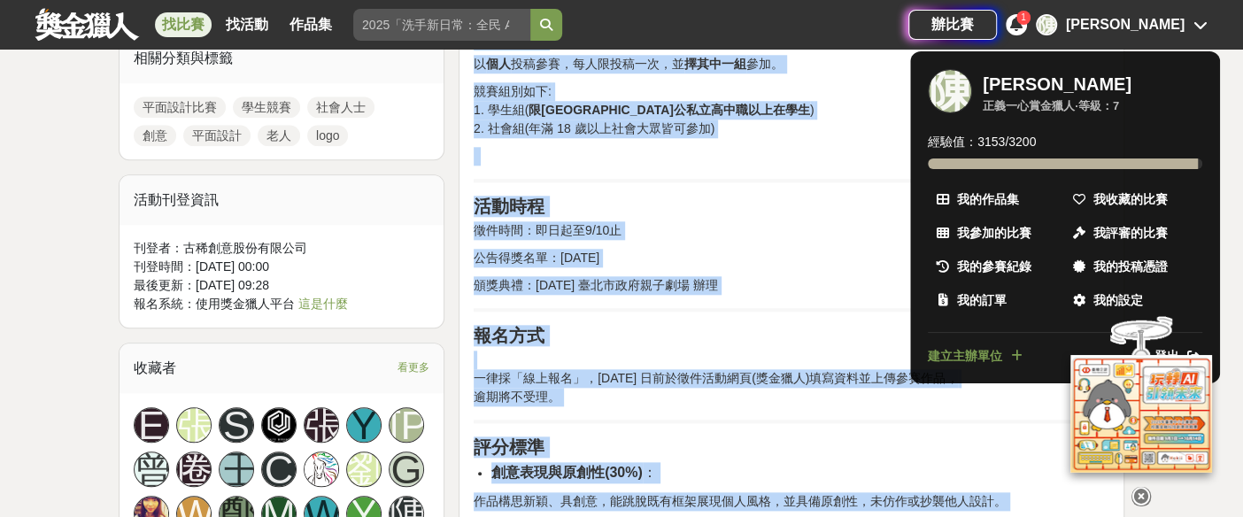
click at [1174, 343] on div at bounding box center [1140, 412] width 177 height 192
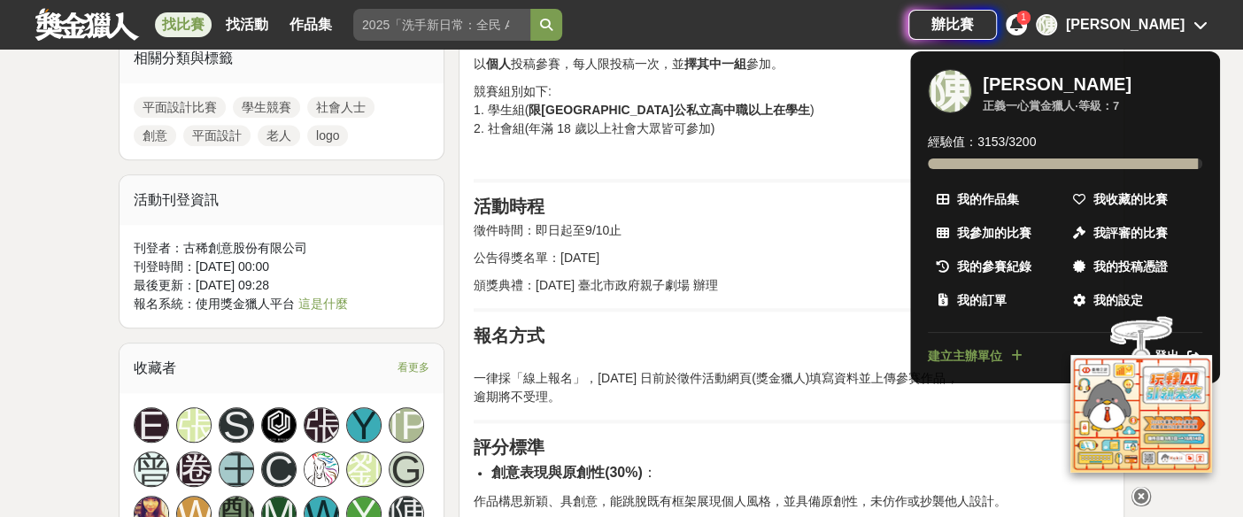
click at [1144, 489] on icon at bounding box center [1140, 496] width 19 height 19
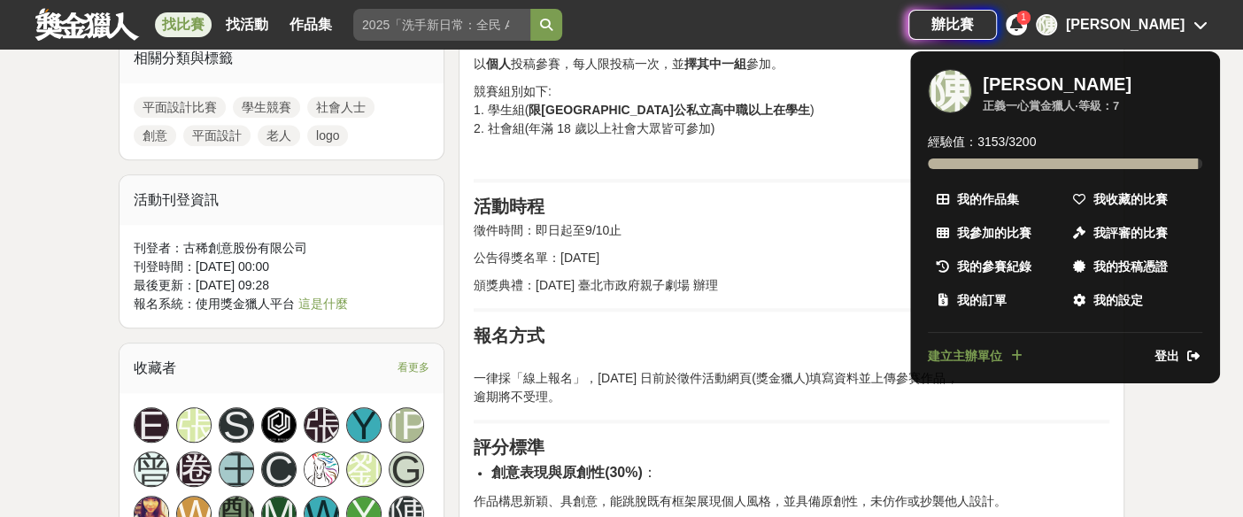
click at [1167, 347] on span "登出" at bounding box center [1166, 356] width 25 height 19
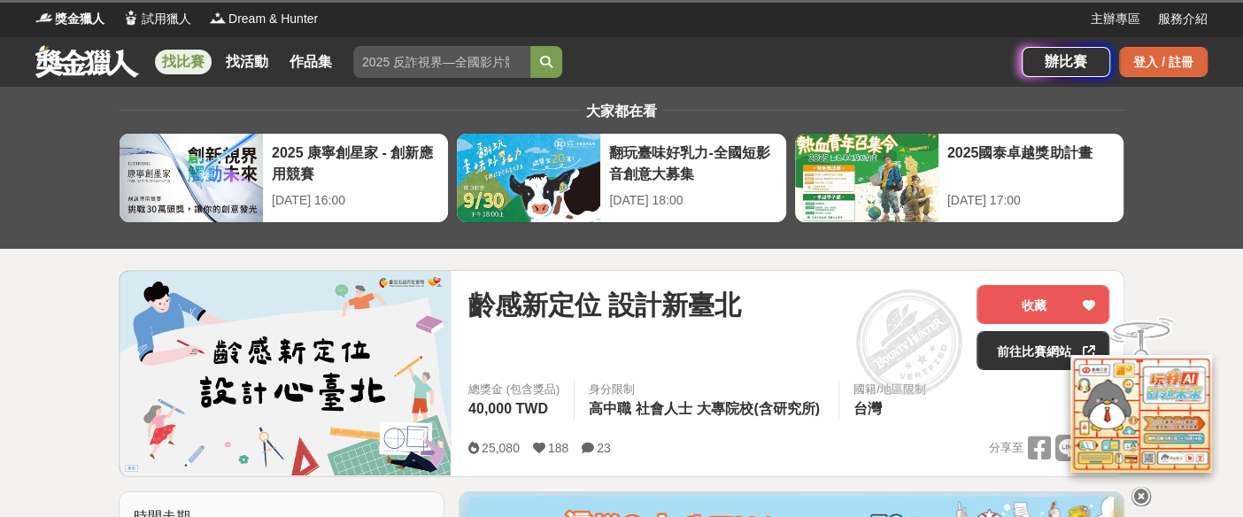
click at [1172, 59] on div "登入 / 註冊" at bounding box center [1163, 62] width 89 height 30
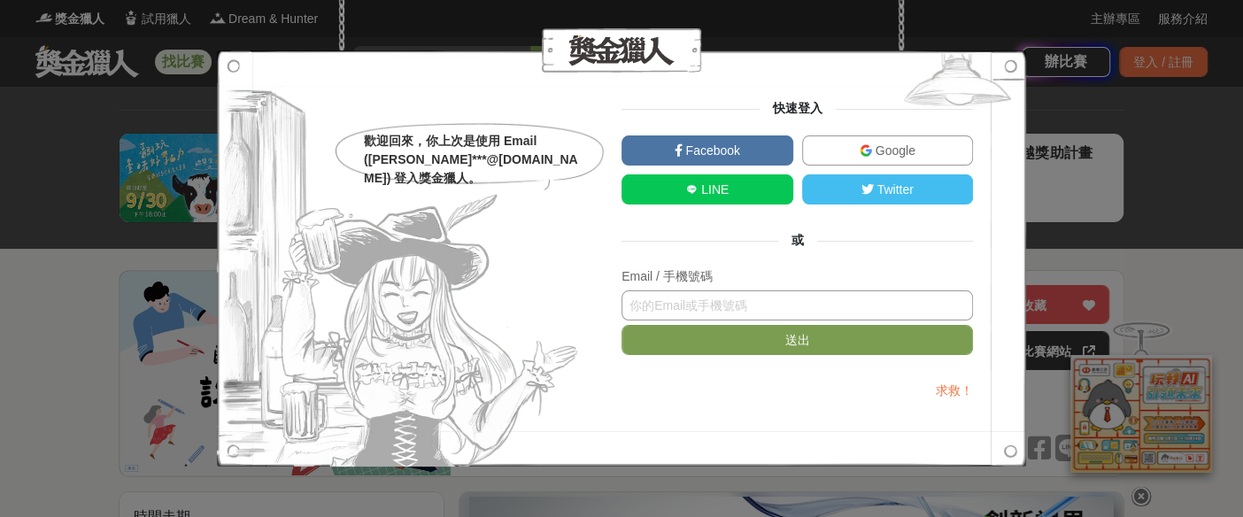
click at [705, 303] on input "text" at bounding box center [796, 305] width 351 height 30
click at [881, 146] on span "Google" at bounding box center [893, 150] width 43 height 14
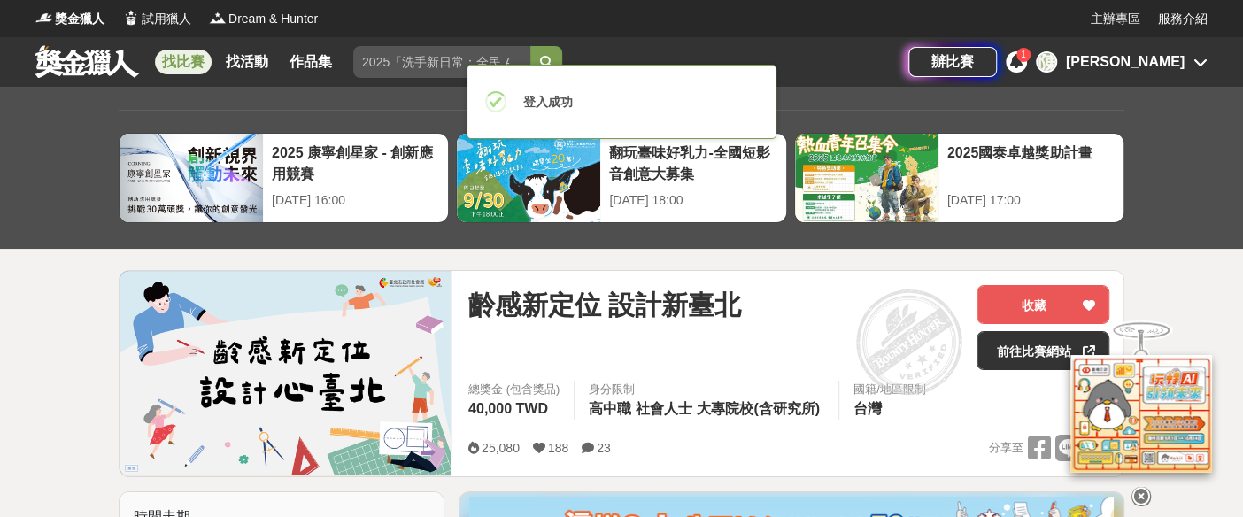
click at [1187, 60] on div "[PERSON_NAME]" at bounding box center [1122, 61] width 172 height 21
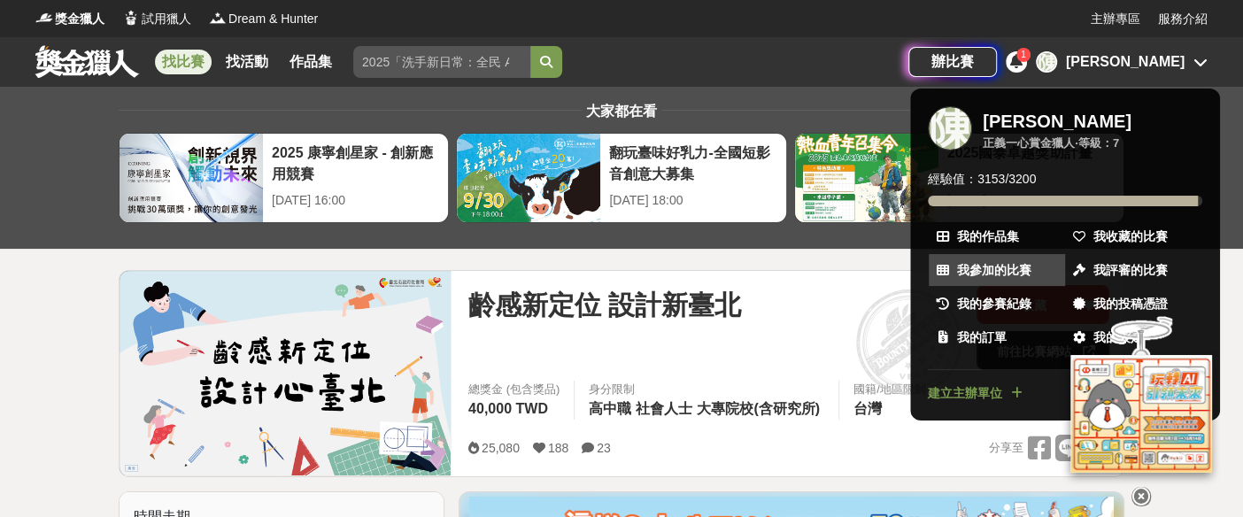
click at [1001, 266] on span "我參加的比賽" at bounding box center [994, 270] width 74 height 19
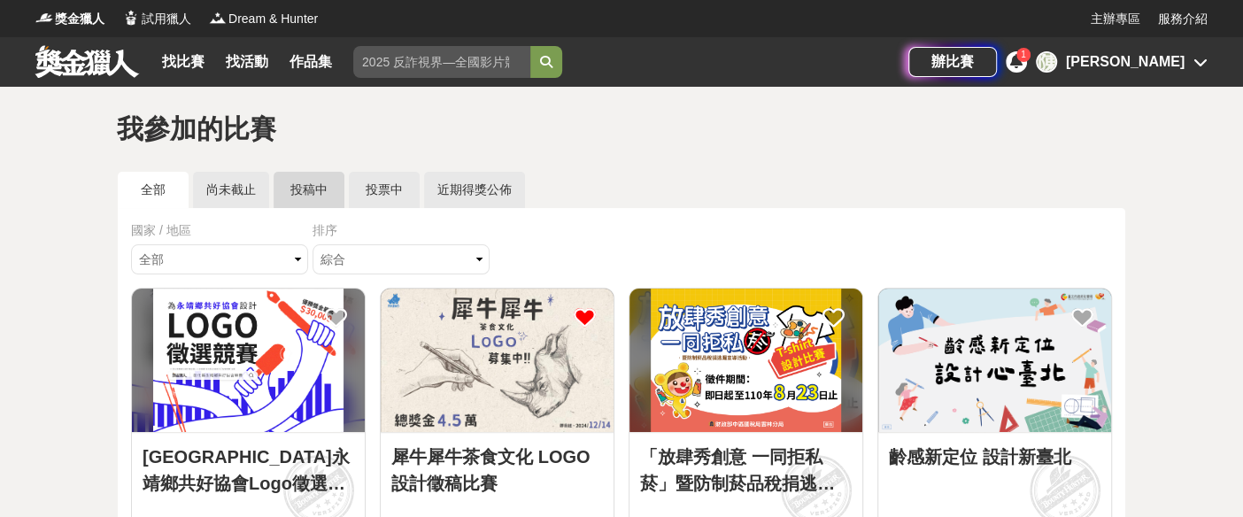
click at [308, 184] on link "投稿中" at bounding box center [309, 190] width 71 height 36
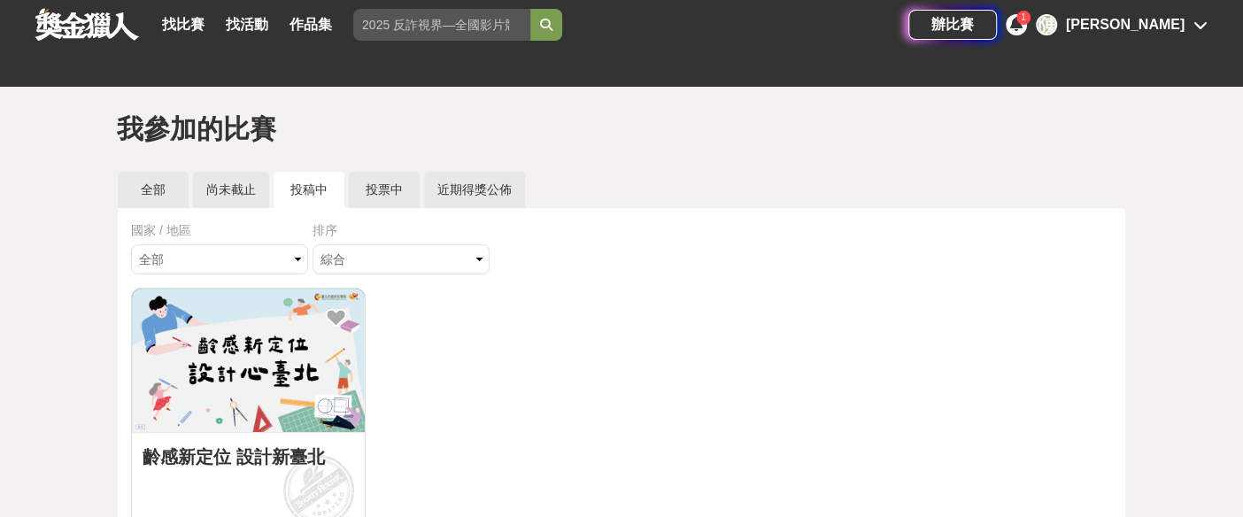
scroll to position [197, 0]
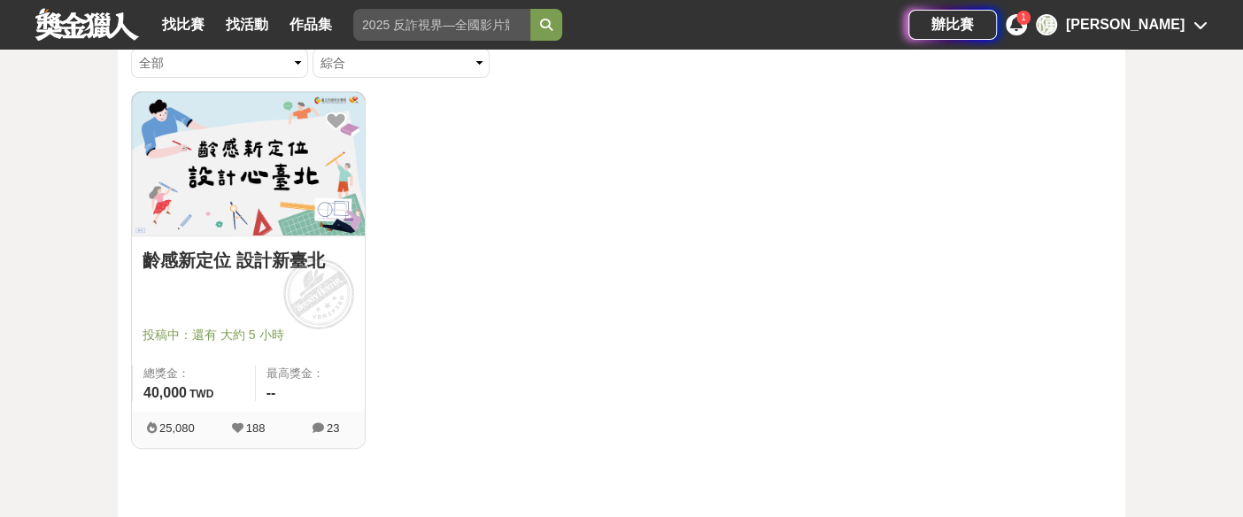
click at [272, 192] on img at bounding box center [248, 163] width 233 height 143
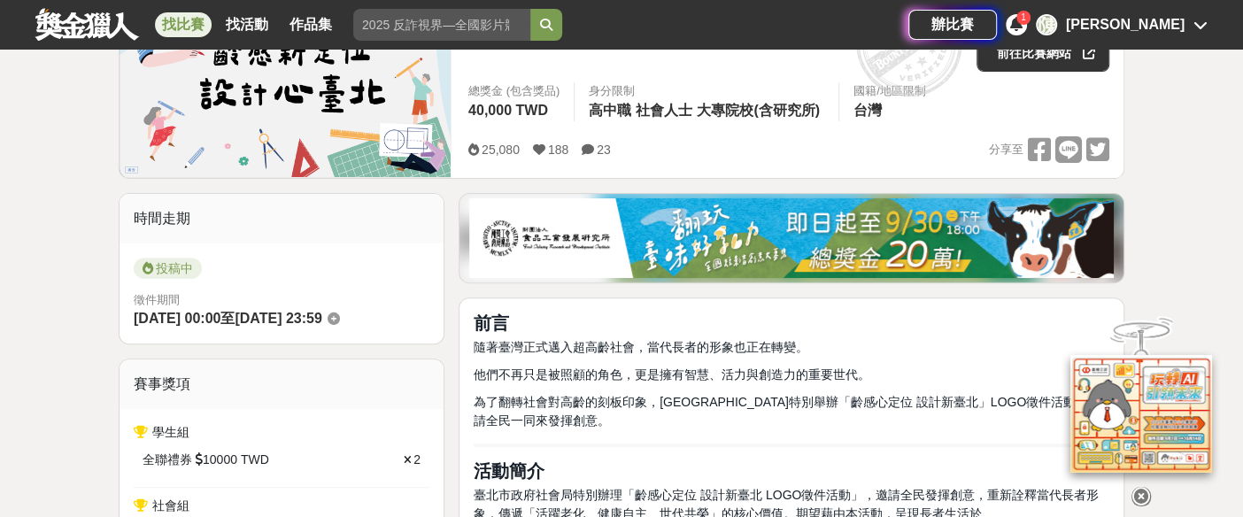
scroll to position [295, 0]
